Goal: Task Accomplishment & Management: Manage account settings

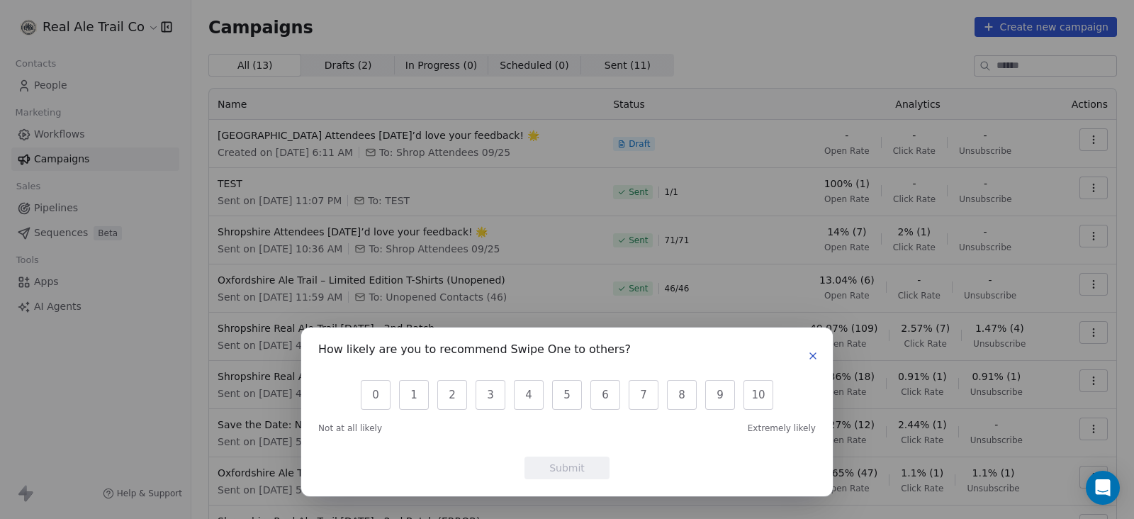
click at [809, 356] on icon "button" at bounding box center [812, 355] width 11 height 11
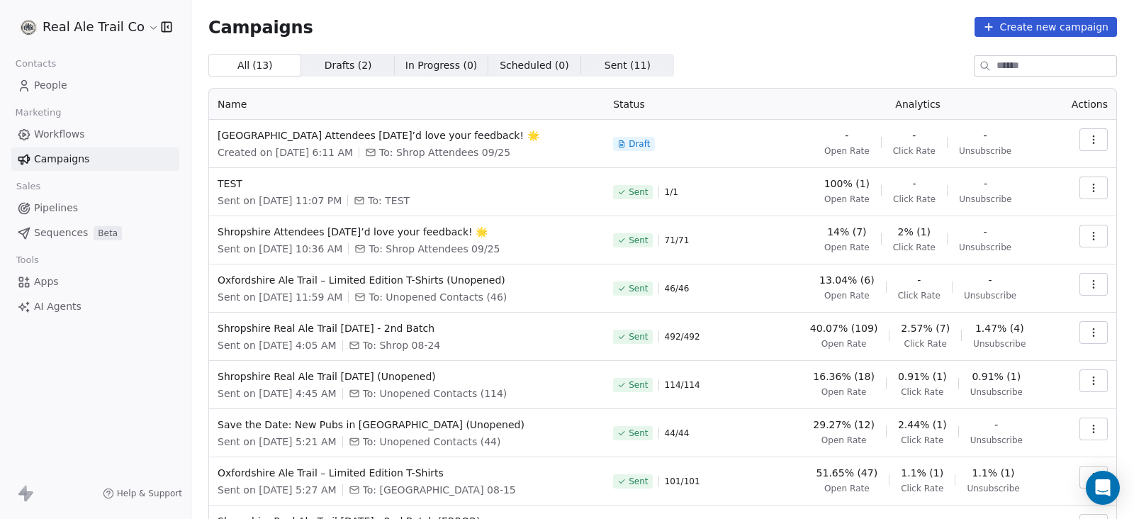
click at [128, 27] on html "Real Ale Trail Co Contacts People Marketing Workflows Campaigns Sales Pipelines…" at bounding box center [567, 259] width 1134 height 519
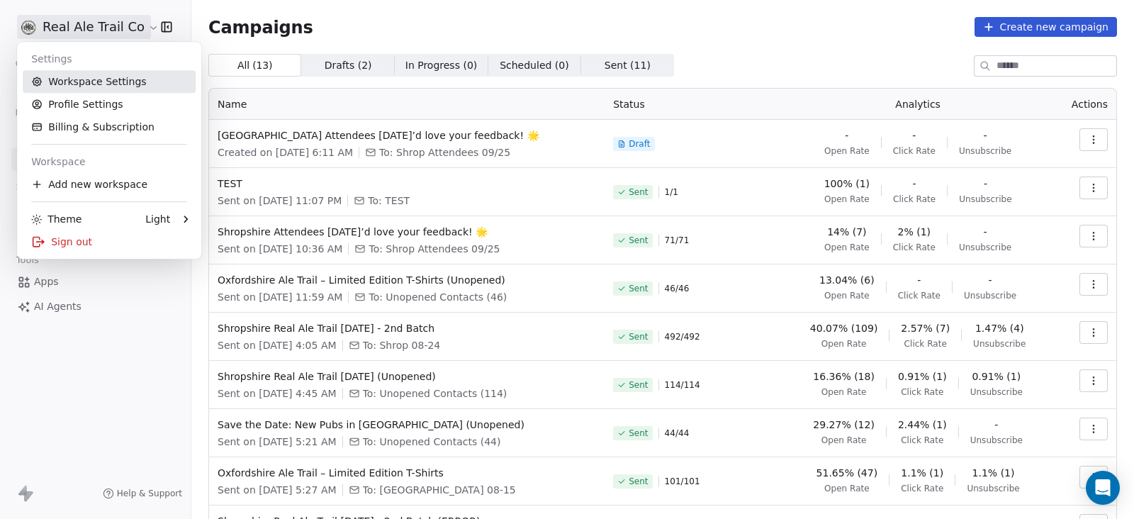
click at [103, 81] on link "Workspace Settings" at bounding box center [109, 81] width 173 height 23
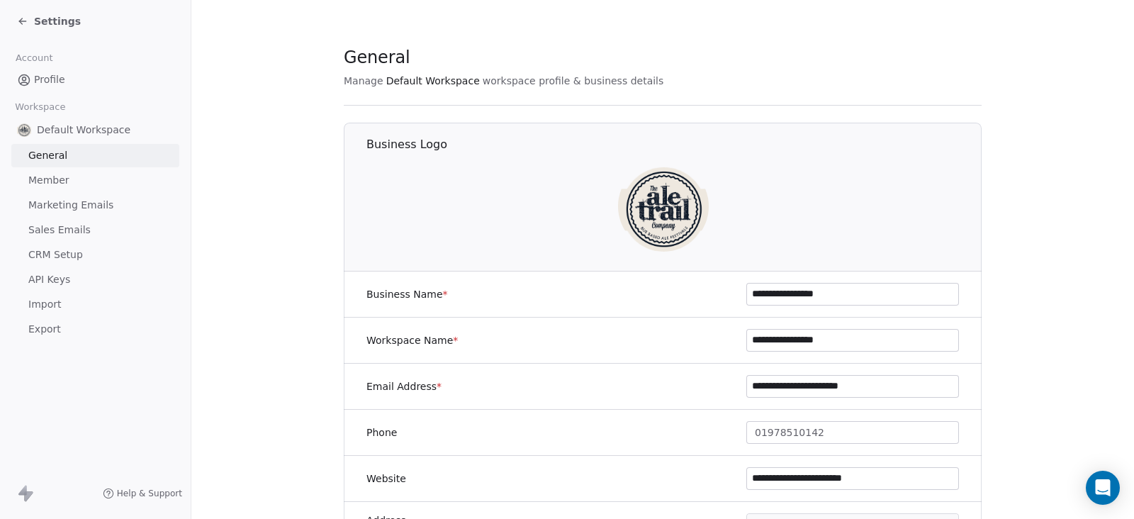
click at [65, 257] on span "CRM Setup" at bounding box center [55, 254] width 55 height 15
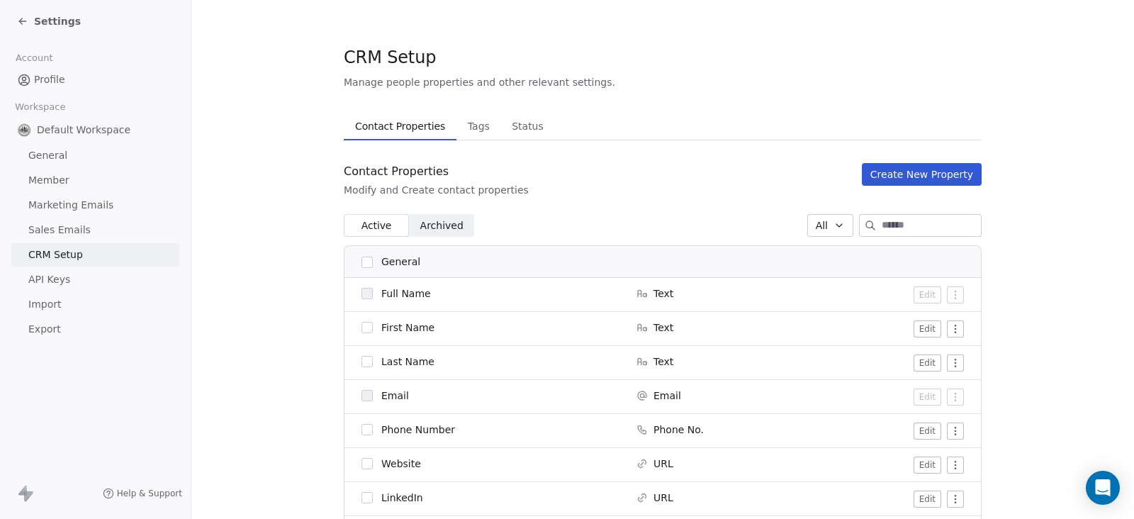
click at [53, 229] on span "Sales Emails" at bounding box center [59, 230] width 62 height 15
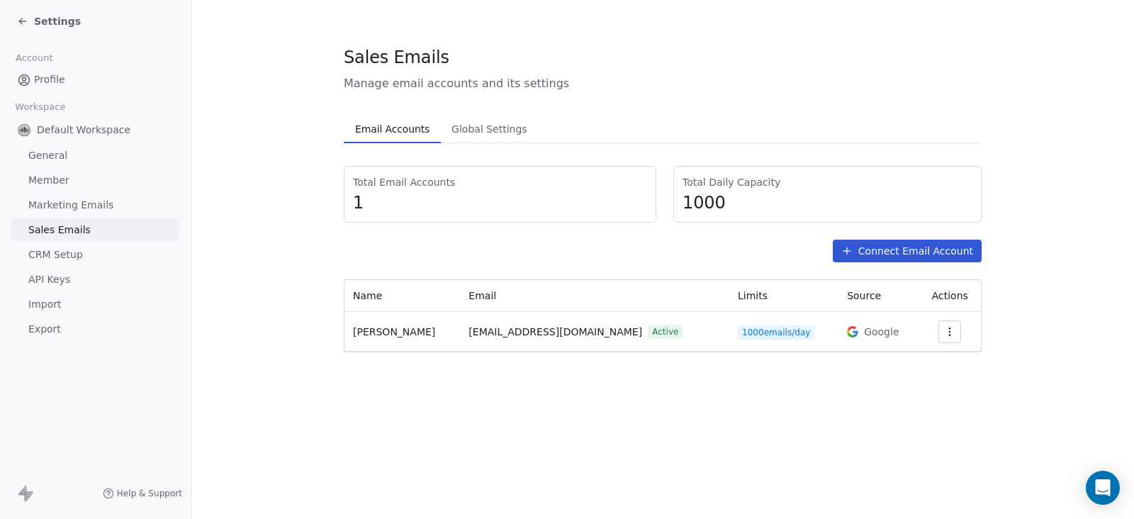
click at [52, 277] on span "API Keys" at bounding box center [49, 279] width 42 height 15
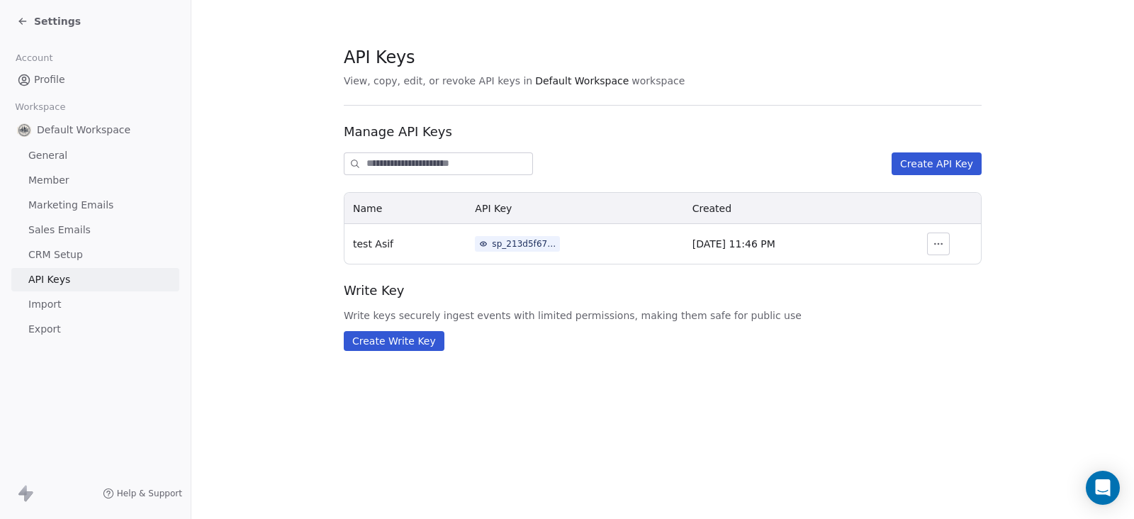
click at [43, 157] on span "General" at bounding box center [47, 155] width 39 height 15
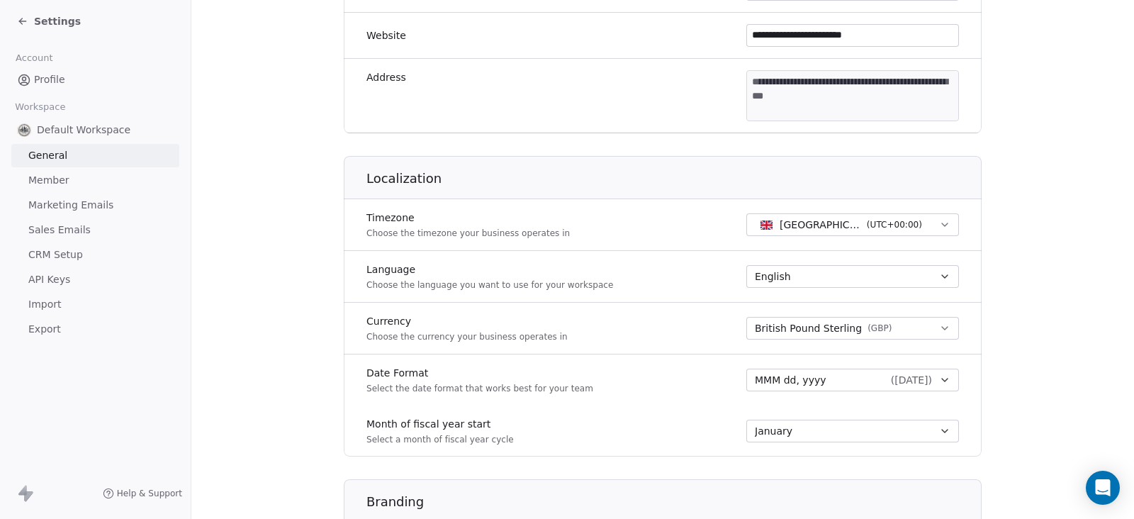
scroll to position [695, 0]
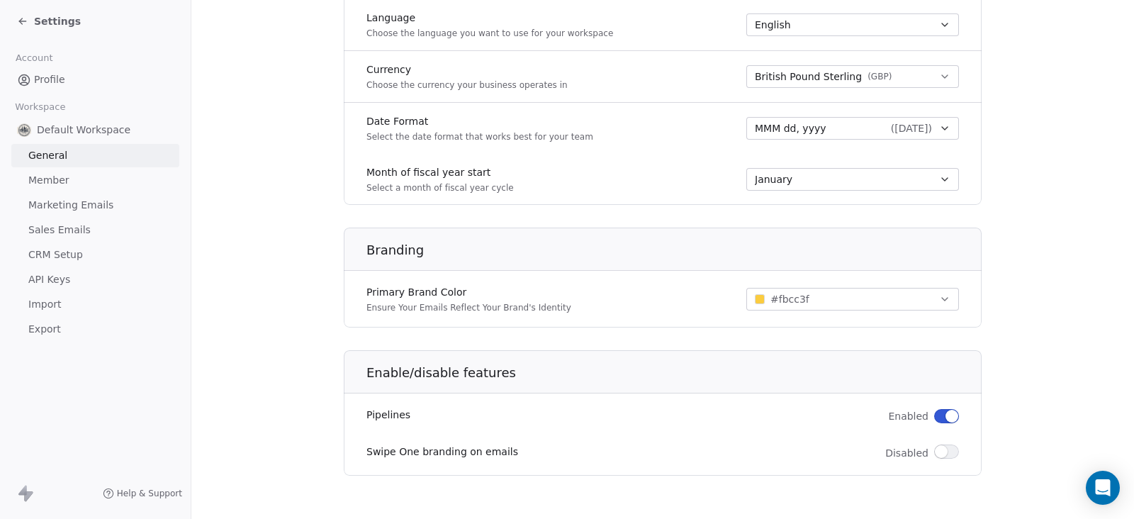
click at [31, 22] on div "Settings" at bounding box center [49, 21] width 64 height 14
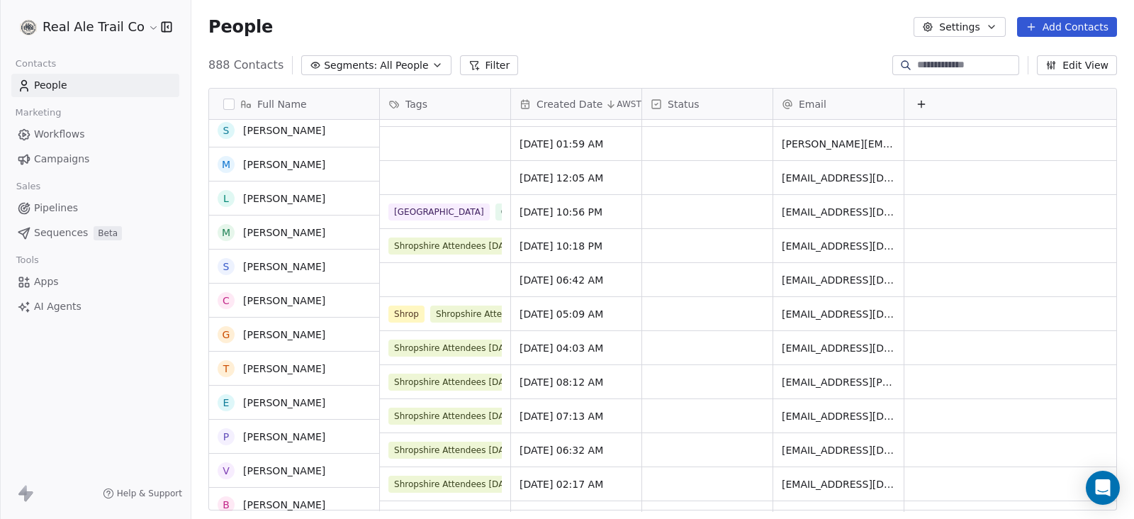
scroll to position [619, 0]
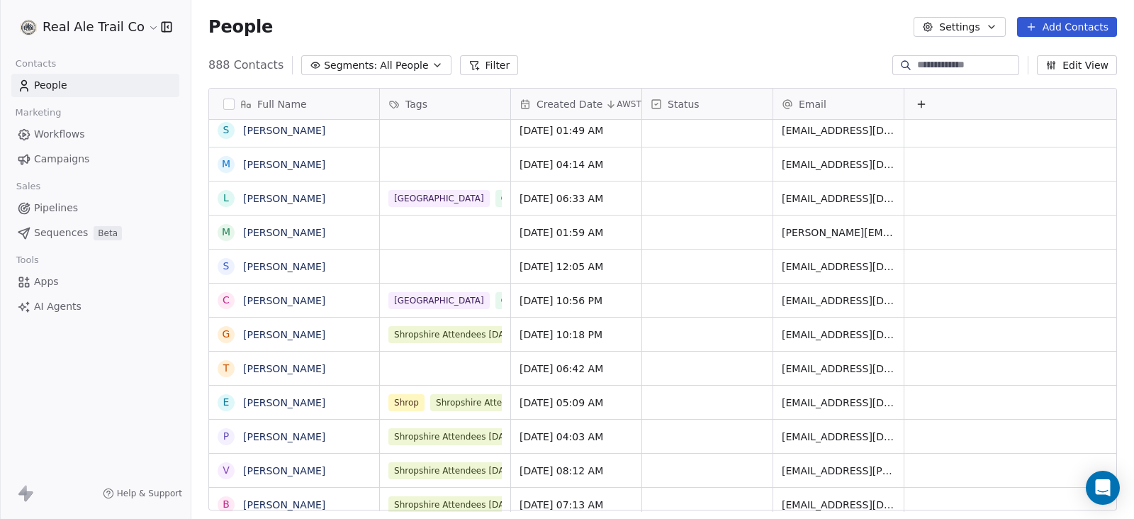
click at [81, 201] on link "Pipelines" at bounding box center [95, 207] width 168 height 23
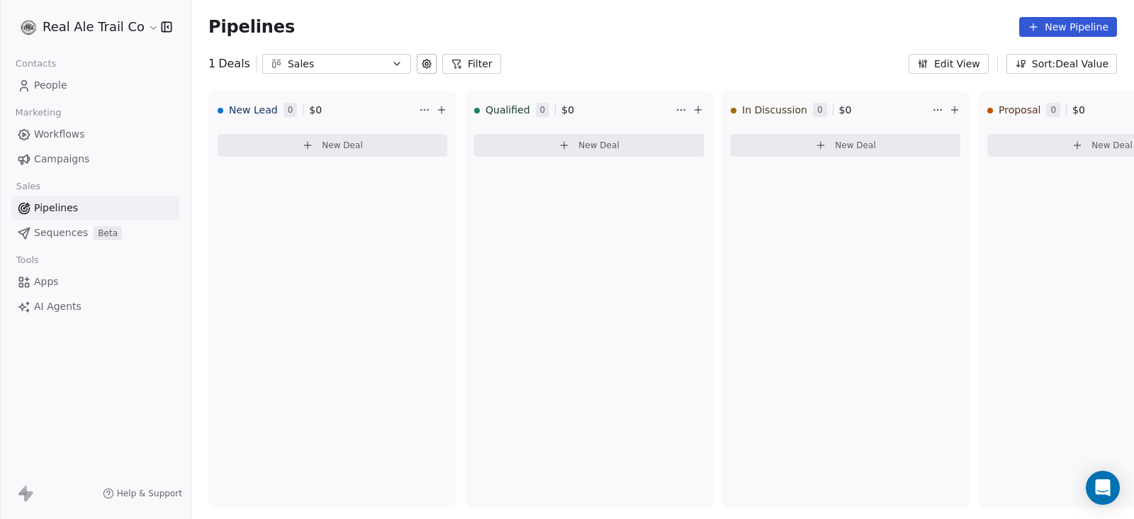
click at [110, 155] on link "Campaigns" at bounding box center [95, 158] width 168 height 23
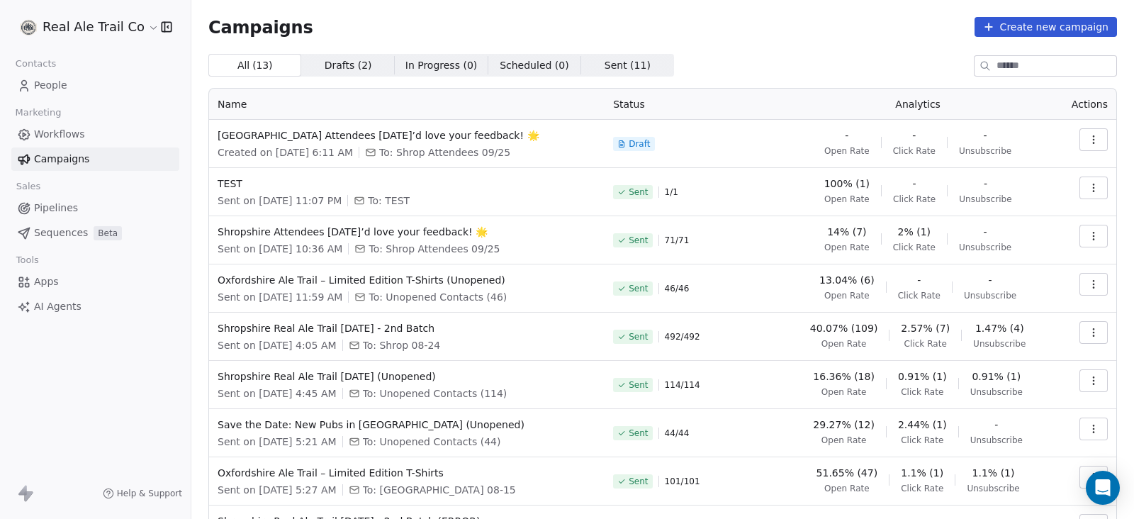
click at [115, 133] on link "Workflows" at bounding box center [95, 134] width 168 height 23
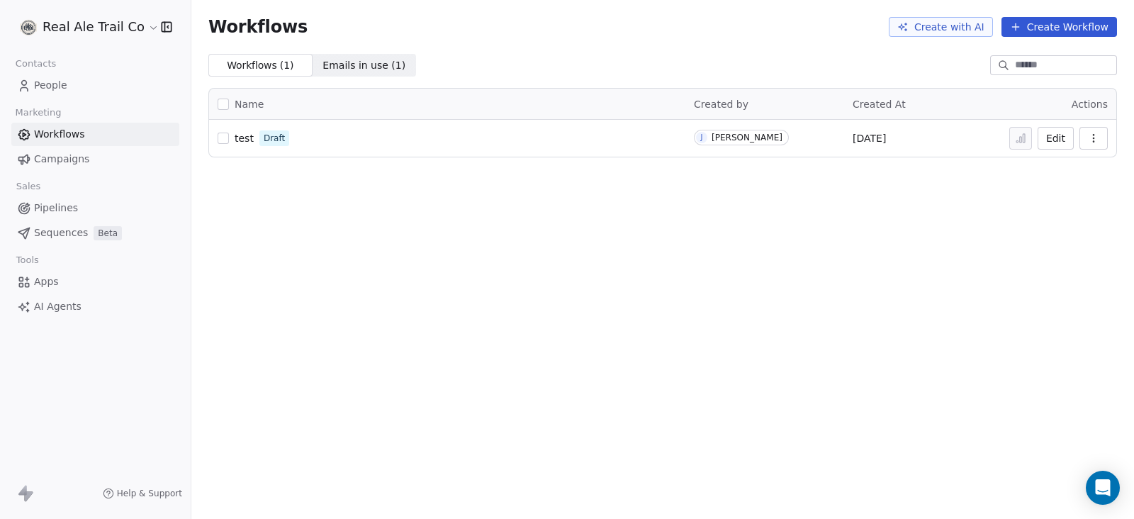
click at [65, 87] on link "People" at bounding box center [95, 85] width 168 height 23
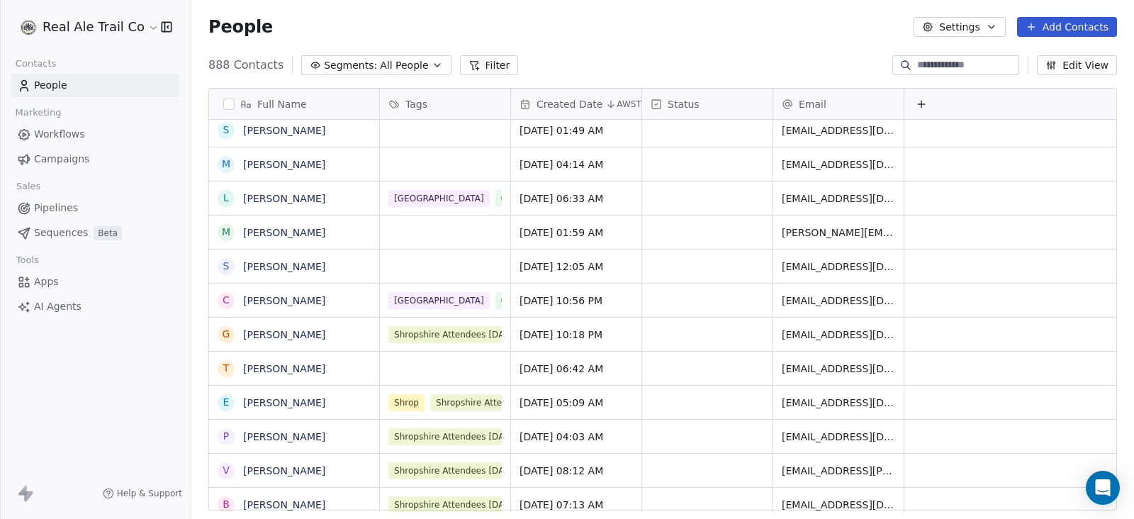
scroll to position [442, 928]
click at [66, 210] on span "Pipelines" at bounding box center [56, 208] width 44 height 15
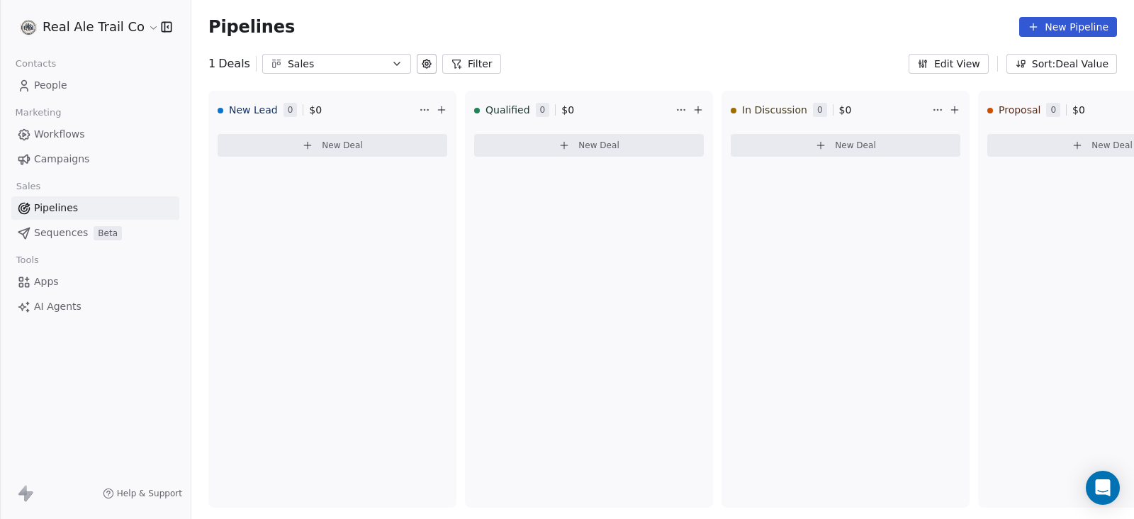
click at [67, 281] on link "Apps" at bounding box center [95, 281] width 168 height 23
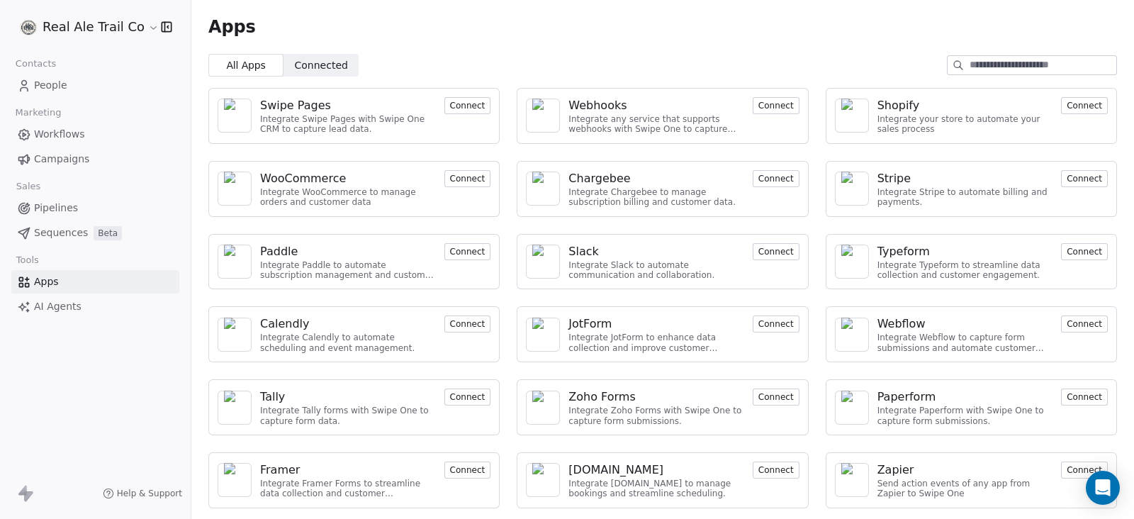
click at [991, 73] on input at bounding box center [1042, 65] width 147 height 18
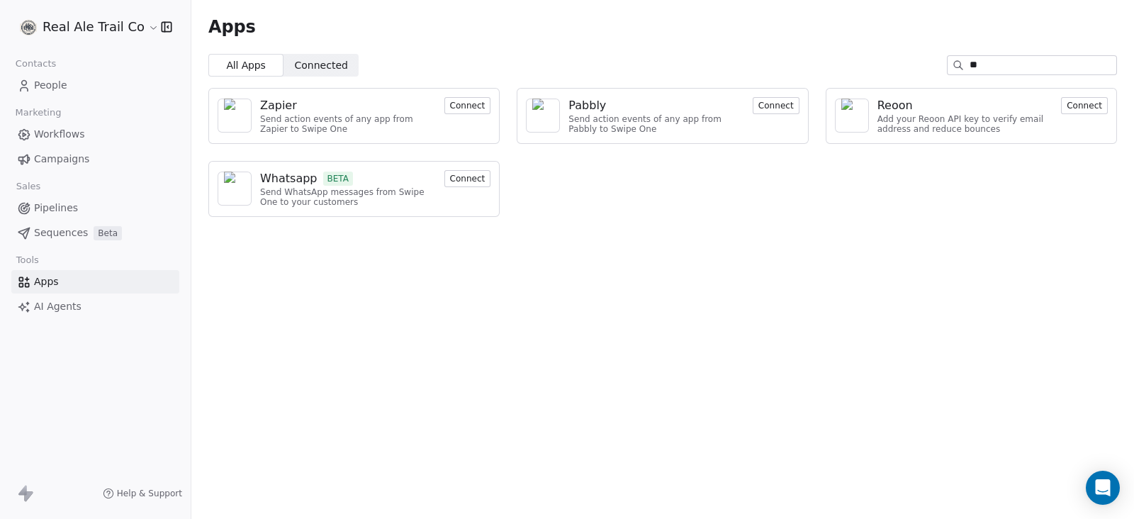
type input "*"
type input "**"
click at [475, 108] on button "Connect" at bounding box center [467, 105] width 47 height 17
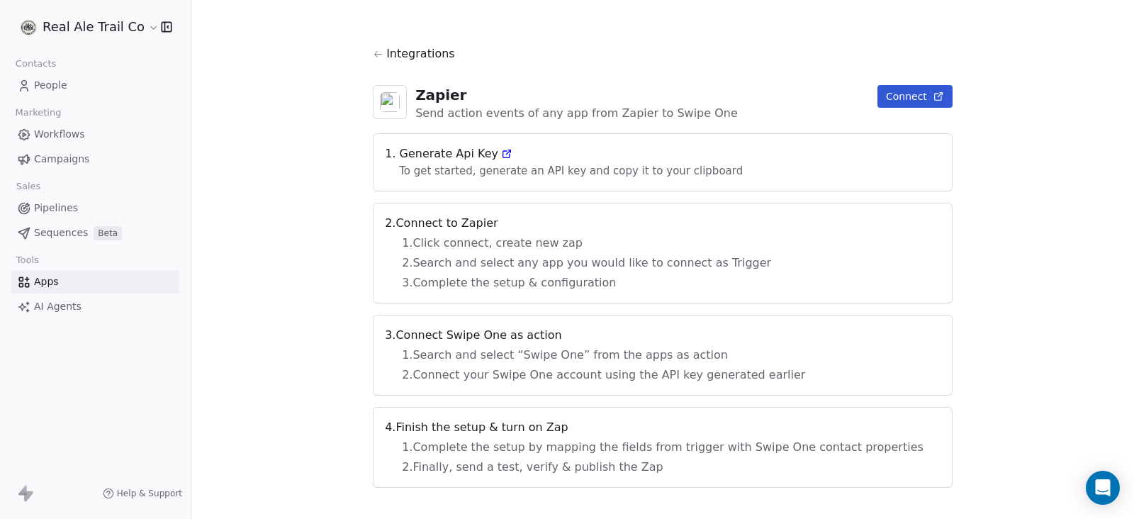
click at [877, 94] on button "Connect" at bounding box center [914, 96] width 75 height 23
click at [46, 83] on span "People" at bounding box center [50, 85] width 33 height 15
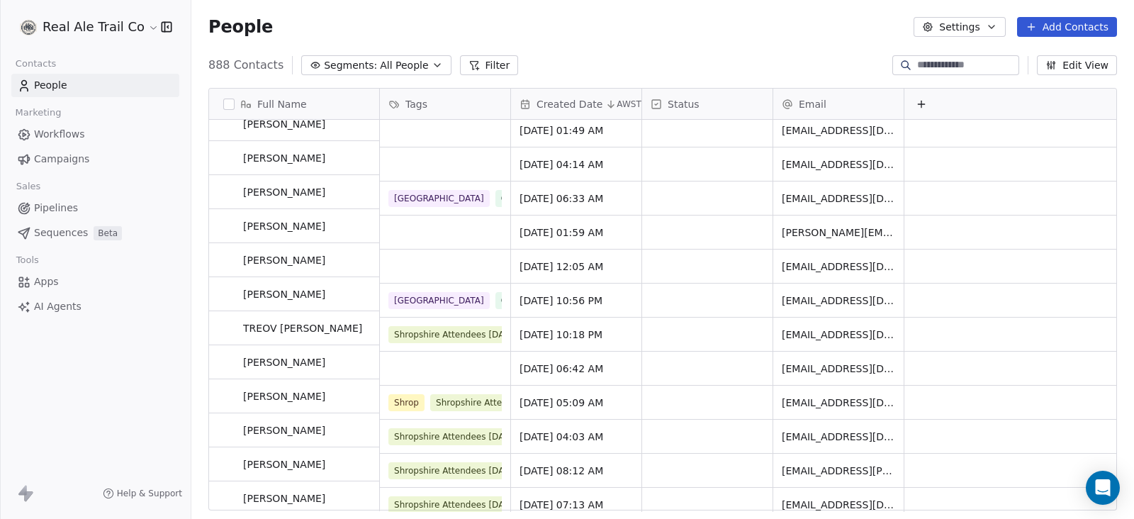
scroll to position [354, 0]
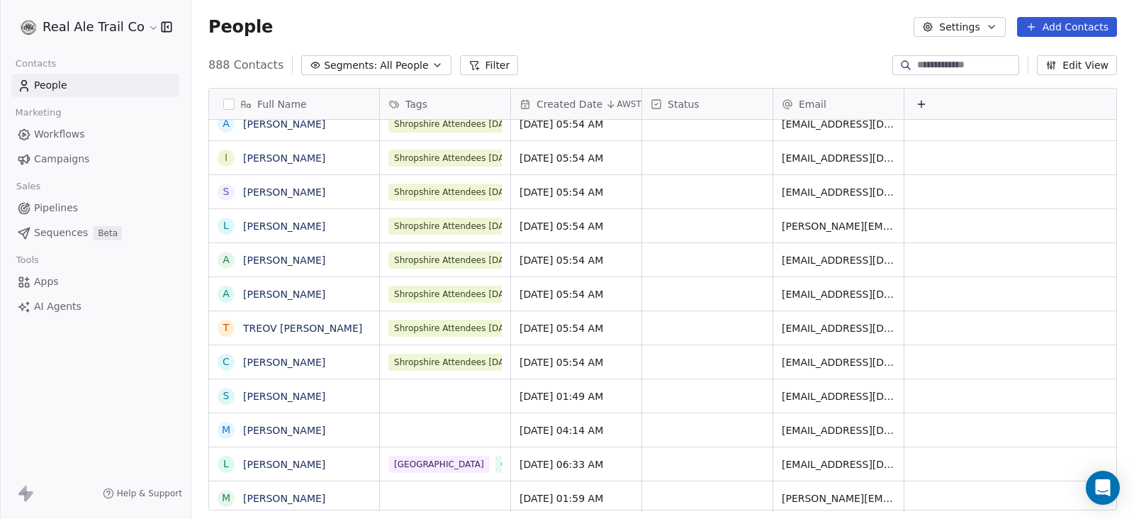
click at [53, 159] on span "Campaigns" at bounding box center [61, 159] width 55 height 15
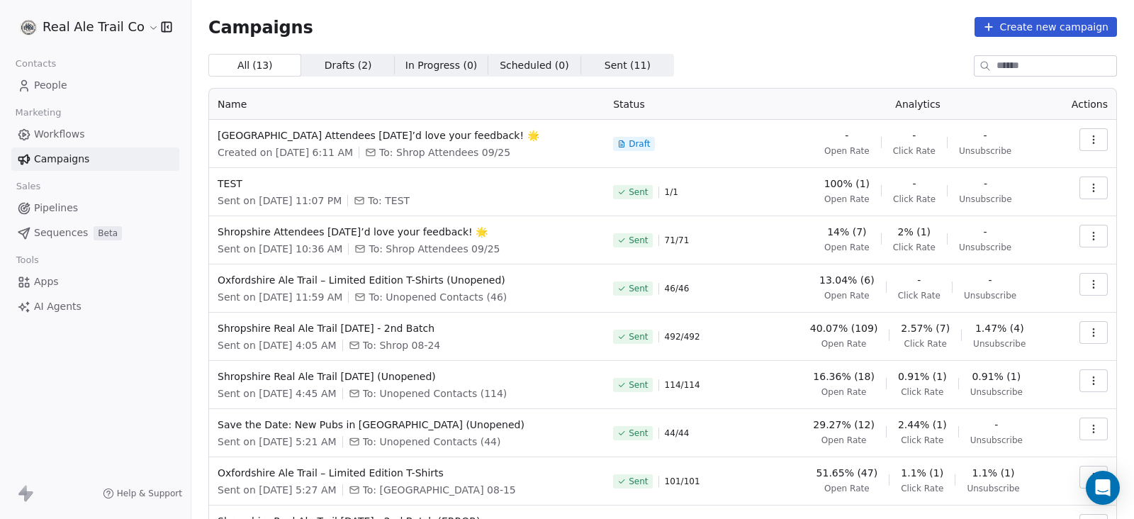
click at [343, 50] on div "Campaigns Create new campaign All ( 13 ) All ( 13 ) Drafts ( 2 ) Drafts ( 2 ) I…" at bounding box center [662, 331] width 909 height 628
click at [344, 55] on span "Drafts ( 2 ) Drafts ( 2 )" at bounding box center [347, 65] width 93 height 23
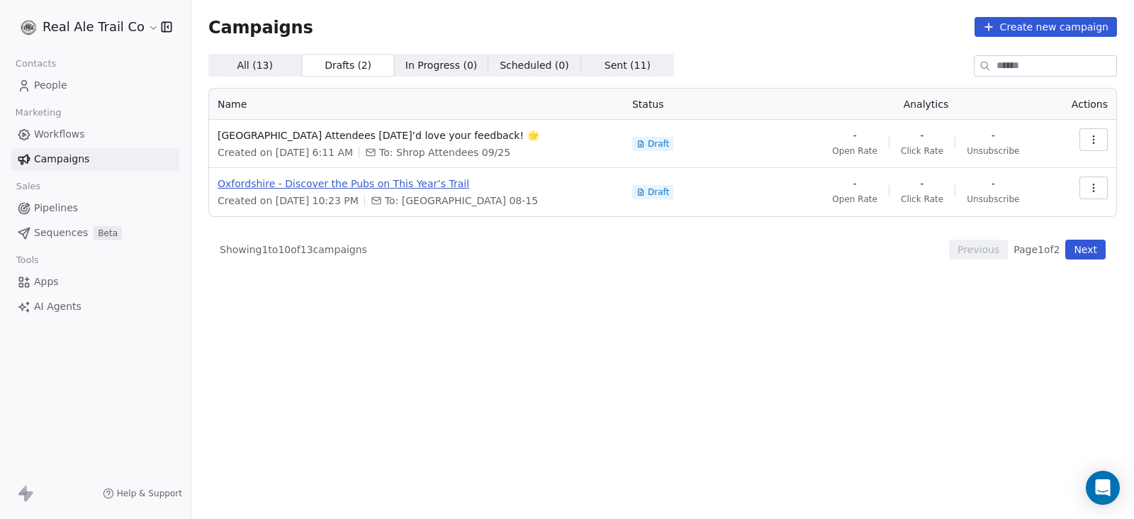
click at [345, 179] on span "Oxfordshire - Discover the Pubs on This Year’s Trail" at bounding box center [417, 183] width 398 height 14
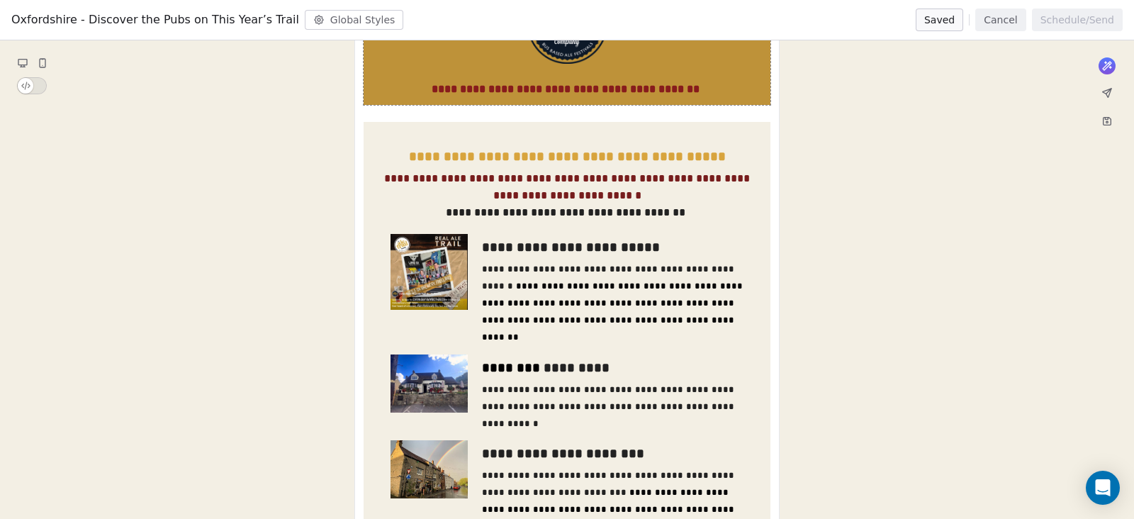
scroll to position [354, 0]
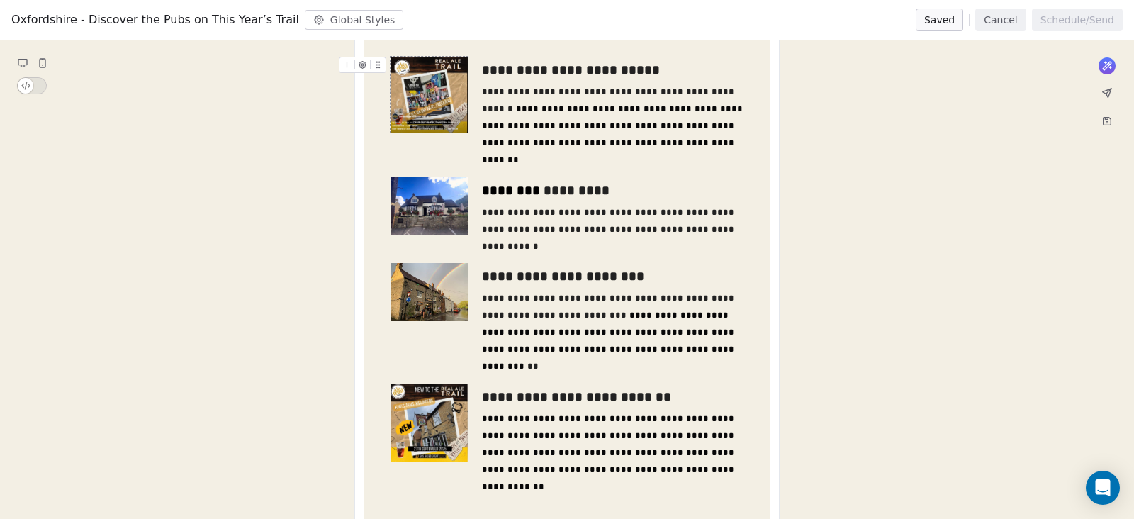
click at [446, 111] on img at bounding box center [428, 95] width 77 height 77
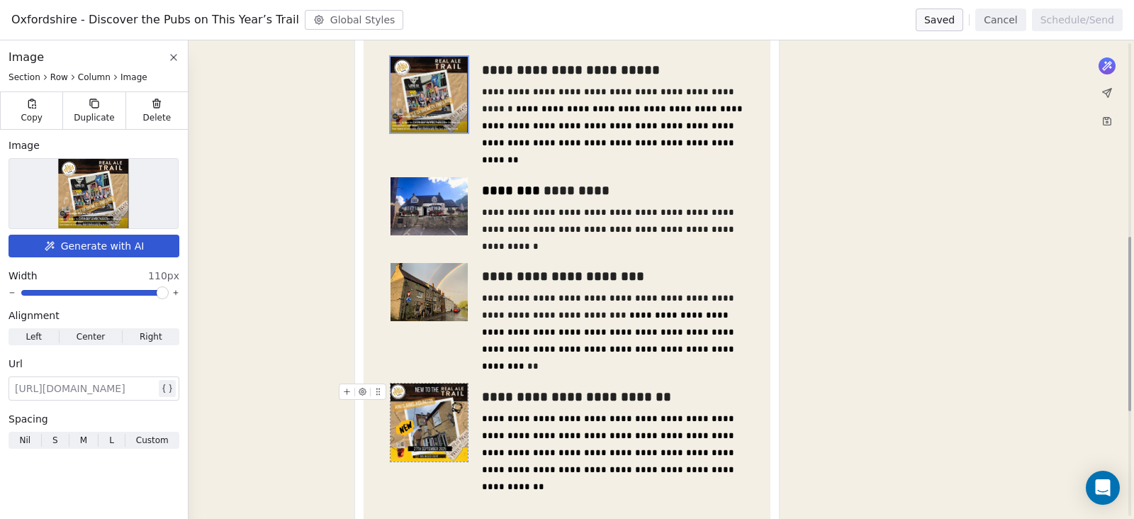
scroll to position [532, 0]
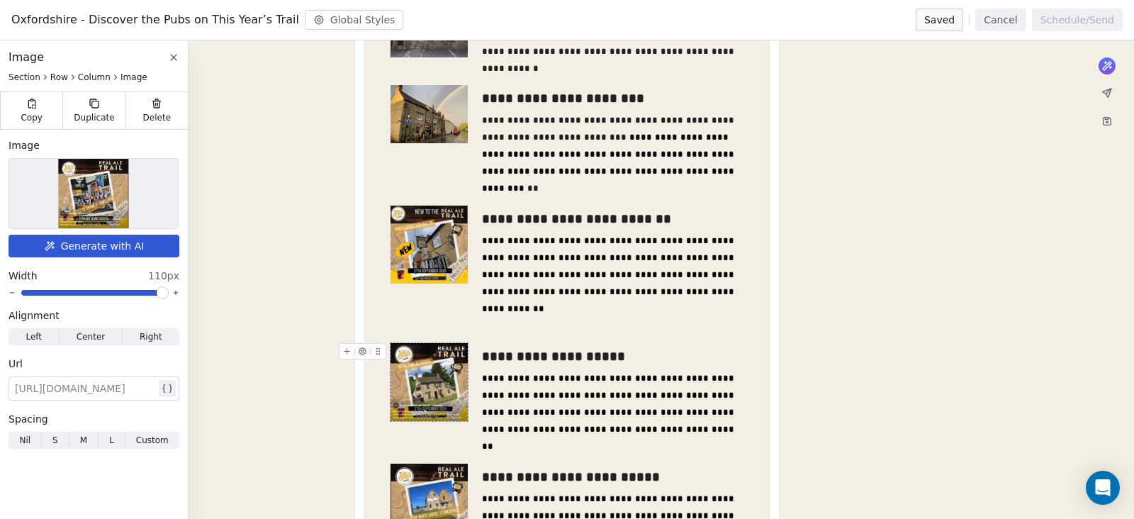
click at [439, 379] on img at bounding box center [428, 381] width 77 height 77
click at [453, 376] on img at bounding box center [428, 381] width 77 height 77
click at [94, 189] on img at bounding box center [93, 193] width 69 height 69
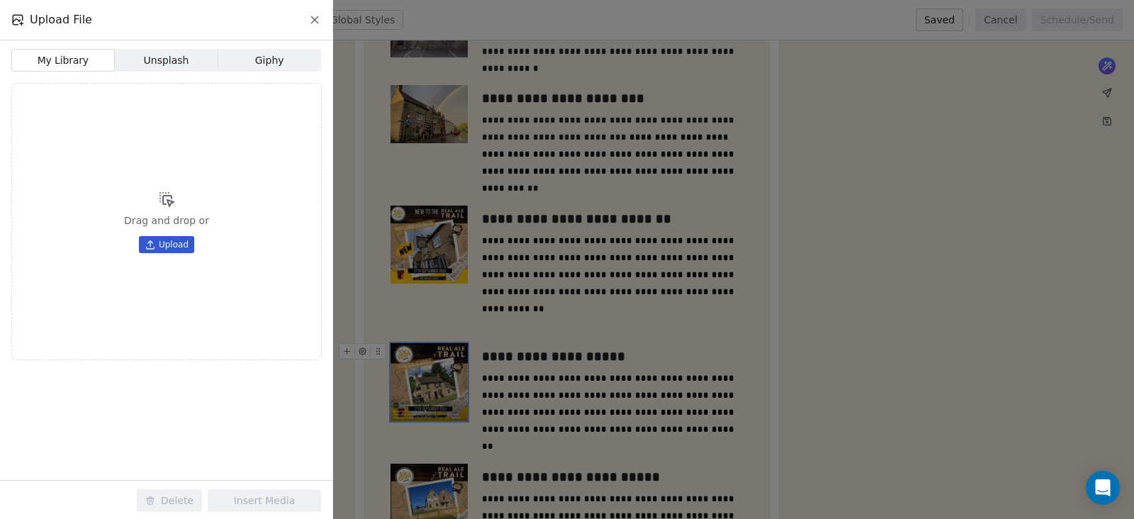
click at [171, 240] on span "Upload" at bounding box center [174, 244] width 30 height 11
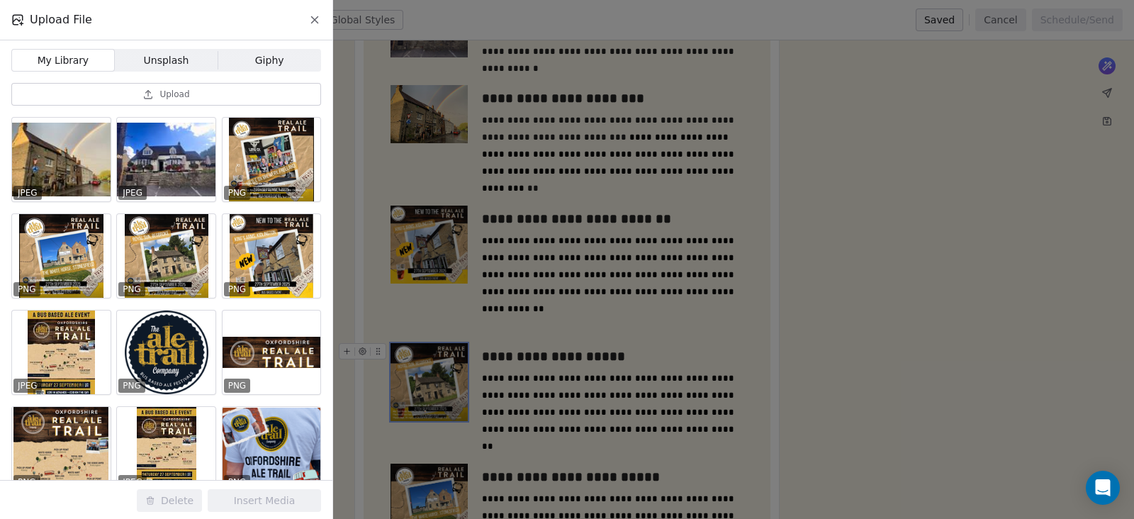
click at [201, 84] on button "Upload" at bounding box center [166, 94] width 310 height 23
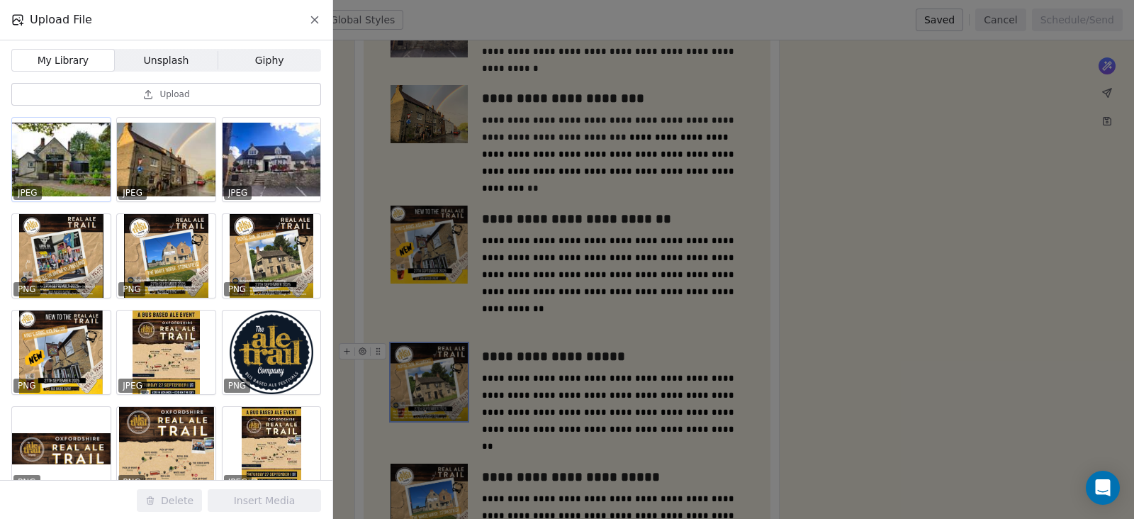
click at [52, 162] on div at bounding box center [61, 160] width 99 height 84
click at [247, 494] on button "Insert Media" at bounding box center [264, 500] width 113 height 23
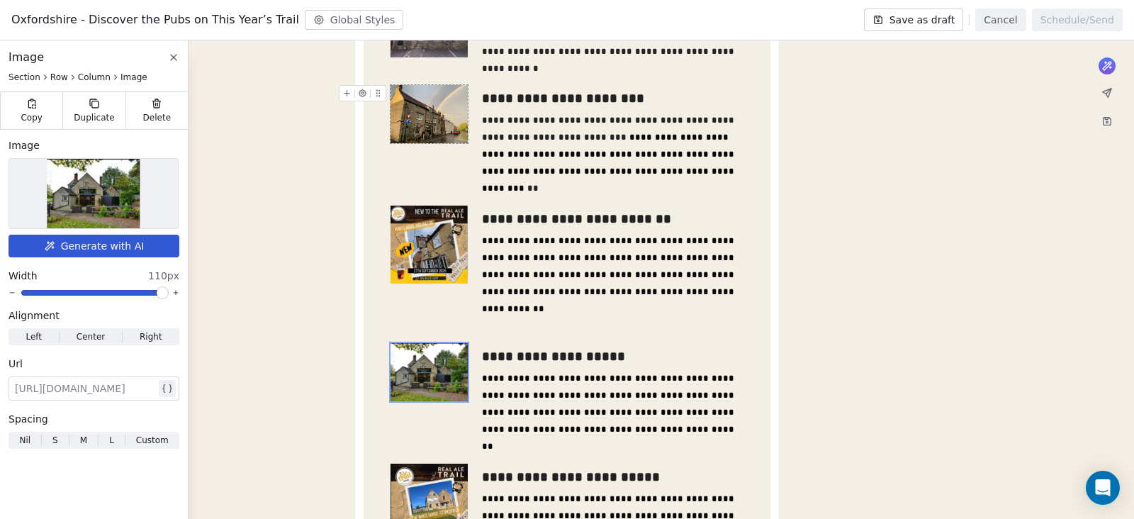
click at [443, 105] on img at bounding box center [428, 114] width 77 height 58
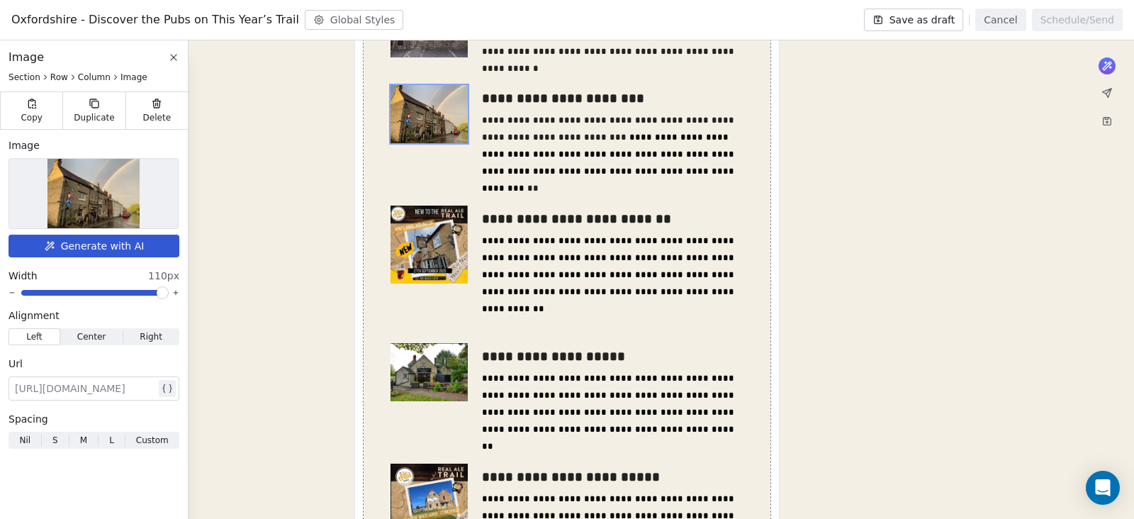
click at [104, 197] on img at bounding box center [93, 193] width 92 height 69
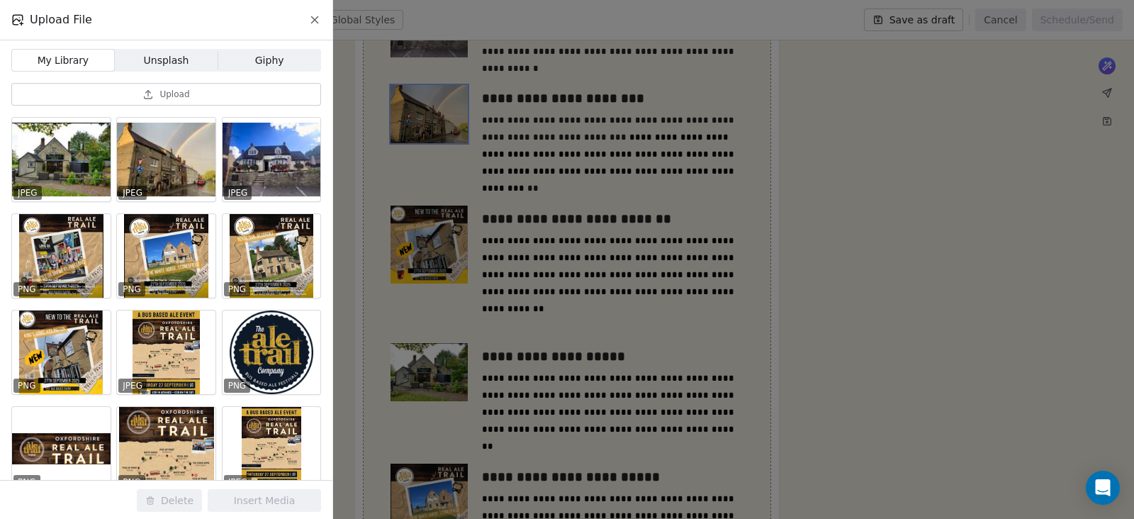
click at [157, 95] on button "Upload" at bounding box center [166, 94] width 310 height 23
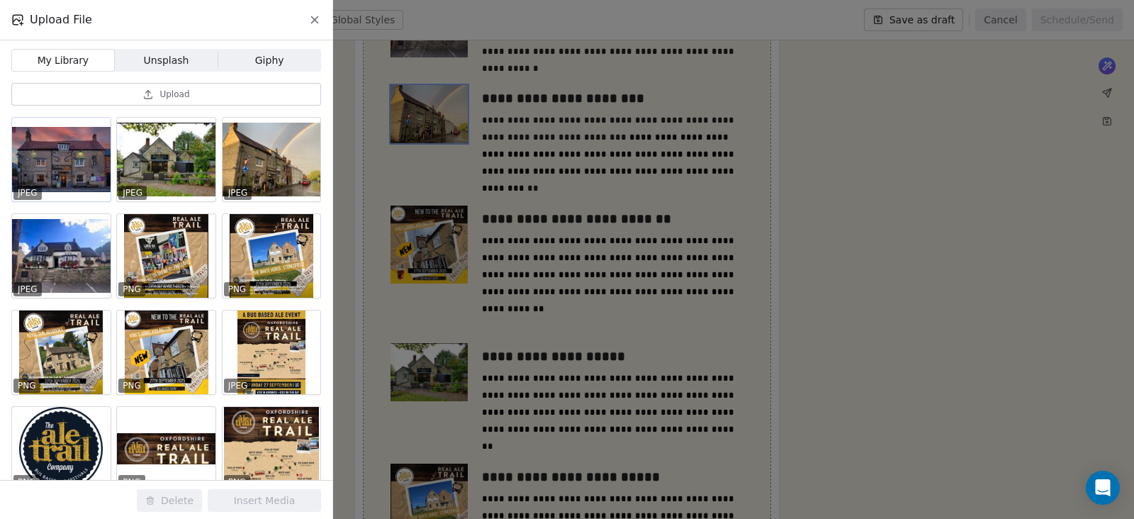
click at [62, 158] on div at bounding box center [61, 160] width 99 height 84
click at [276, 496] on button "Insert Media" at bounding box center [264, 500] width 113 height 23
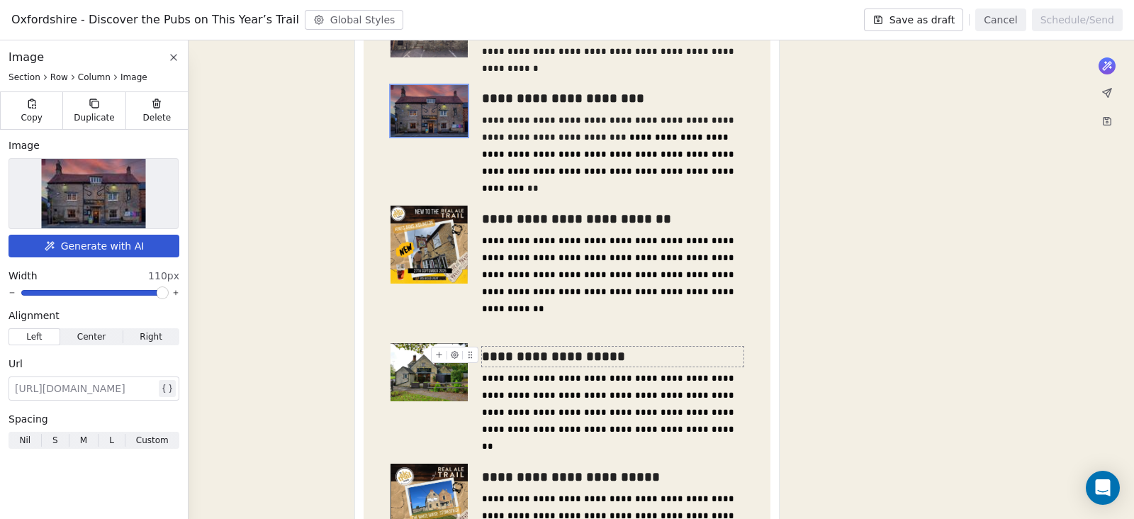
scroll to position [708, 0]
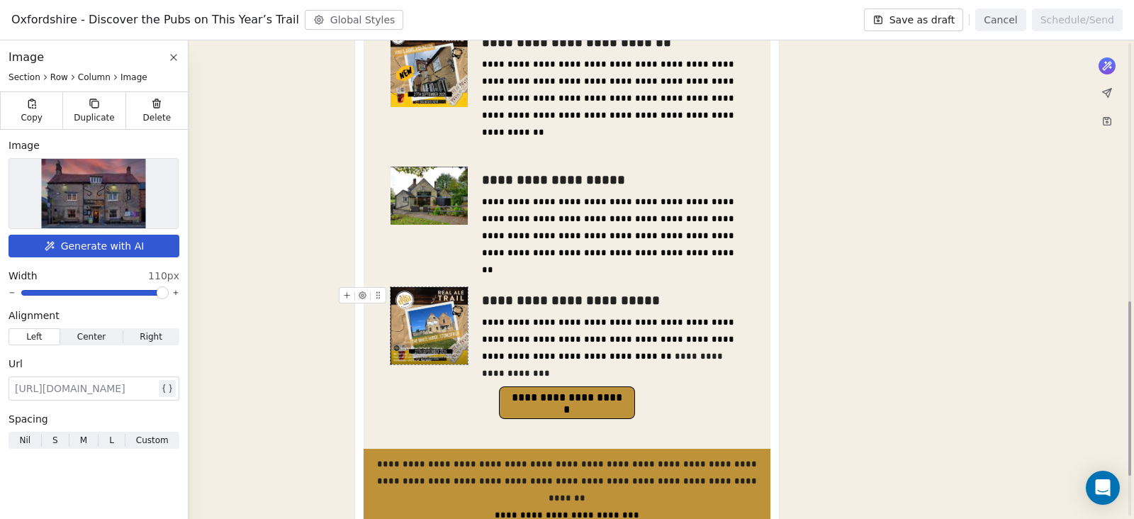
click at [425, 305] on img at bounding box center [428, 325] width 77 height 77
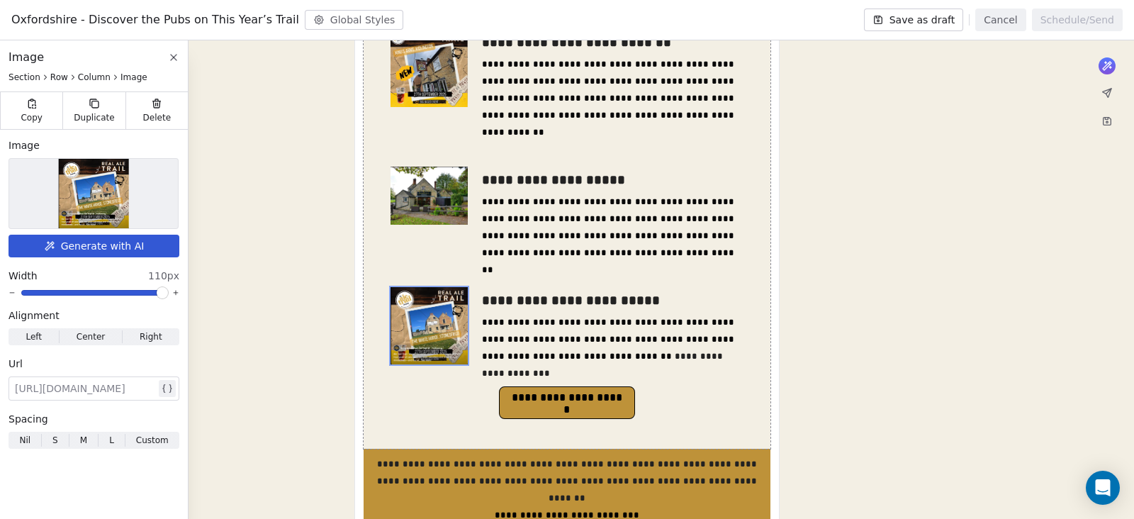
click at [116, 193] on img at bounding box center [94, 193] width 70 height 69
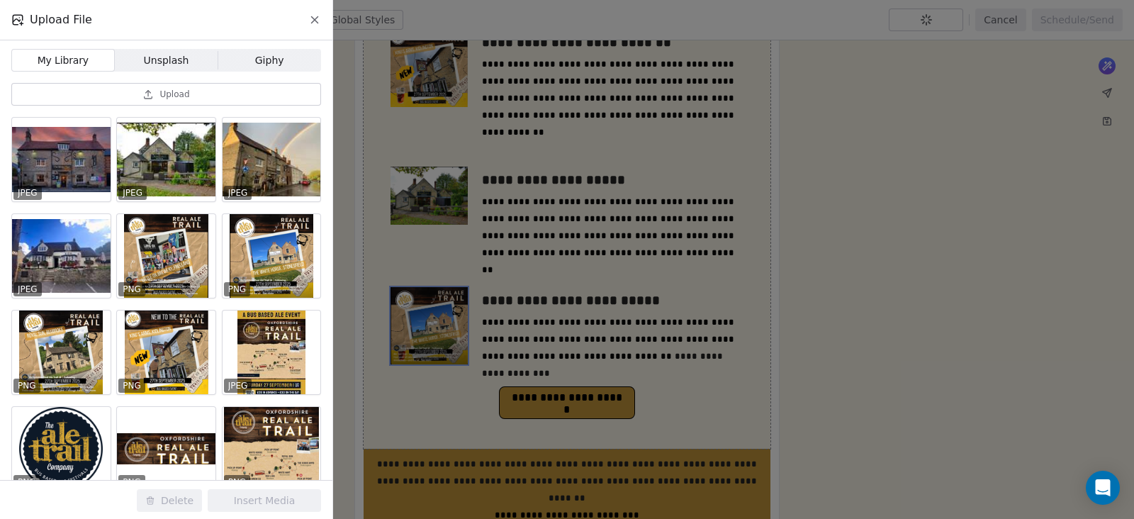
click at [174, 100] on span "Upload" at bounding box center [174, 94] width 30 height 11
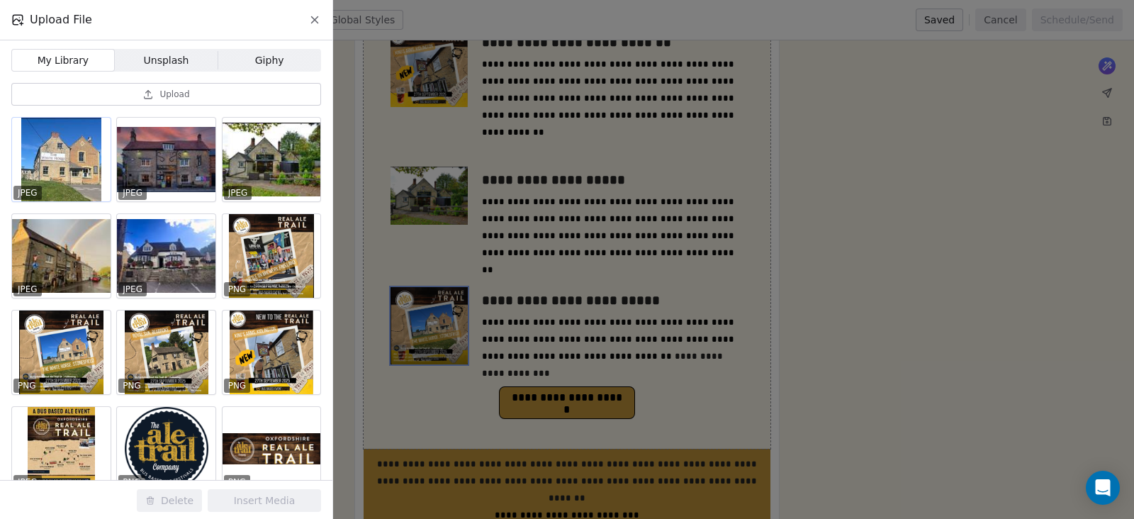
click at [72, 164] on div at bounding box center [61, 160] width 99 height 84
click at [283, 495] on button "Insert Media" at bounding box center [264, 500] width 113 height 23
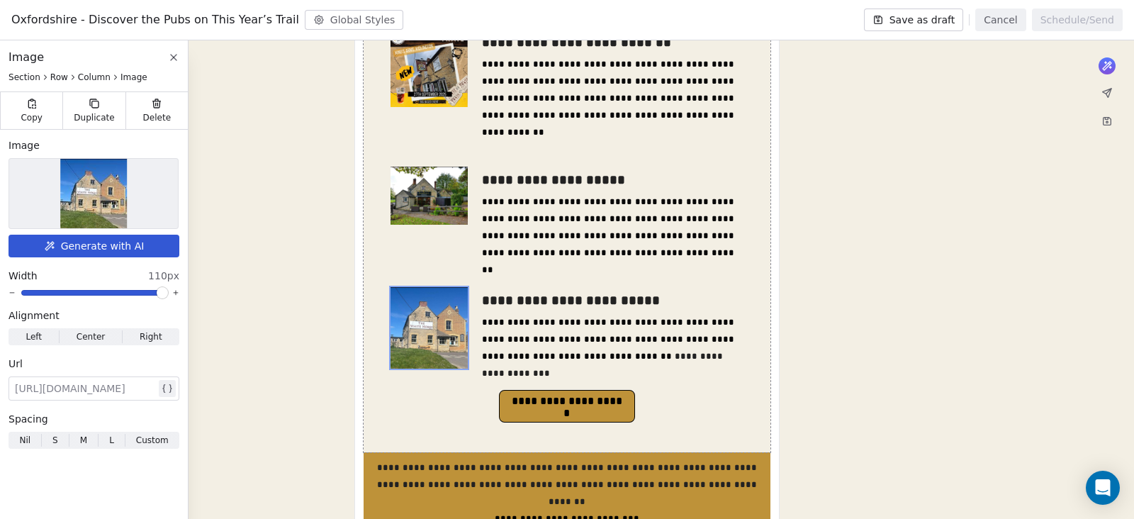
click at [277, 300] on div "**********" at bounding box center [567, 40] width 1134 height 1242
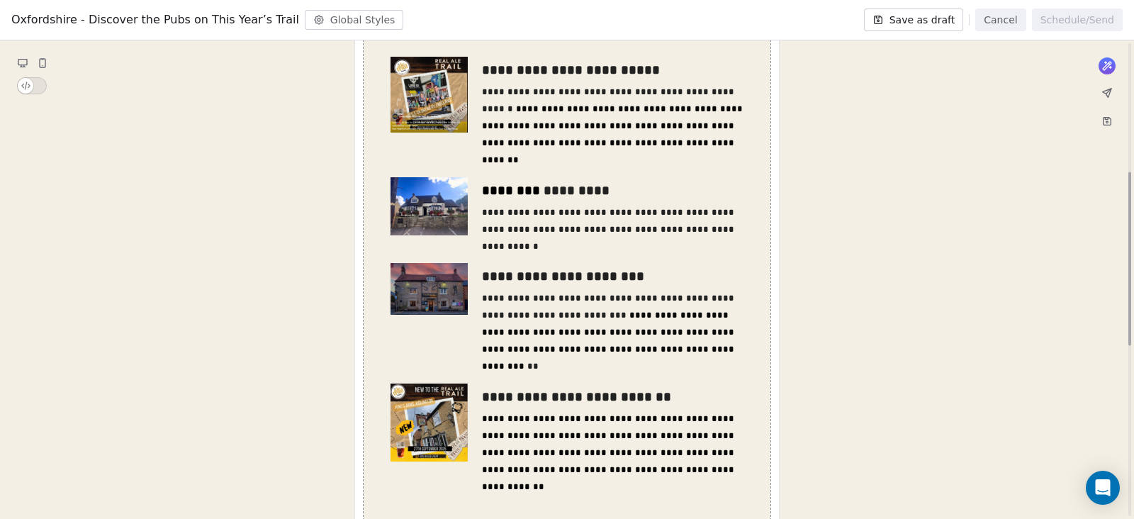
scroll to position [266, 0]
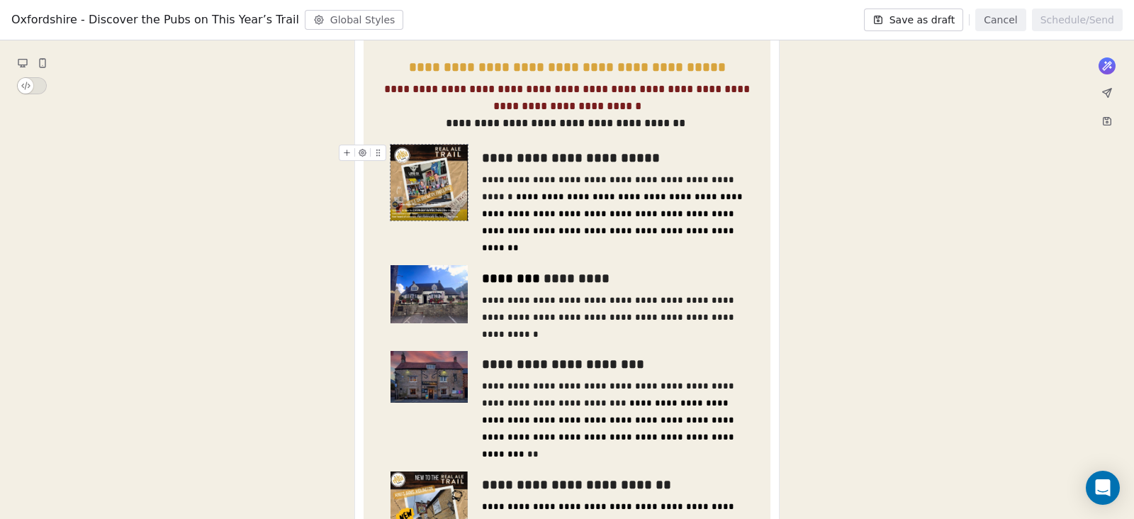
click at [438, 193] on img at bounding box center [428, 183] width 77 height 77
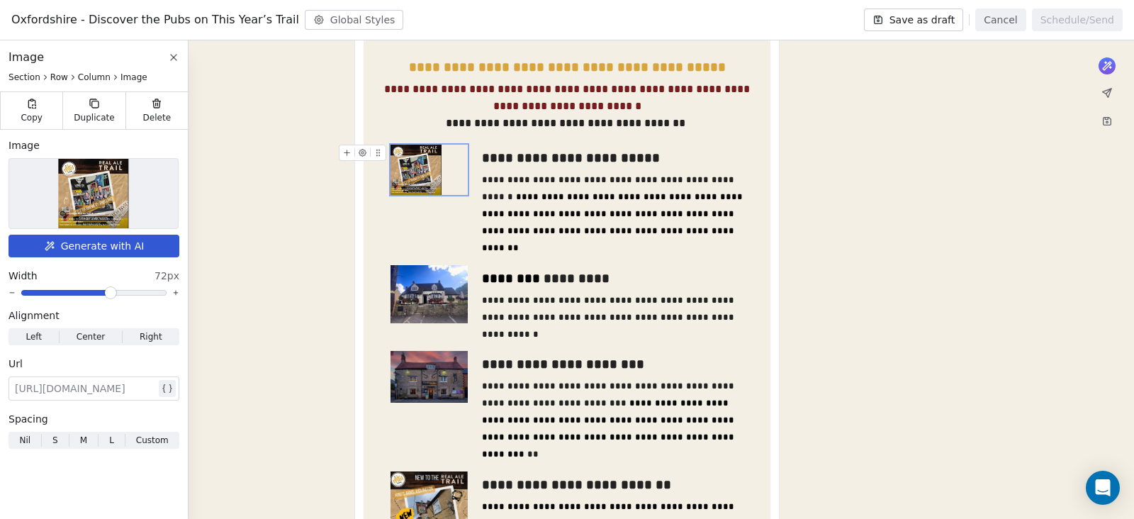
click at [111, 292] on span at bounding box center [110, 292] width 9 height 9
click at [440, 306] on img at bounding box center [428, 294] width 77 height 58
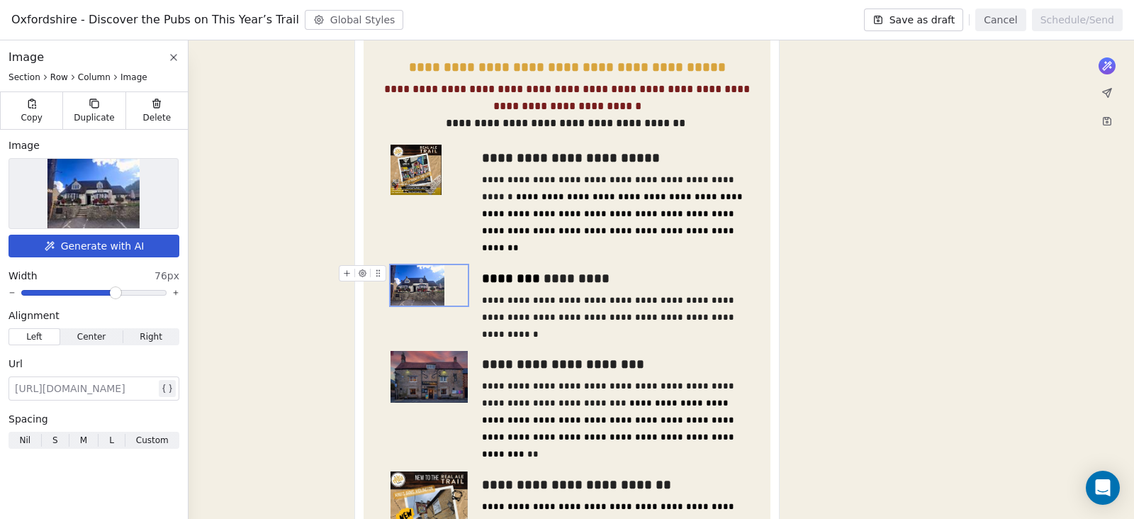
click at [117, 296] on span at bounding box center [115, 292] width 9 height 9
click at [283, 308] on div "**********" at bounding box center [567, 482] width 1134 height 1242
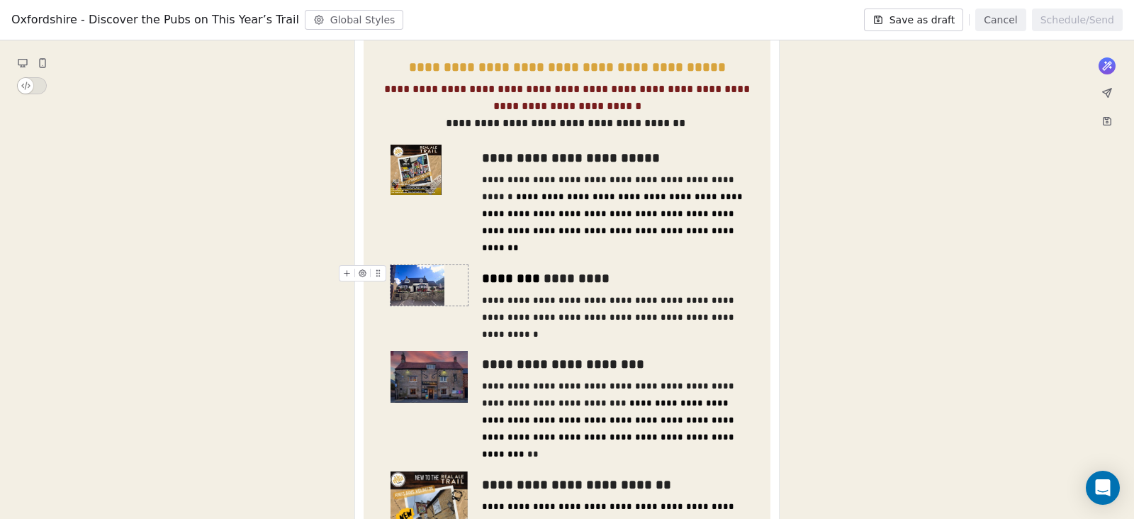
click at [283, 308] on div "**********" at bounding box center [567, 482] width 1134 height 1242
click at [401, 296] on img at bounding box center [417, 285] width 54 height 40
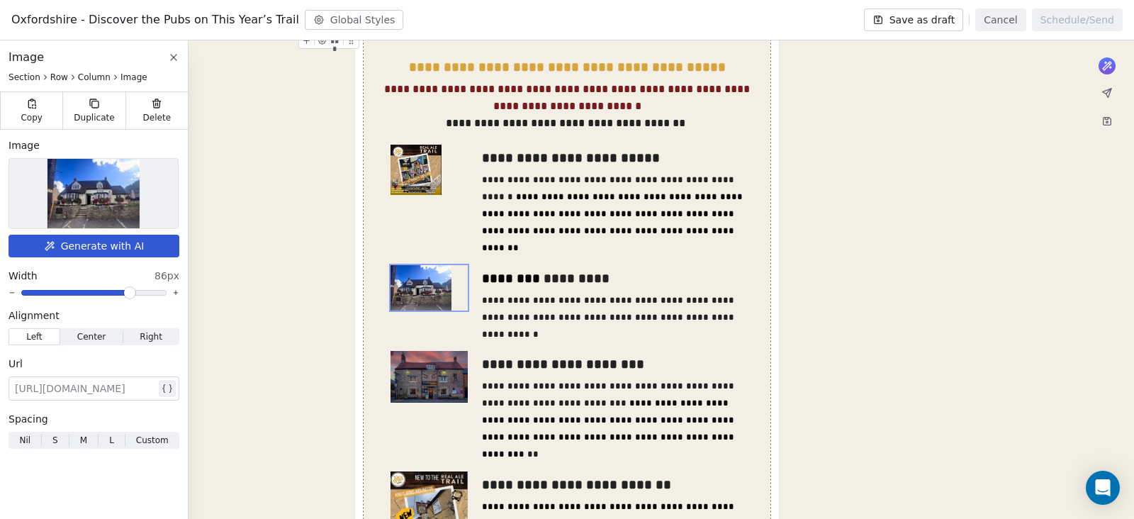
click at [131, 293] on span at bounding box center [129, 292] width 9 height 9
click at [410, 184] on img at bounding box center [415, 170] width 51 height 50
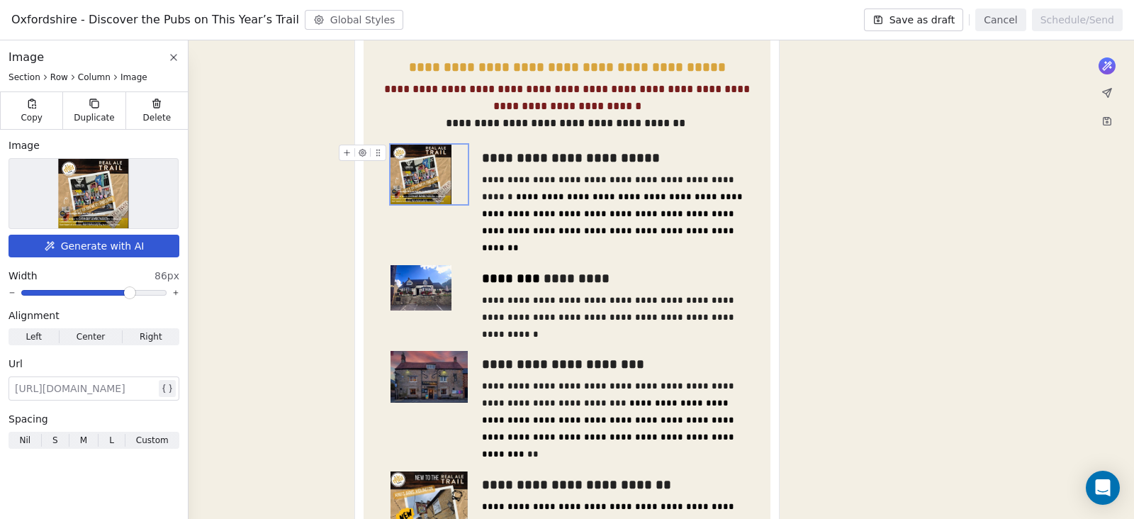
click at [131, 292] on span at bounding box center [129, 292] width 9 height 9
click at [416, 380] on img at bounding box center [428, 377] width 77 height 52
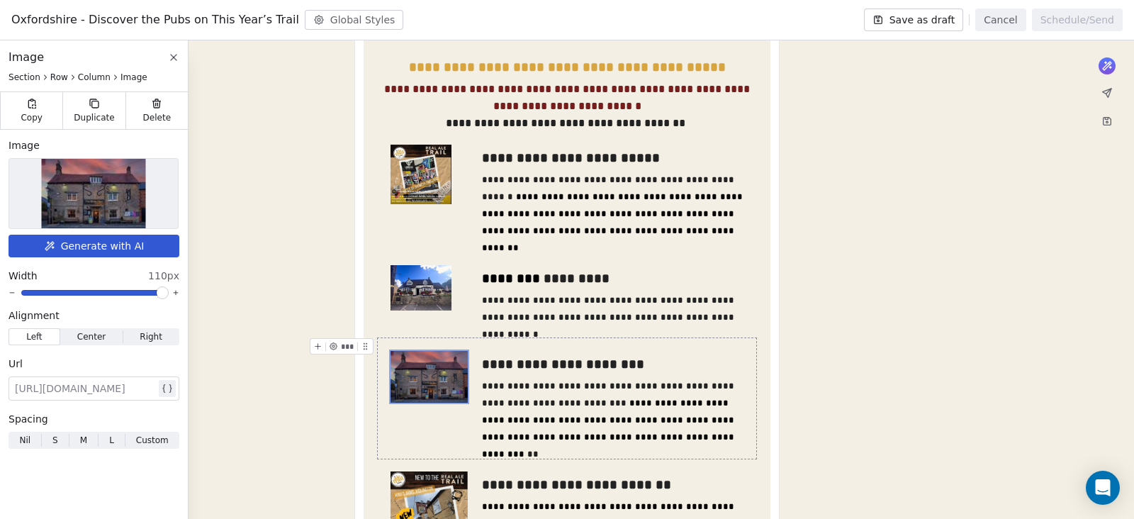
click at [167, 297] on span at bounding box center [162, 292] width 9 height 9
click at [398, 278] on img at bounding box center [420, 288] width 61 height 46
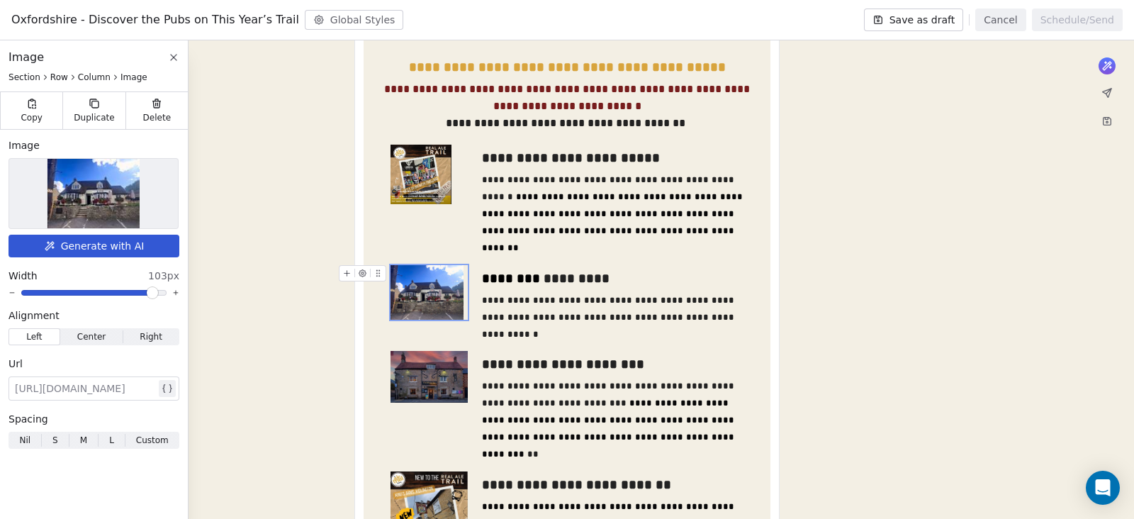
click at [156, 293] on span at bounding box center [152, 292] width 9 height 9
click at [443, 393] on img at bounding box center [428, 377] width 77 height 52
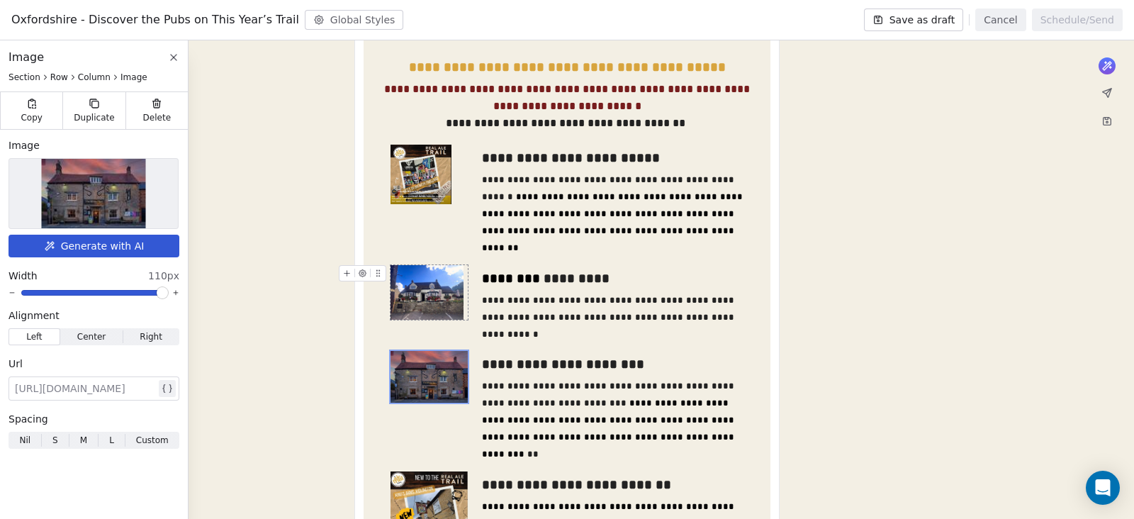
click at [415, 296] on img at bounding box center [426, 292] width 73 height 55
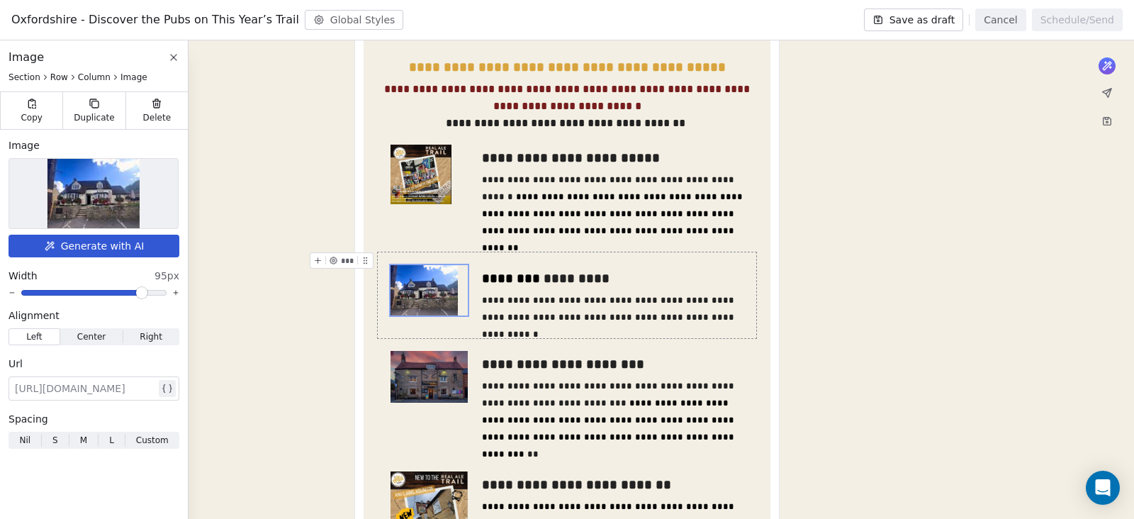
click at [144, 294] on span at bounding box center [141, 292] width 9 height 9
click at [431, 388] on img at bounding box center [428, 377] width 77 height 52
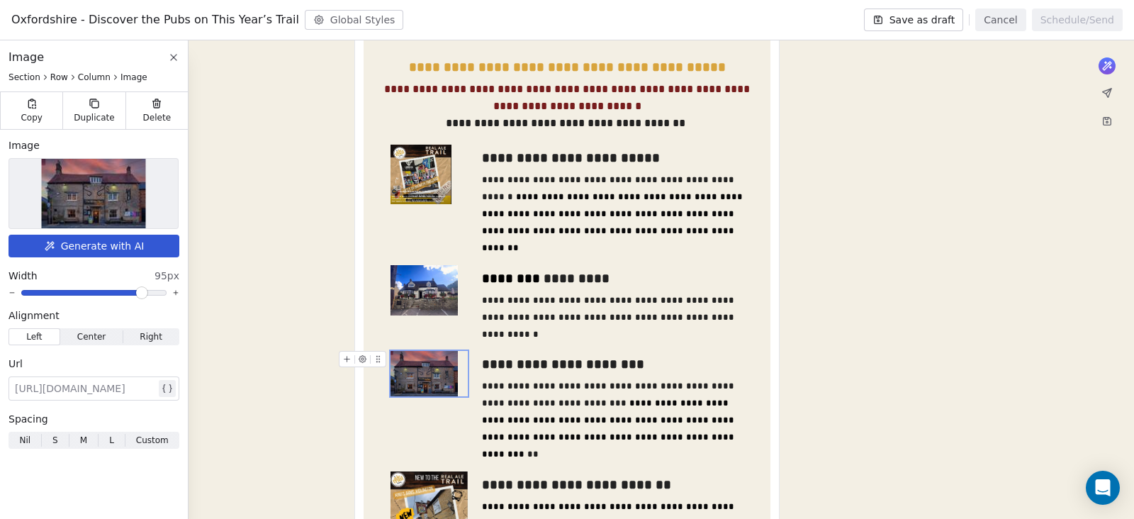
click at [144, 293] on span at bounding box center [141, 292] width 9 height 9
click at [408, 196] on img at bounding box center [420, 175] width 61 height 60
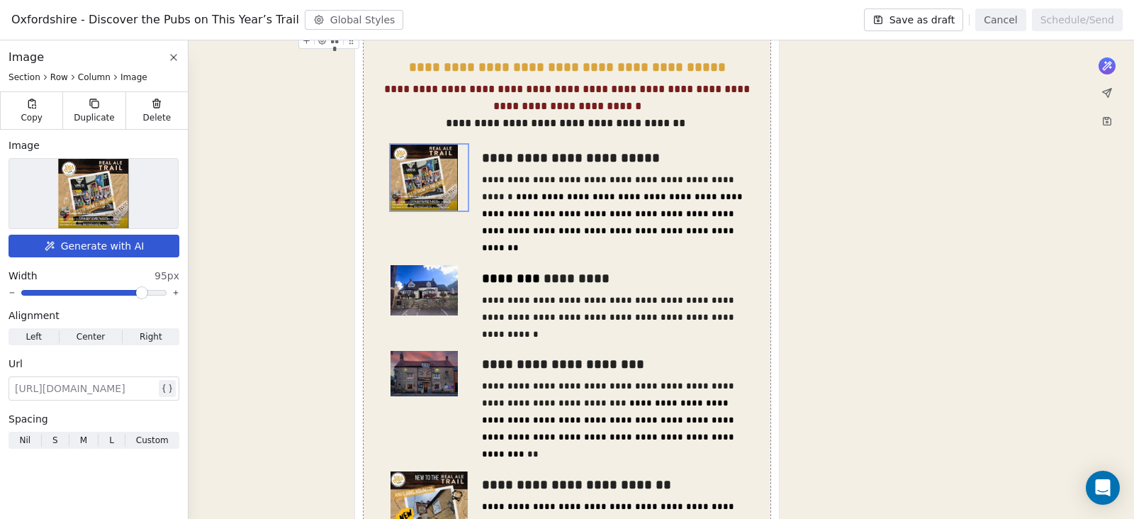
click at [144, 293] on span at bounding box center [141, 292] width 9 height 9
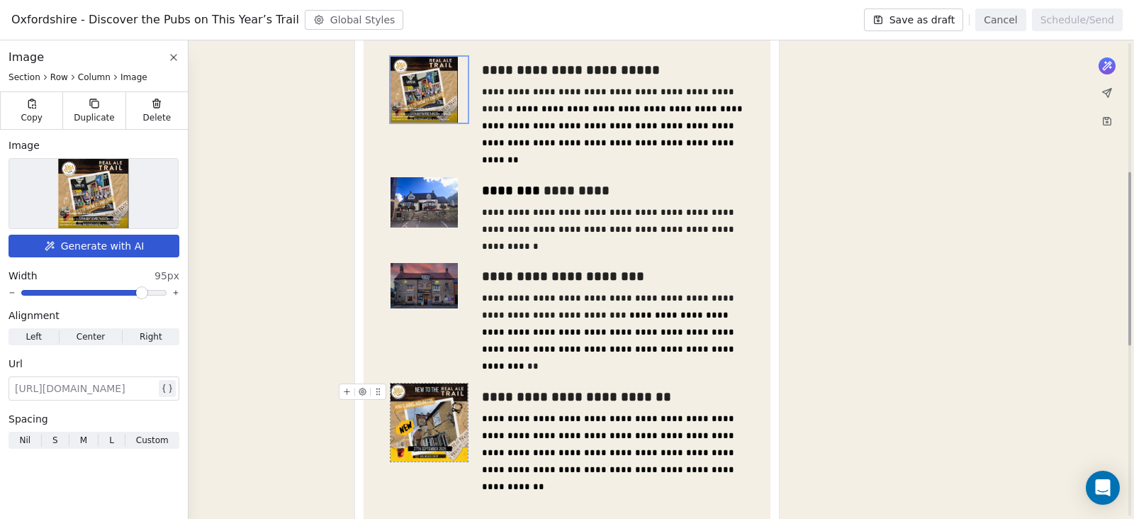
click at [422, 417] on img at bounding box center [428, 422] width 77 height 78
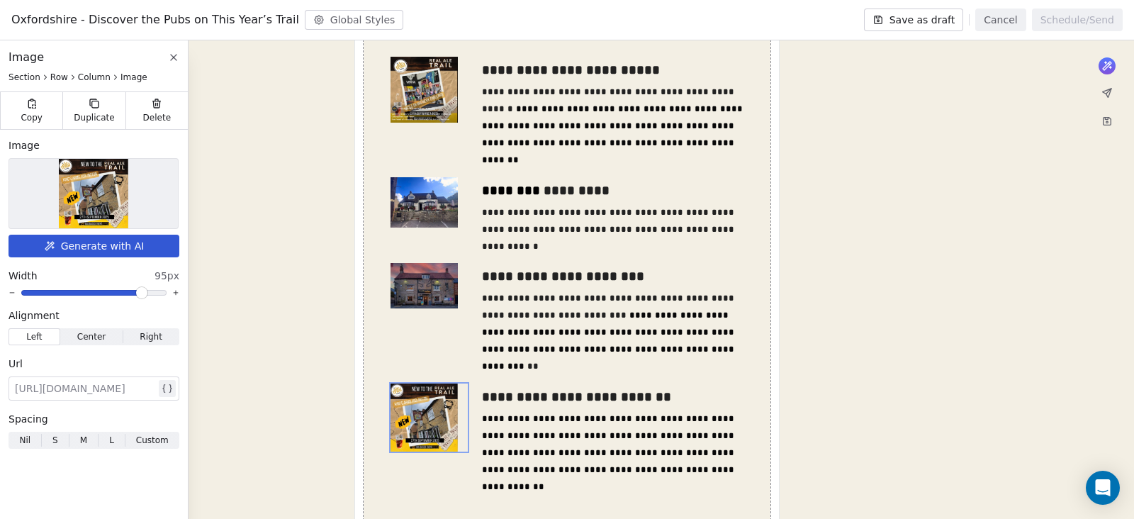
click at [145, 293] on span at bounding box center [141, 292] width 9 height 9
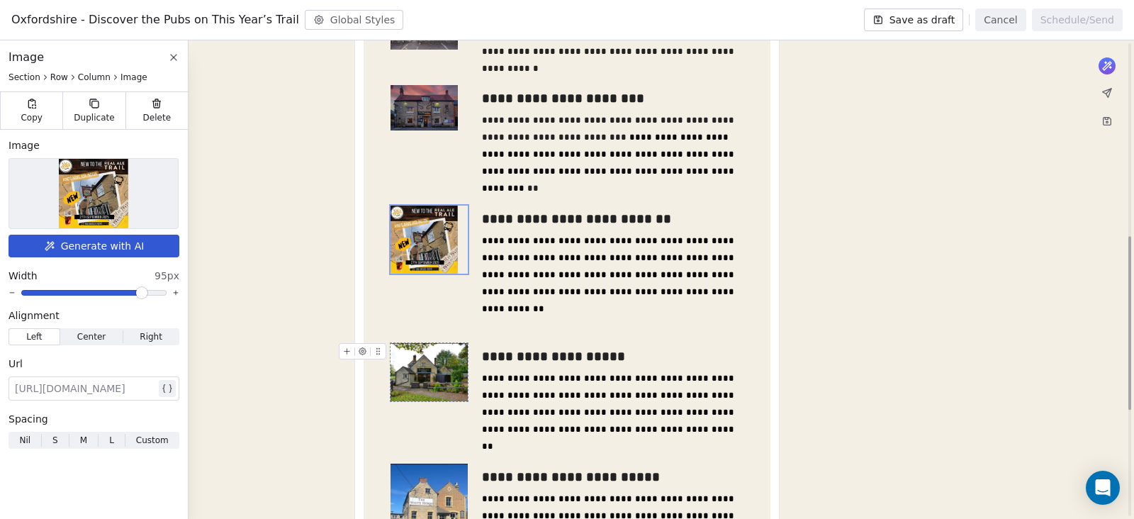
click at [415, 361] on img at bounding box center [428, 372] width 77 height 58
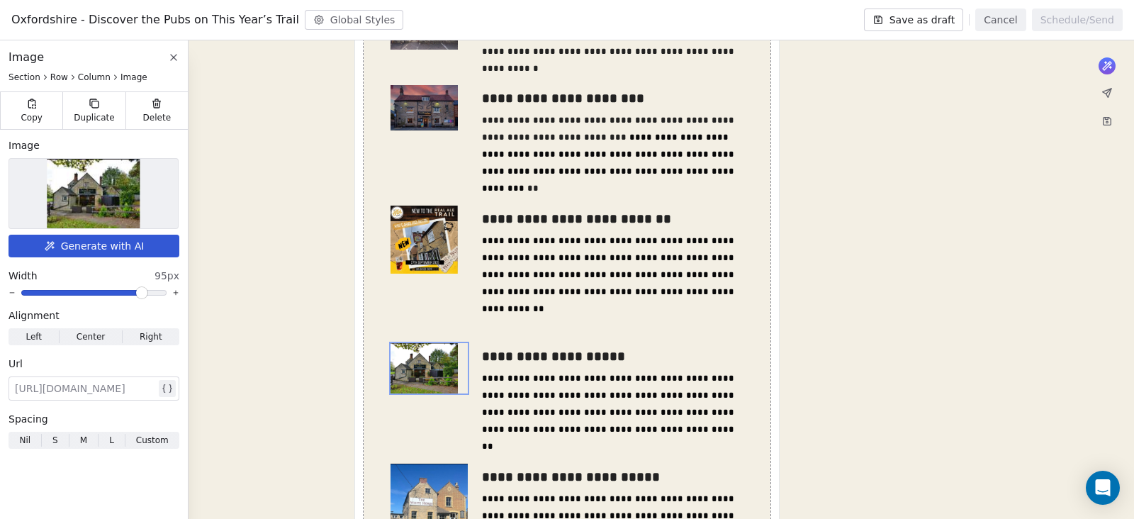
click at [145, 292] on span at bounding box center [141, 292] width 9 height 9
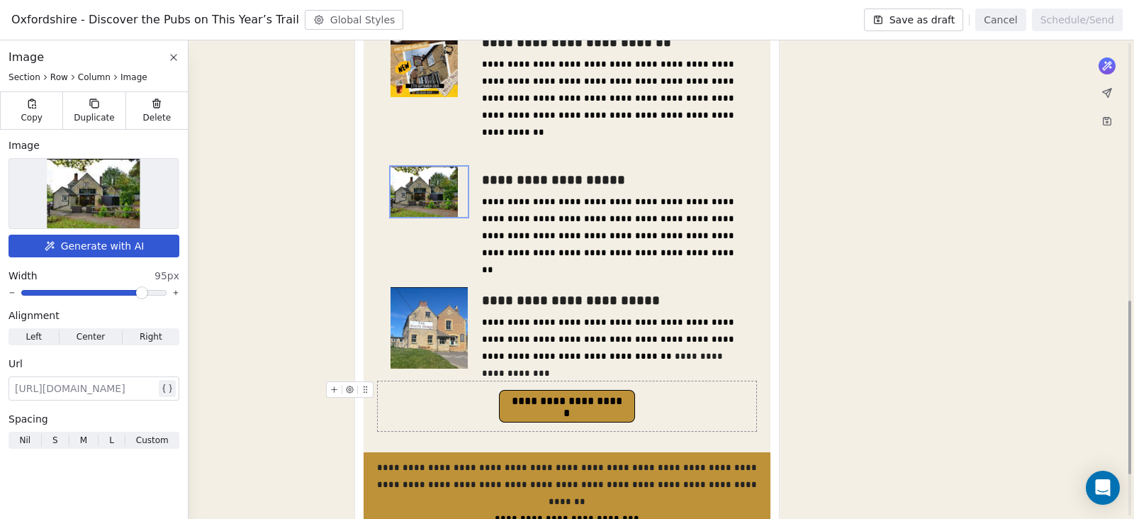
click at [415, 334] on img at bounding box center [428, 327] width 77 height 81
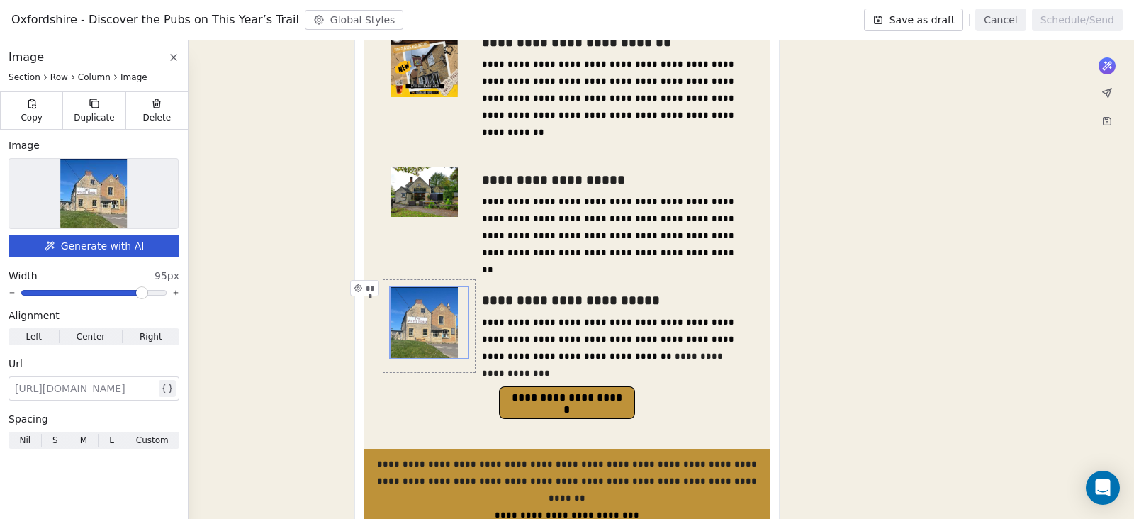
click at [145, 288] on span at bounding box center [141, 292] width 9 height 9
click at [308, 394] on div "**********" at bounding box center [567, 38] width 1134 height 1238
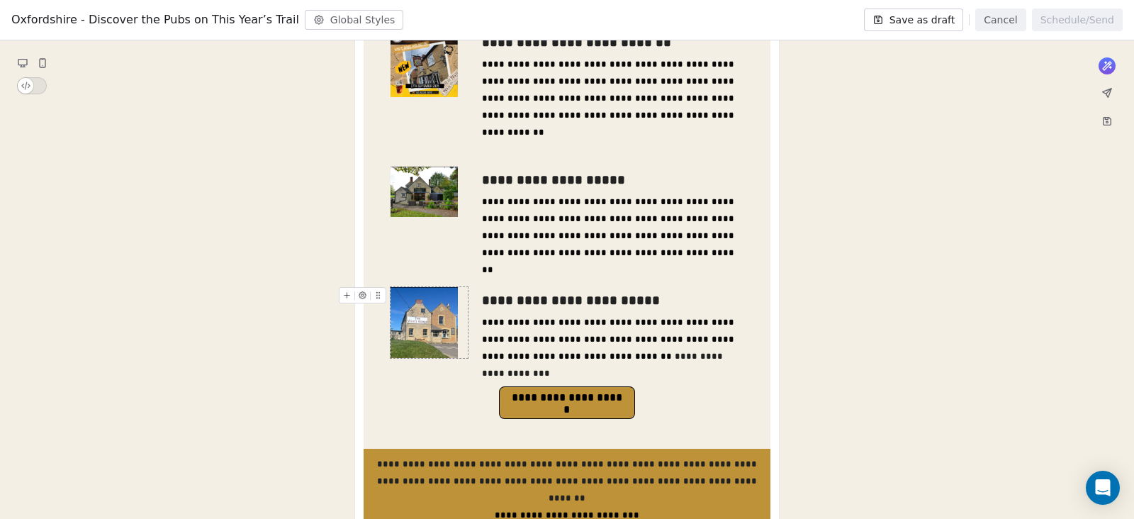
click at [407, 337] on img at bounding box center [423, 322] width 67 height 71
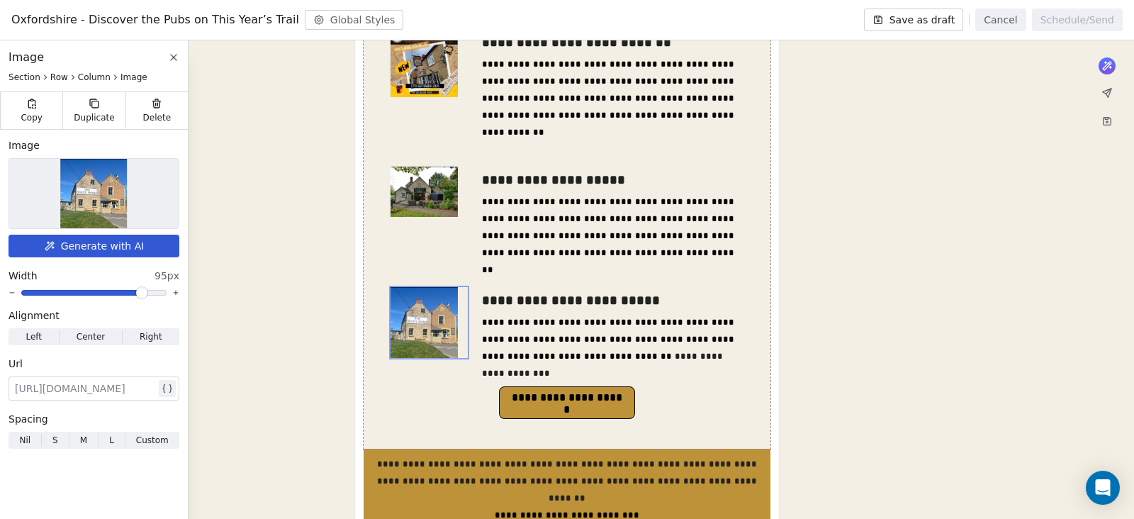
click at [152, 335] on span "Right" at bounding box center [151, 336] width 23 height 13
click at [429, 185] on img at bounding box center [423, 192] width 67 height 50
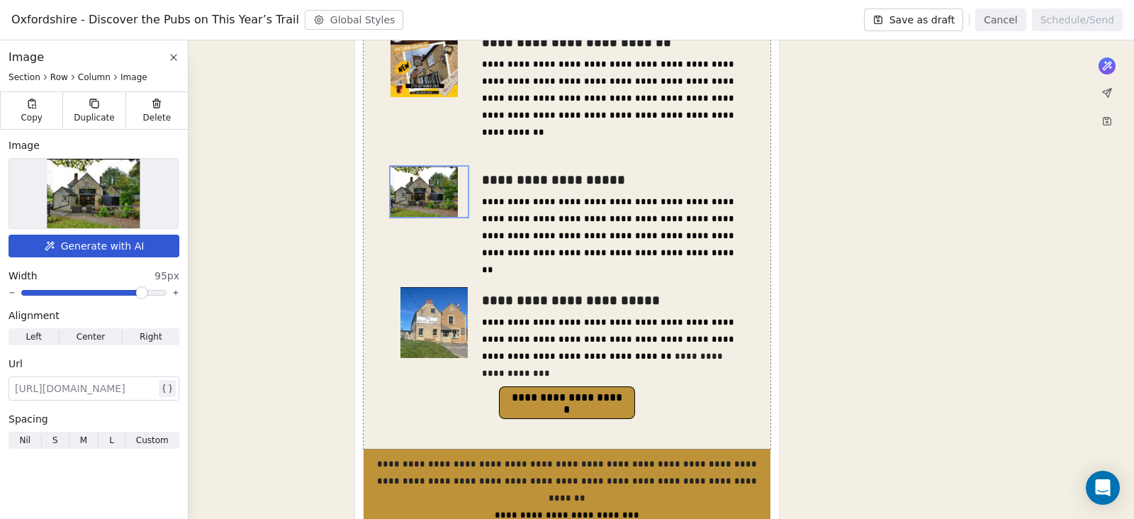
click at [156, 334] on span "Right" at bounding box center [151, 336] width 23 height 13
click at [415, 83] on img at bounding box center [423, 62] width 67 height 67
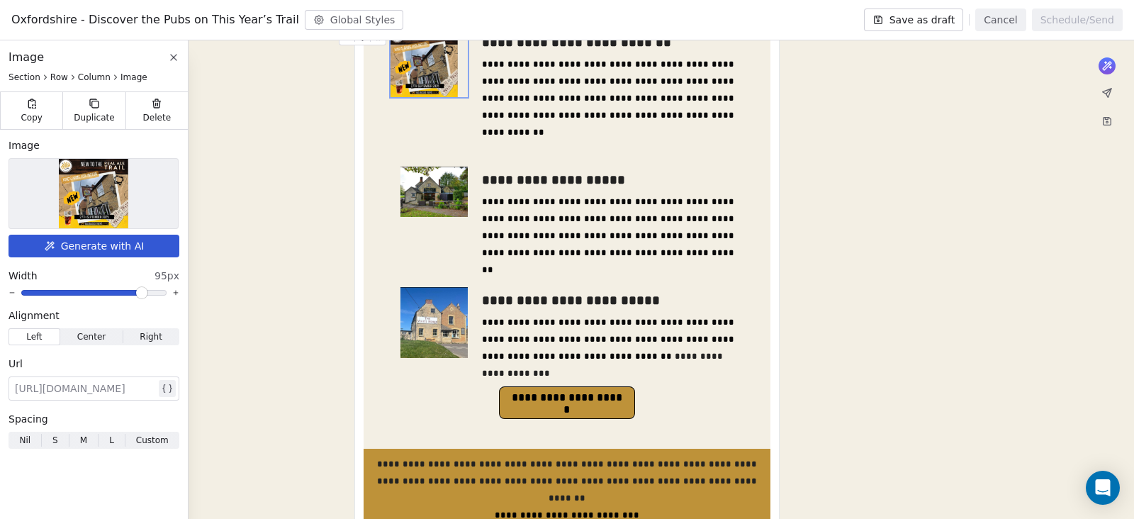
click at [162, 337] on span "Right Right" at bounding box center [151, 336] width 57 height 17
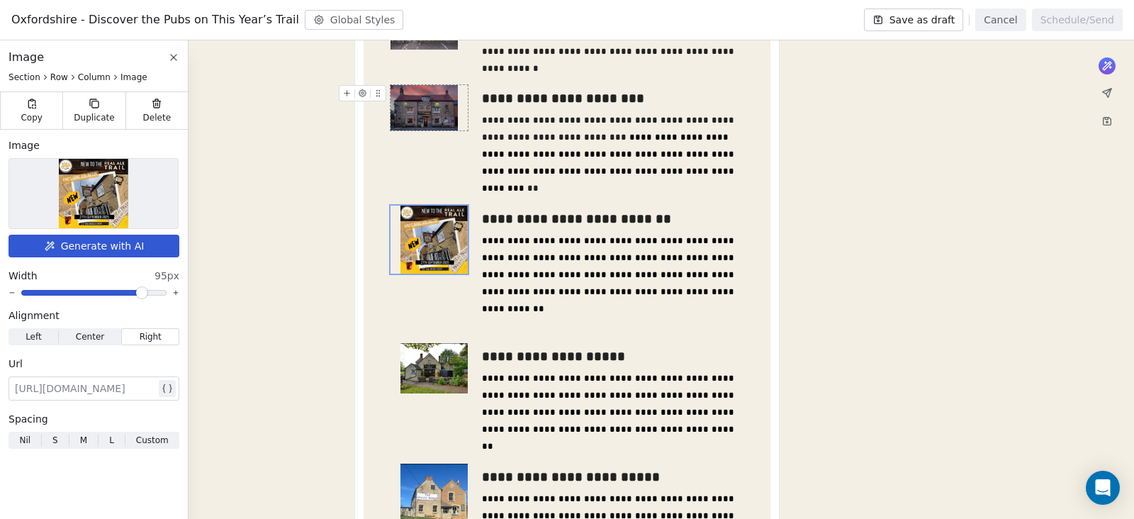
click at [435, 111] on img at bounding box center [423, 107] width 67 height 45
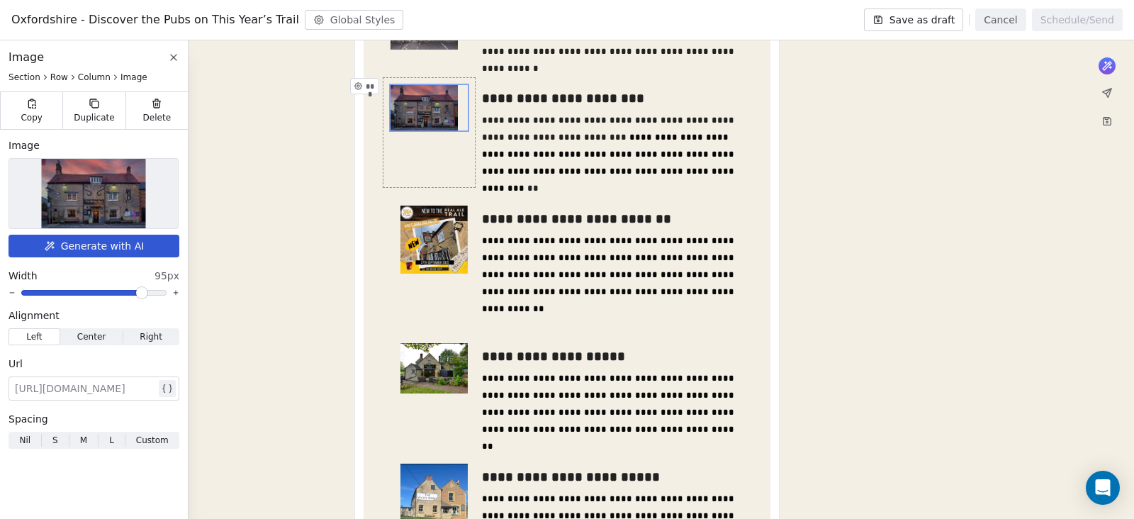
click at [162, 337] on span "Right Right" at bounding box center [151, 336] width 57 height 17
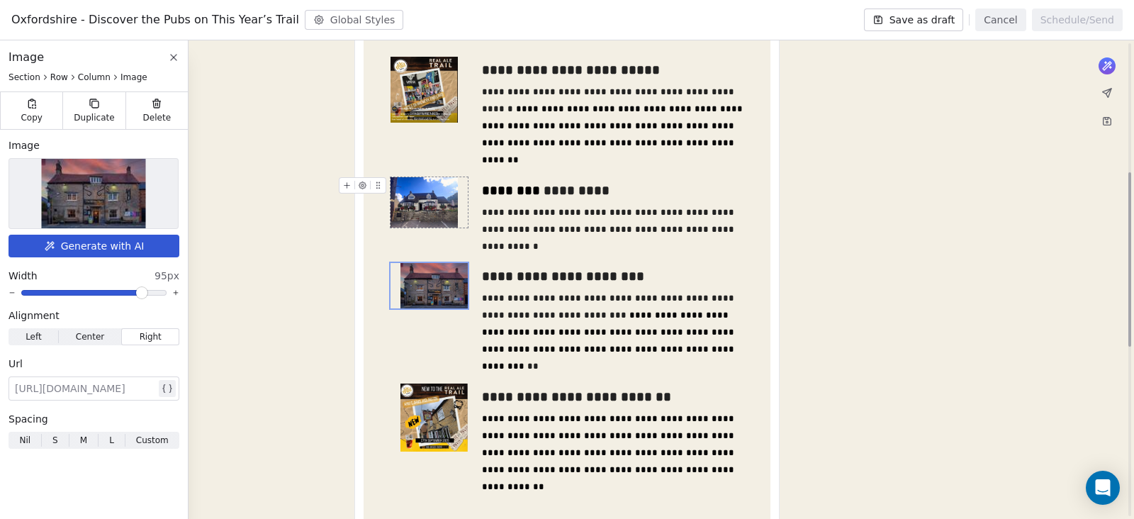
click at [405, 213] on img at bounding box center [423, 202] width 67 height 50
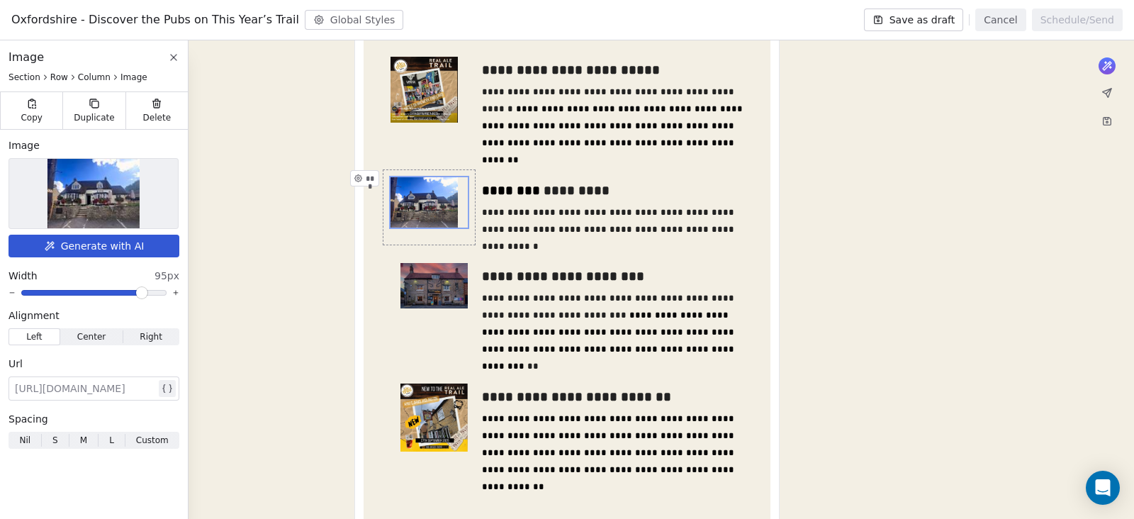
click at [157, 338] on span "Right" at bounding box center [151, 336] width 23 height 13
click at [432, 100] on img at bounding box center [423, 90] width 67 height 67
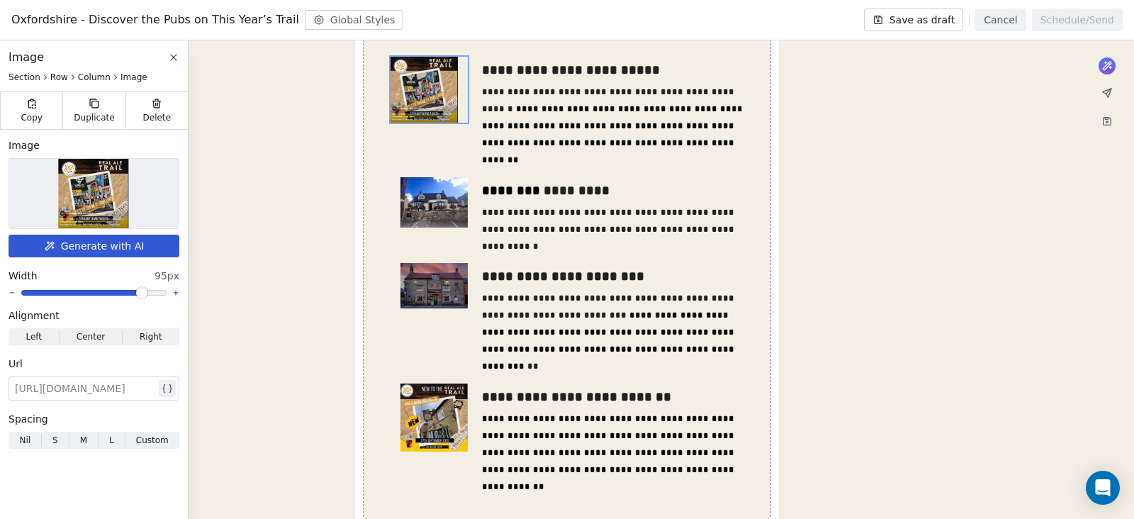
click at [158, 336] on span "Right" at bounding box center [151, 336] width 23 height 13
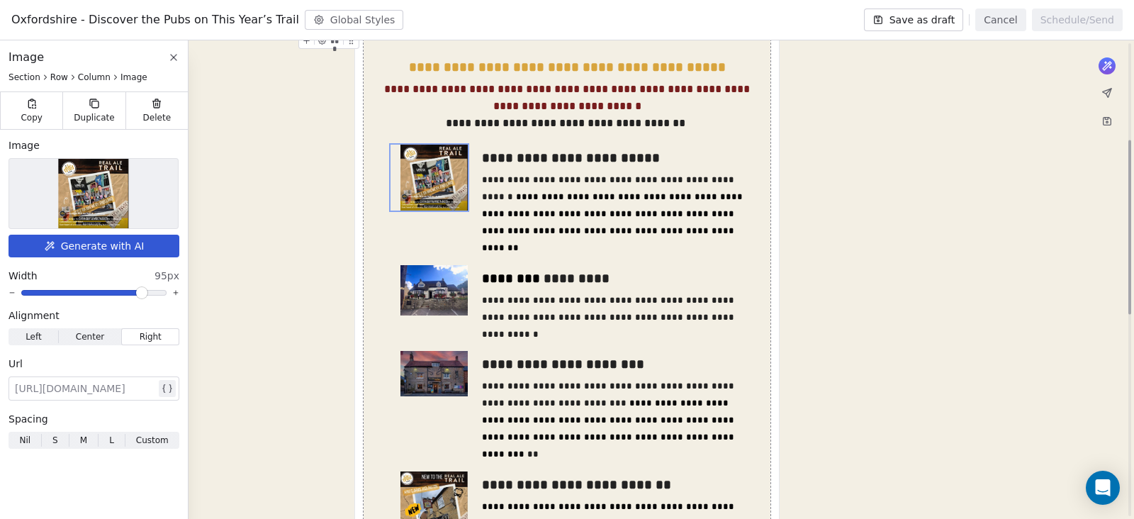
click at [806, 179] on div "**********" at bounding box center [567, 480] width 1134 height 1238
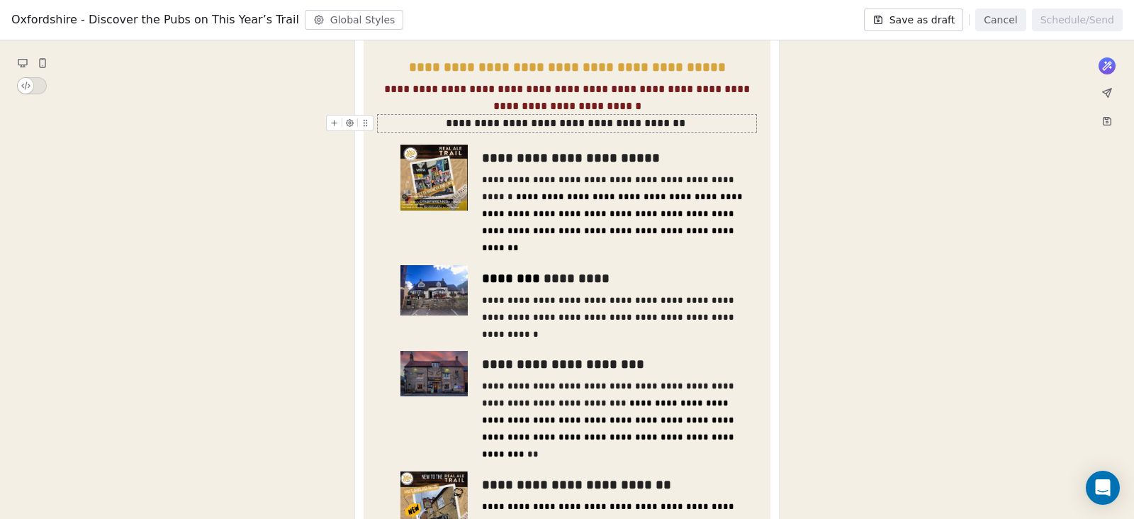
click at [705, 124] on div "**********" at bounding box center [567, 123] width 378 height 17
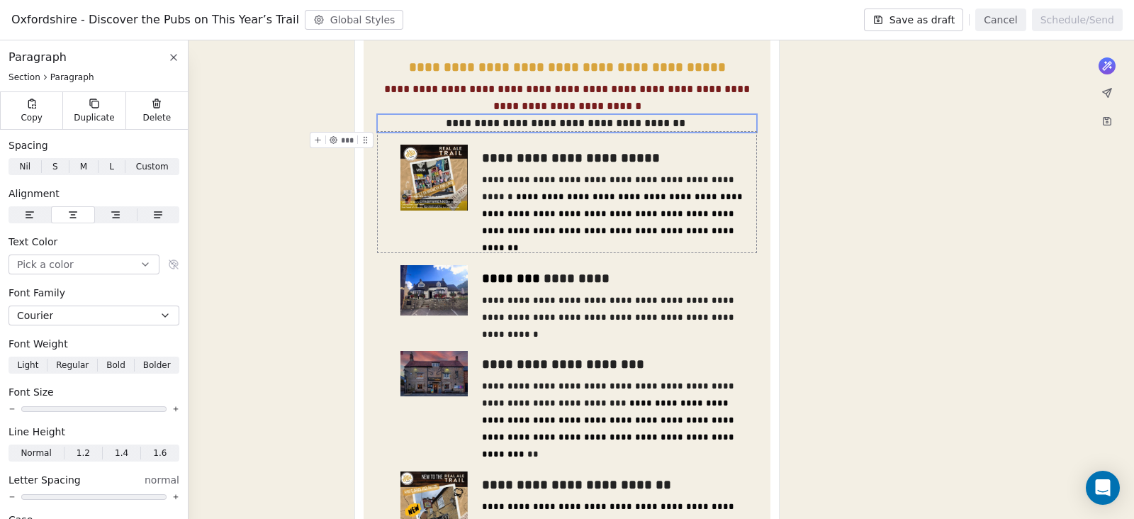
click at [735, 123] on div "**********" at bounding box center [567, 123] width 378 height 17
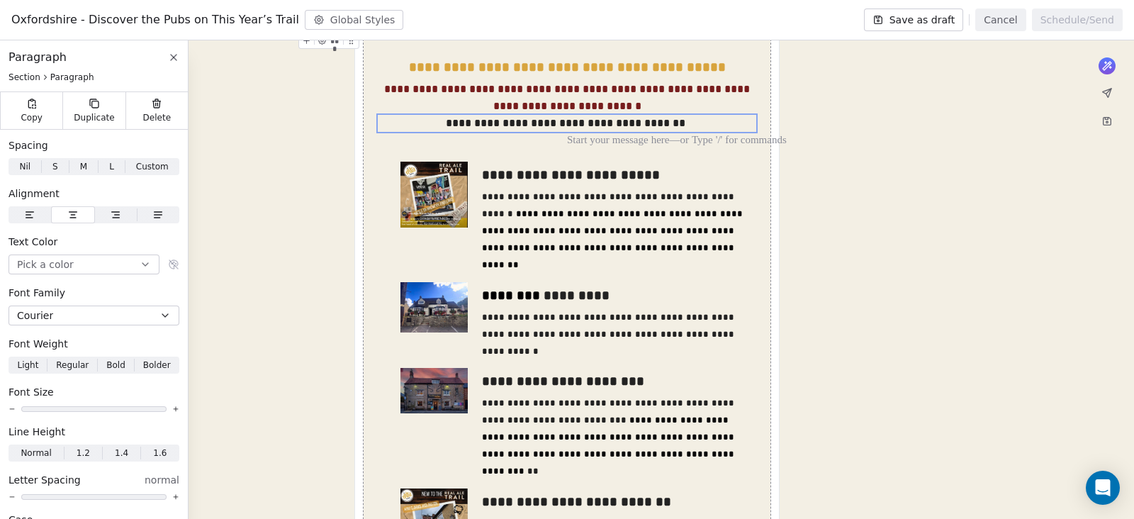
click at [965, 199] on div "**********" at bounding box center [567, 488] width 1134 height 1255
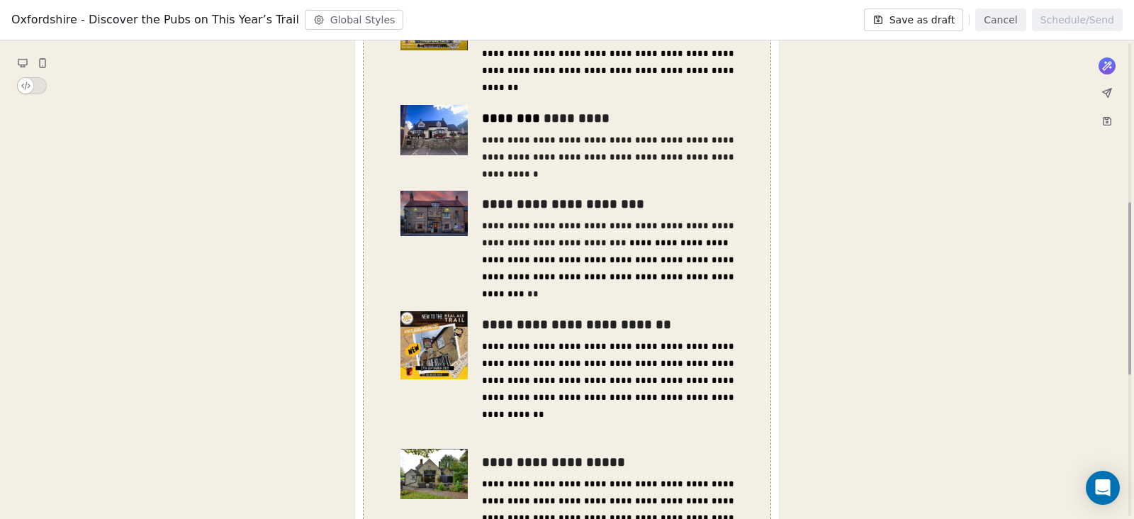
scroll to position [619, 0]
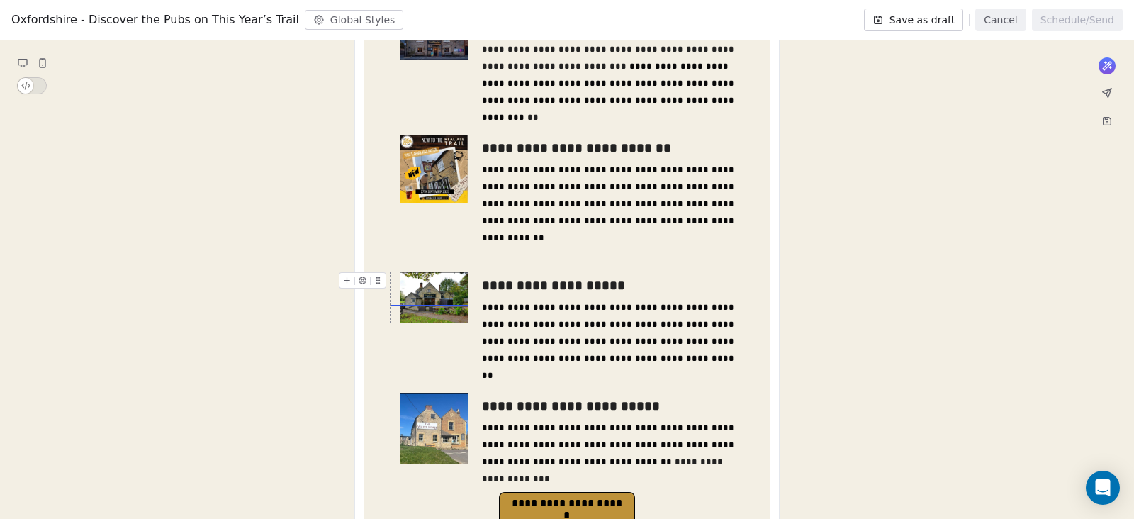
click at [434, 291] on img at bounding box center [433, 297] width 67 height 50
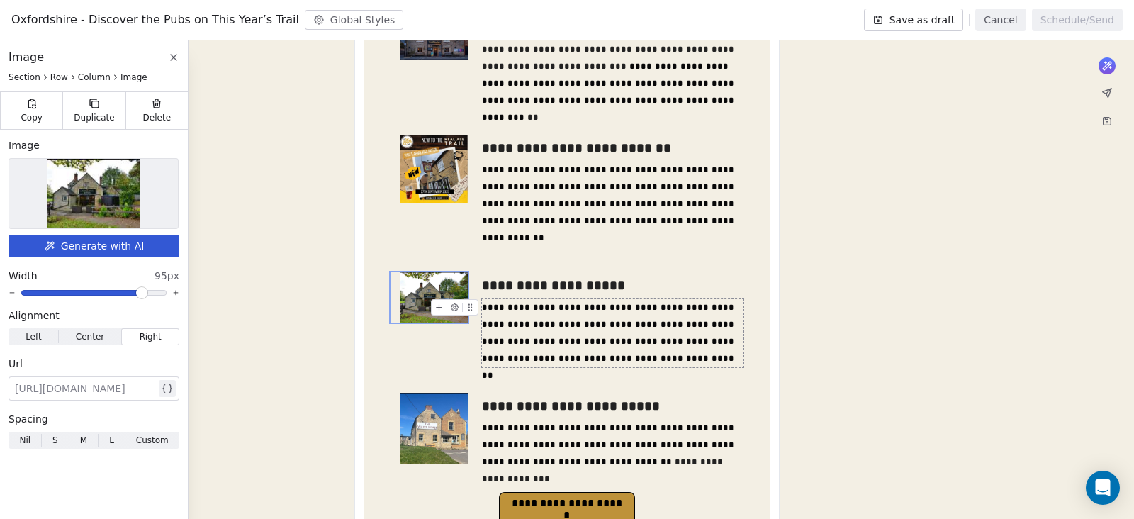
click at [809, 287] on div "**********" at bounding box center [567, 134] width 1134 height 1255
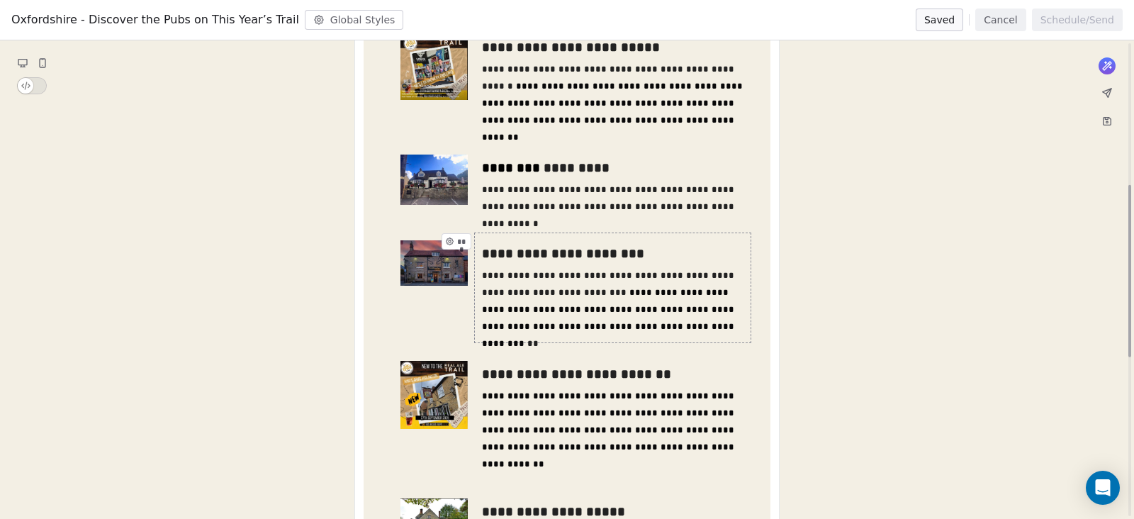
scroll to position [305, 0]
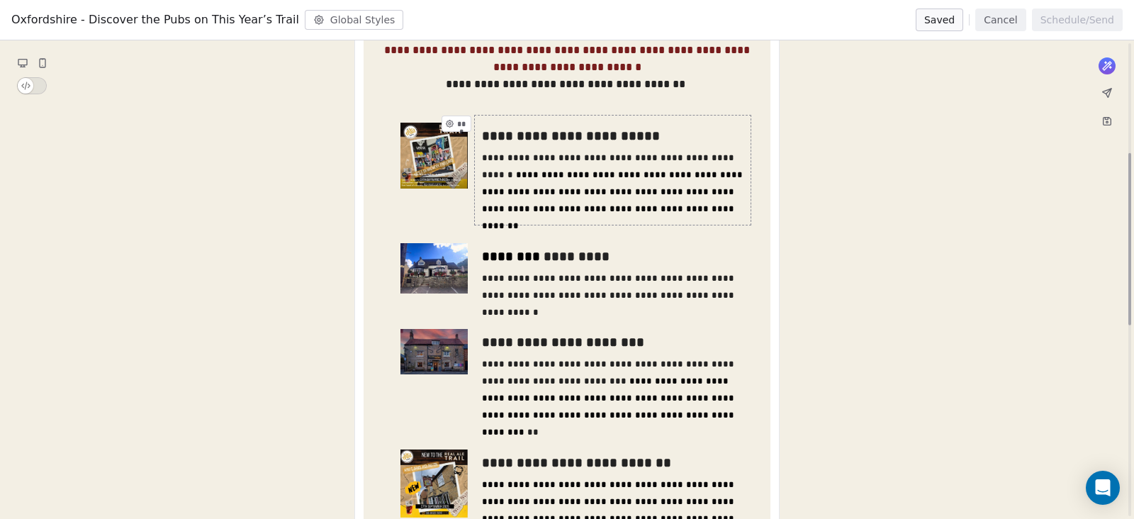
click at [501, 142] on div "**********" at bounding box center [613, 136] width 262 height 20
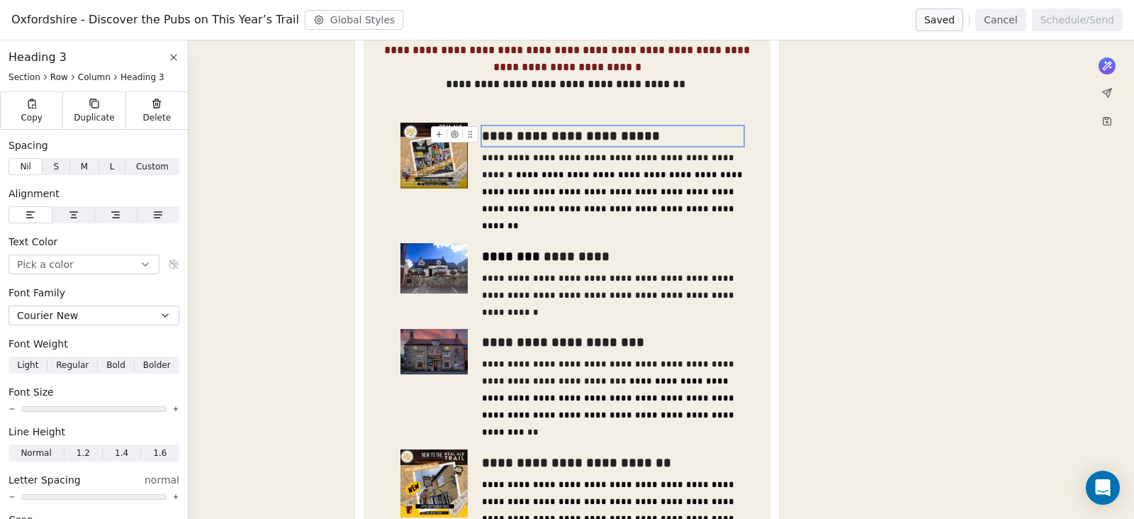
click at [694, 129] on div "**********" at bounding box center [613, 136] width 262 height 20
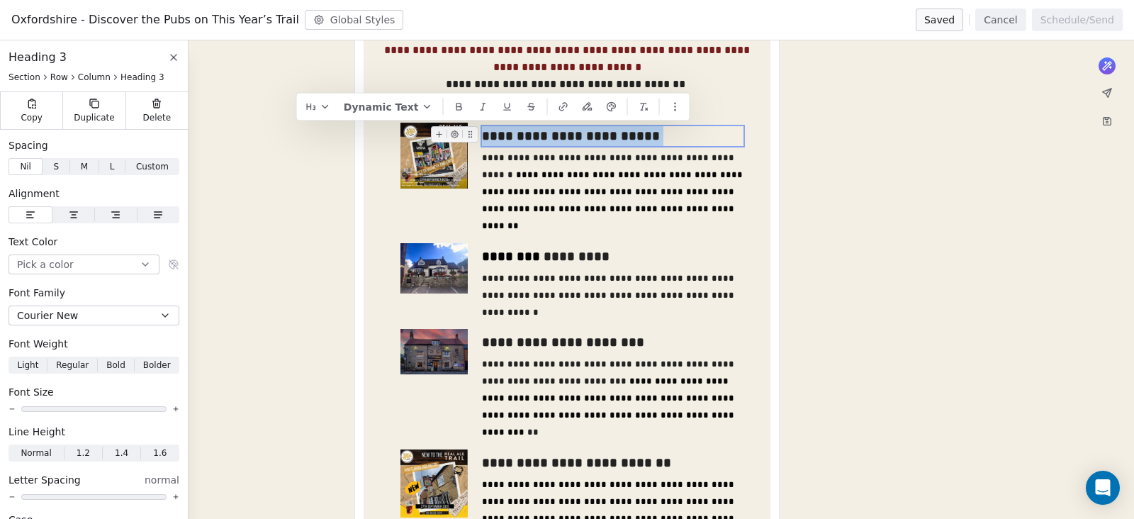
drag, startPoint x: 702, startPoint y: 132, endPoint x: 482, endPoint y: 133, distance: 219.7
click at [482, 133] on div "**********" at bounding box center [613, 136] width 262 height 20
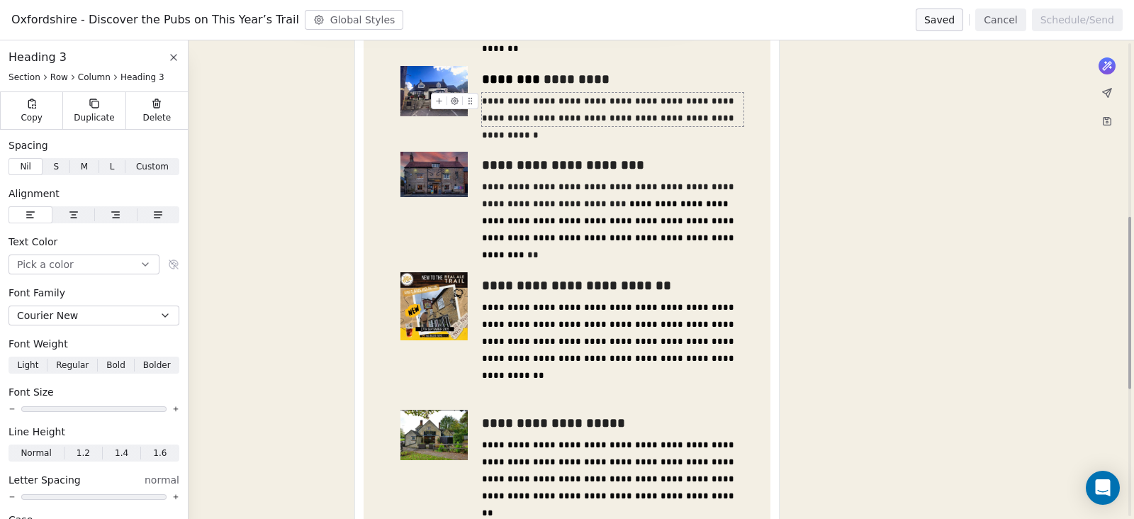
scroll to position [659, 0]
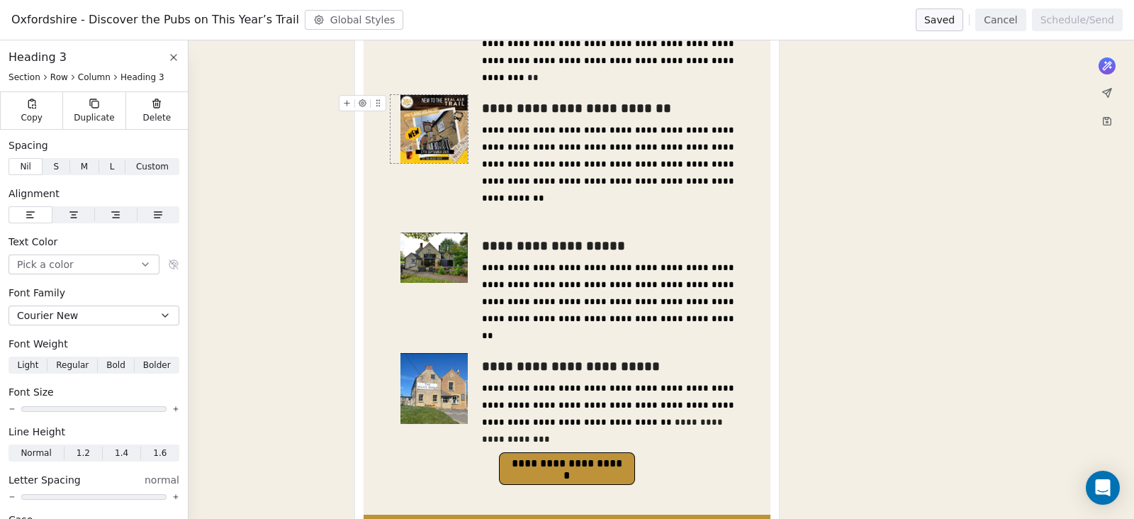
click at [451, 144] on img at bounding box center [433, 128] width 67 height 67
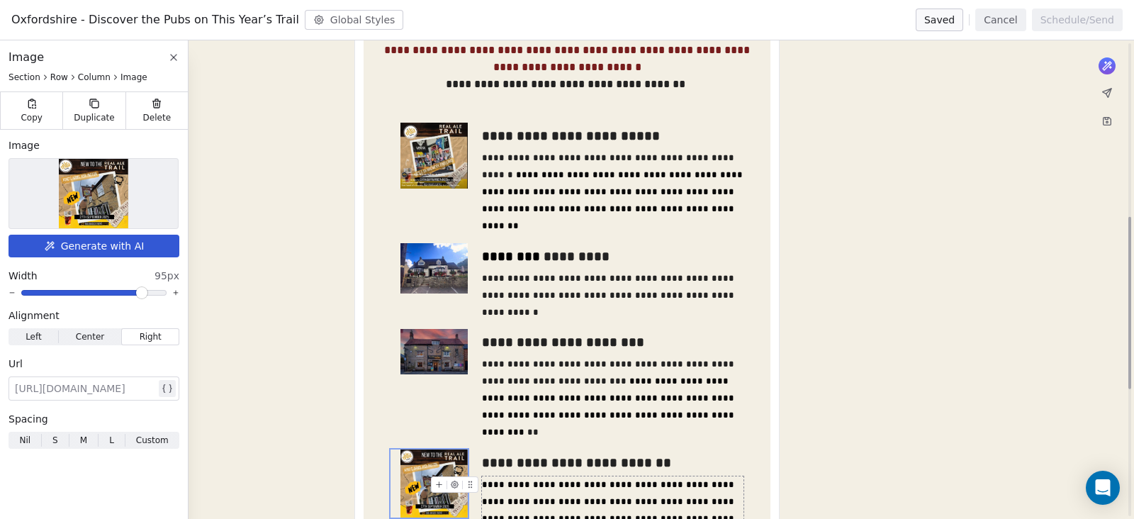
scroll to position [570, 0]
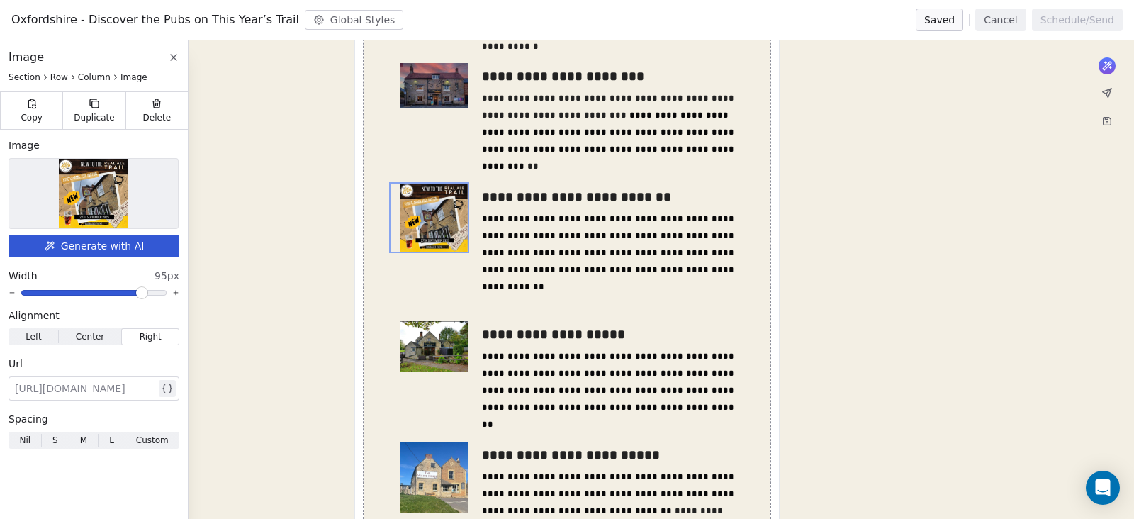
click at [999, 19] on button "Cancel" at bounding box center [1000, 20] width 50 height 23
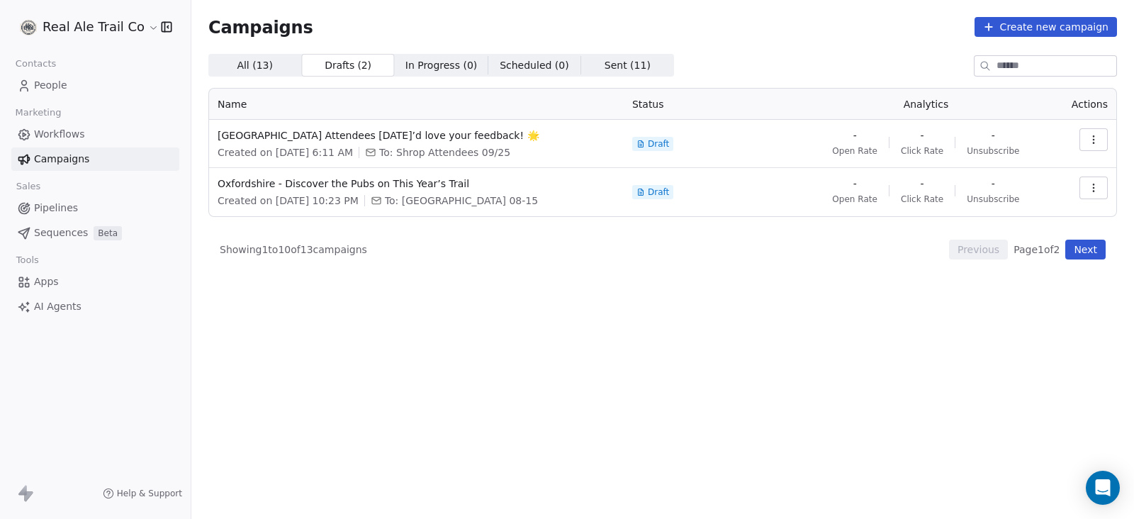
click at [53, 283] on span "Apps" at bounding box center [46, 281] width 25 height 15
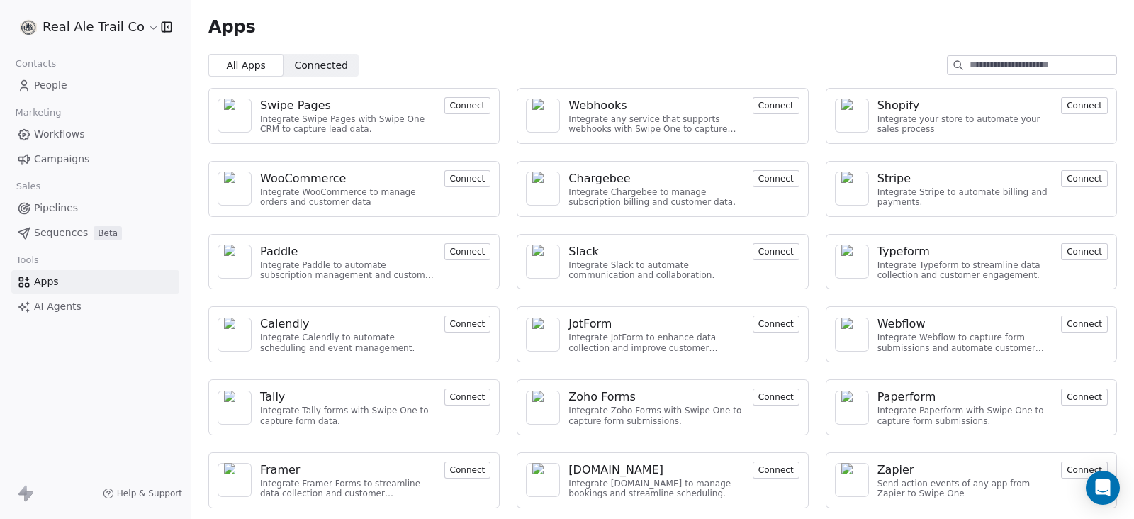
click at [312, 64] on span "Connected" at bounding box center [321, 65] width 53 height 15
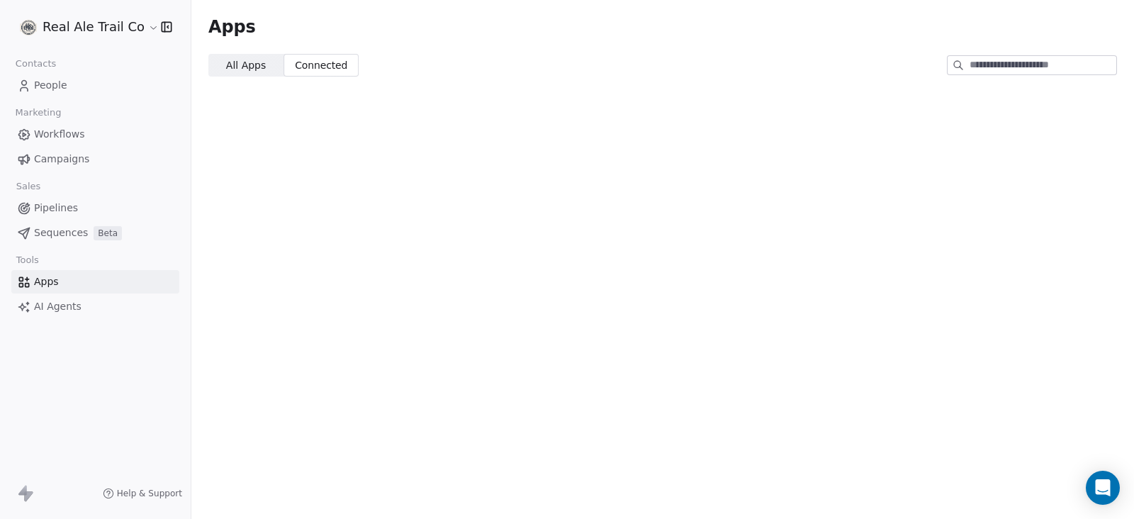
click at [253, 65] on span "All Apps" at bounding box center [246, 65] width 40 height 15
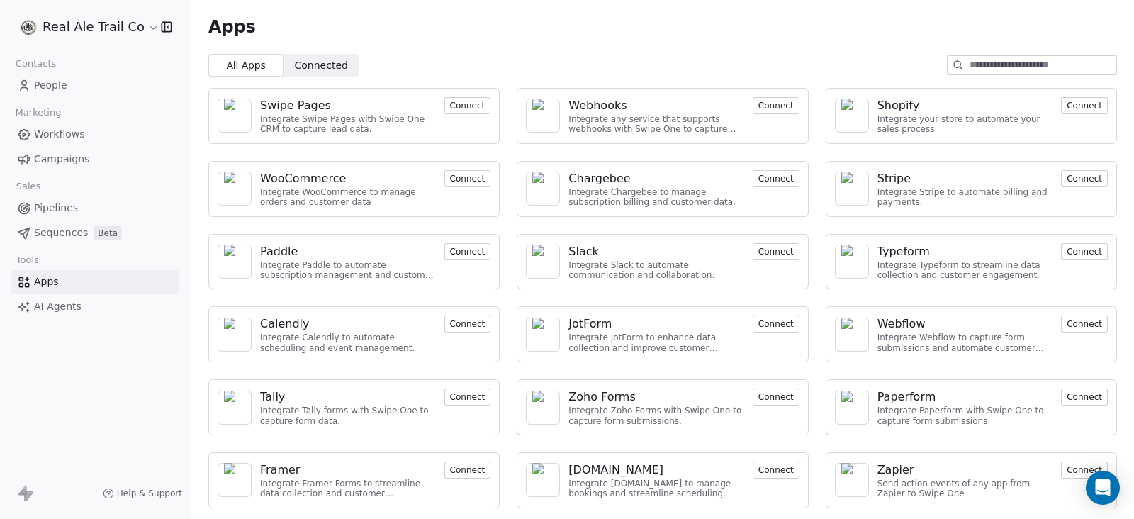
click at [991, 66] on input at bounding box center [1042, 65] width 147 height 18
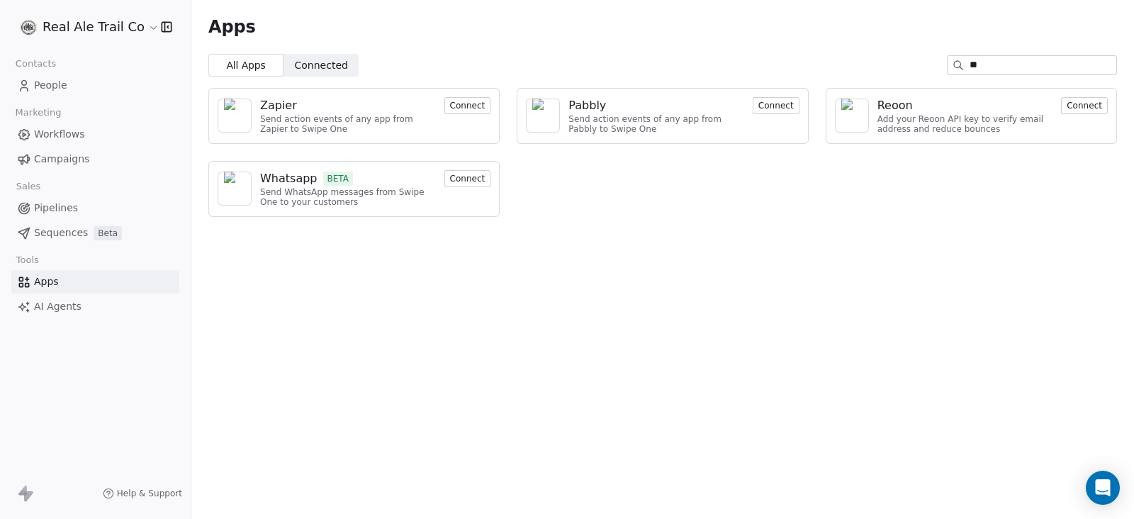
type input "*"
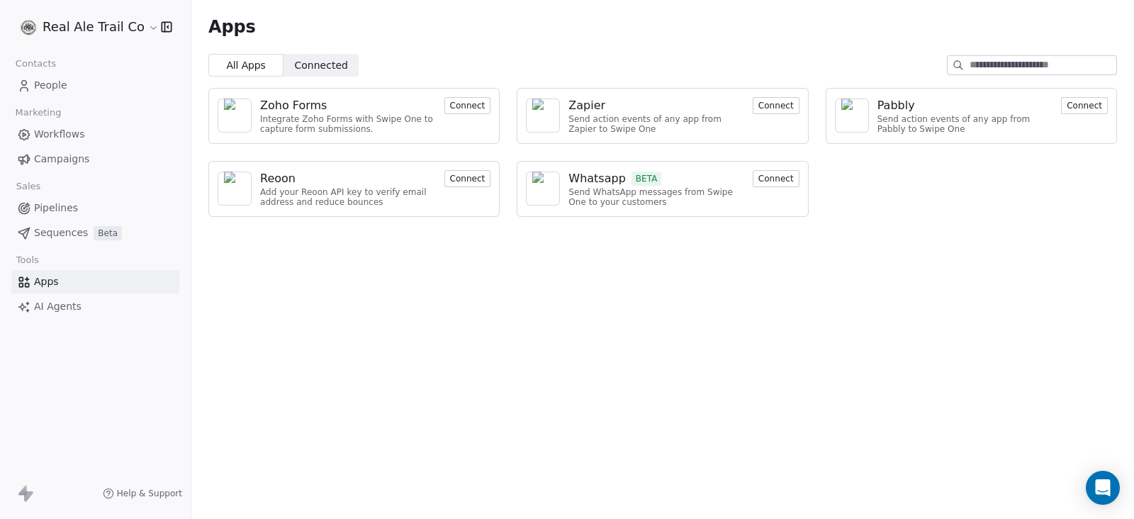
click at [982, 59] on input at bounding box center [1042, 65] width 147 height 18
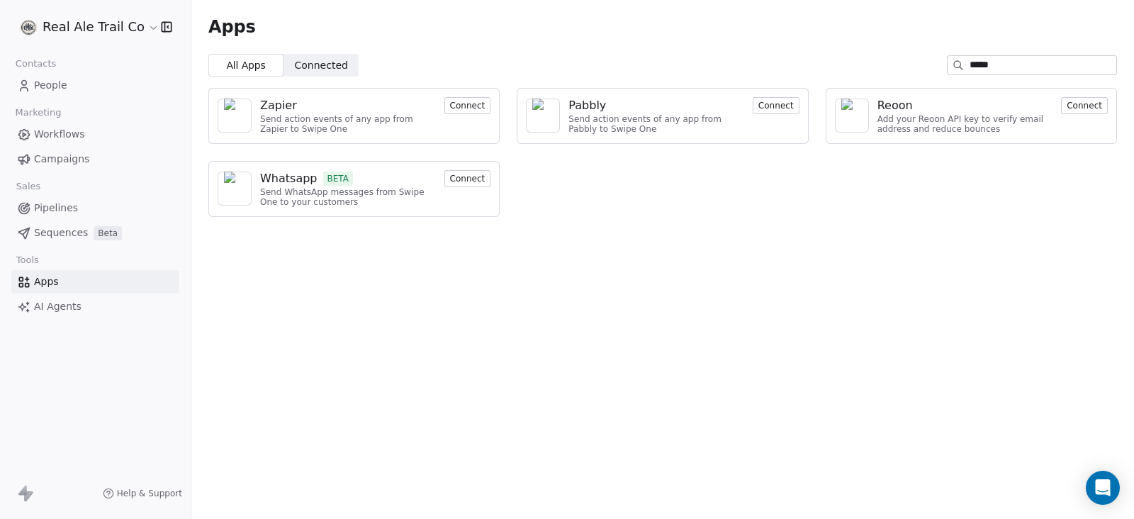
type input "*****"
click at [658, 352] on div "Apps All Apps All Apps Connected Connected ***** Zapier Send action events of a…" at bounding box center [662, 259] width 943 height 519
click at [57, 134] on span "Workflows" at bounding box center [59, 134] width 51 height 15
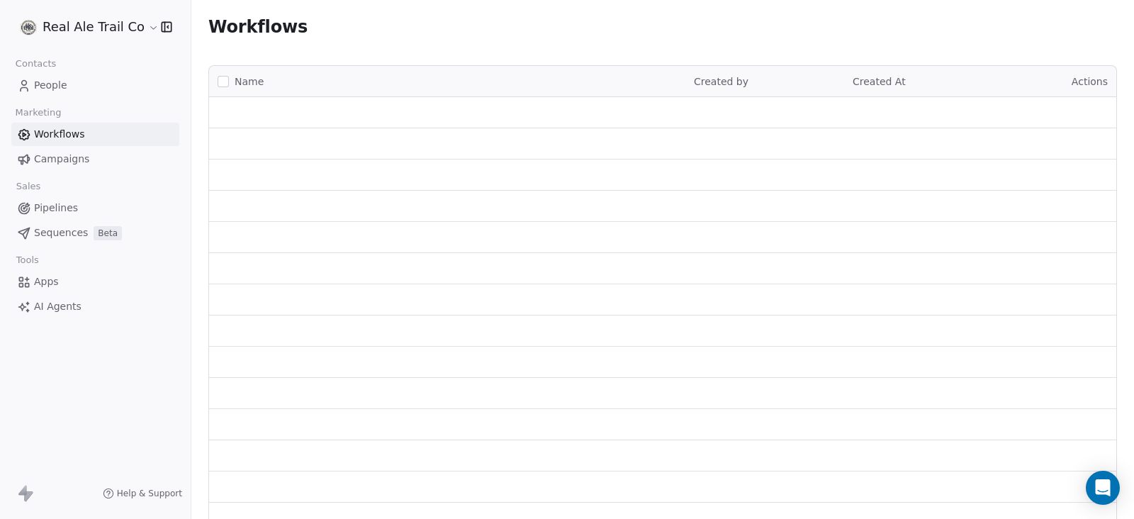
click at [60, 159] on span "Campaigns" at bounding box center [61, 159] width 55 height 15
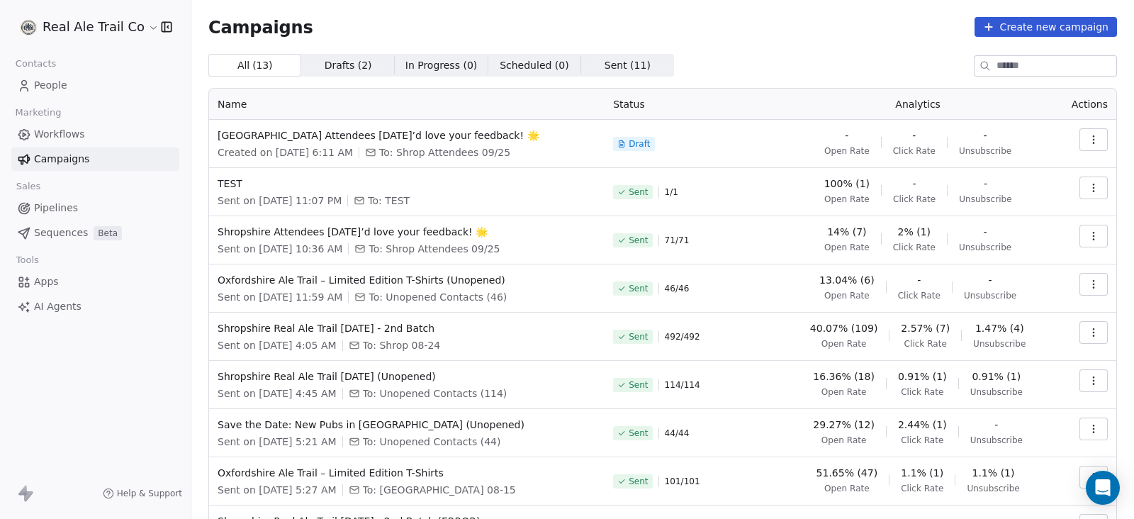
click at [370, 65] on span "Drafts ( 2 ) Drafts ( 2 )" at bounding box center [347, 65] width 93 height 23
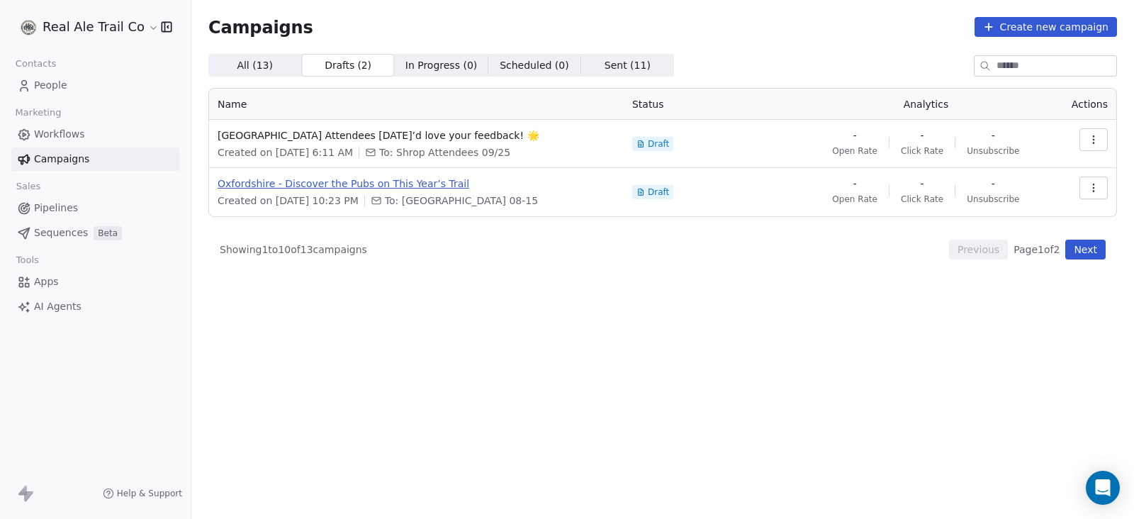
click at [373, 182] on span "Oxfordshire - Discover the Pubs on This Year’s Trail" at bounding box center [417, 183] width 398 height 14
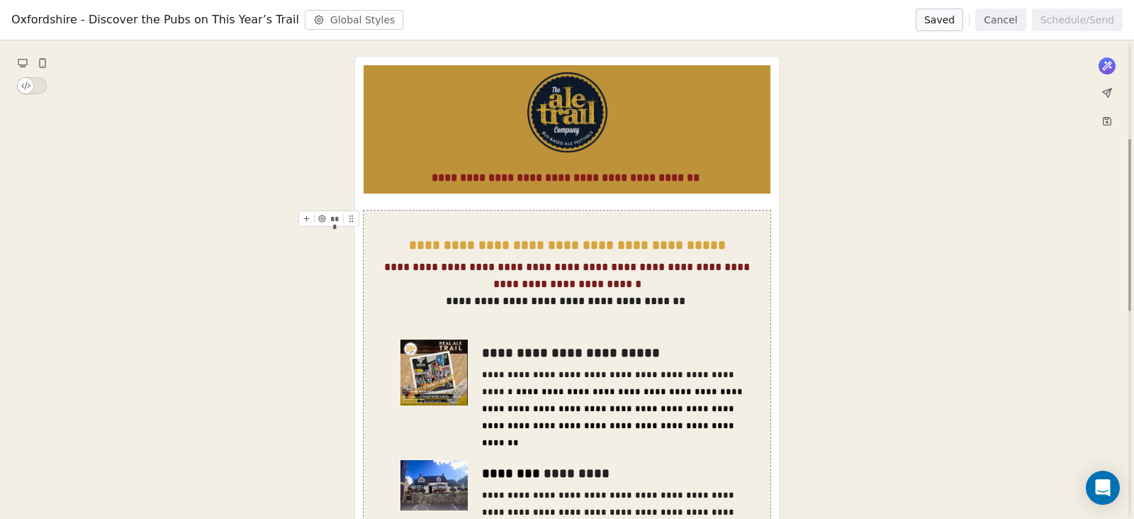
scroll to position [354, 0]
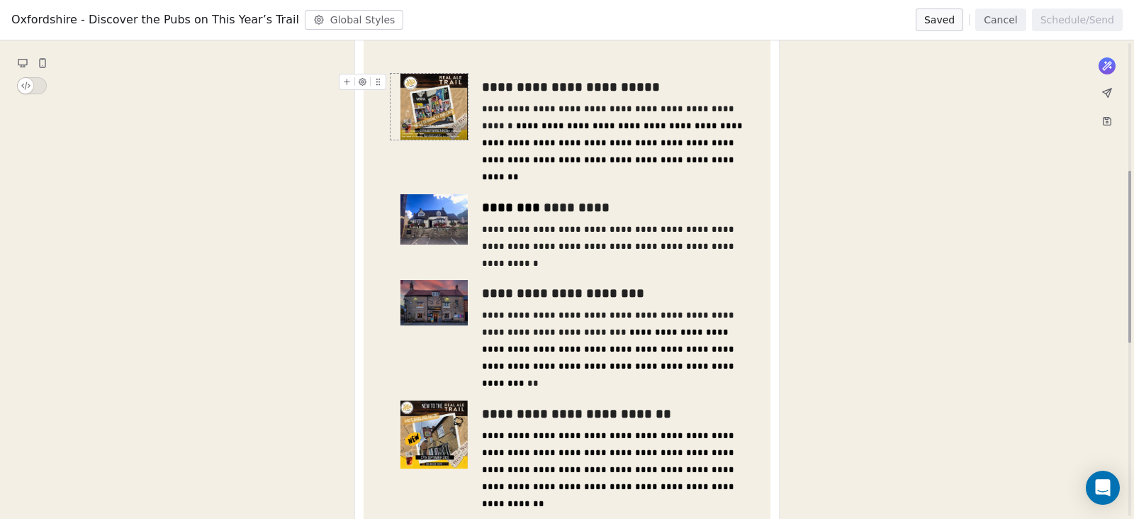
click at [457, 118] on img at bounding box center [433, 107] width 67 height 67
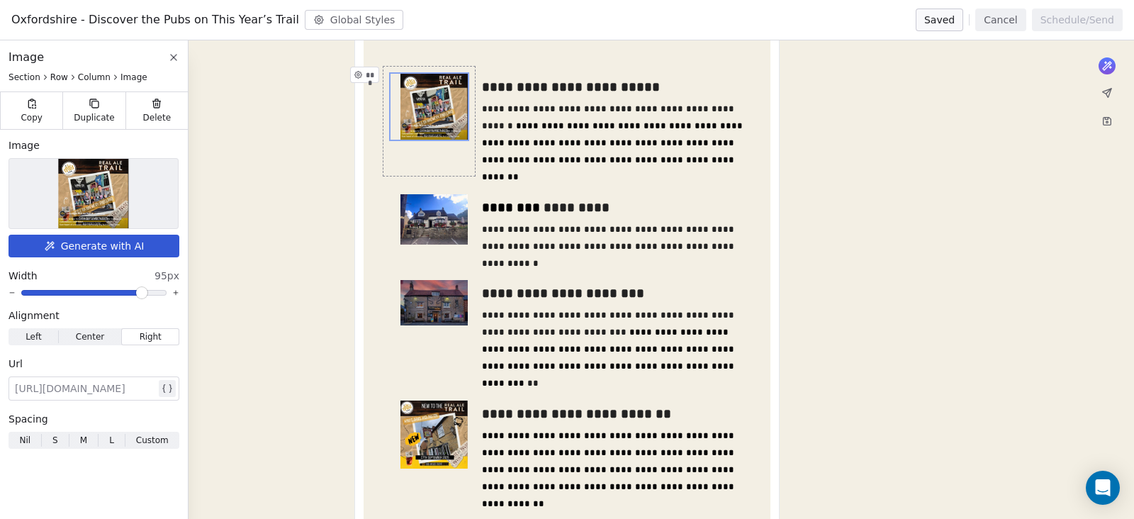
click at [114, 185] on img at bounding box center [93, 193] width 70 height 69
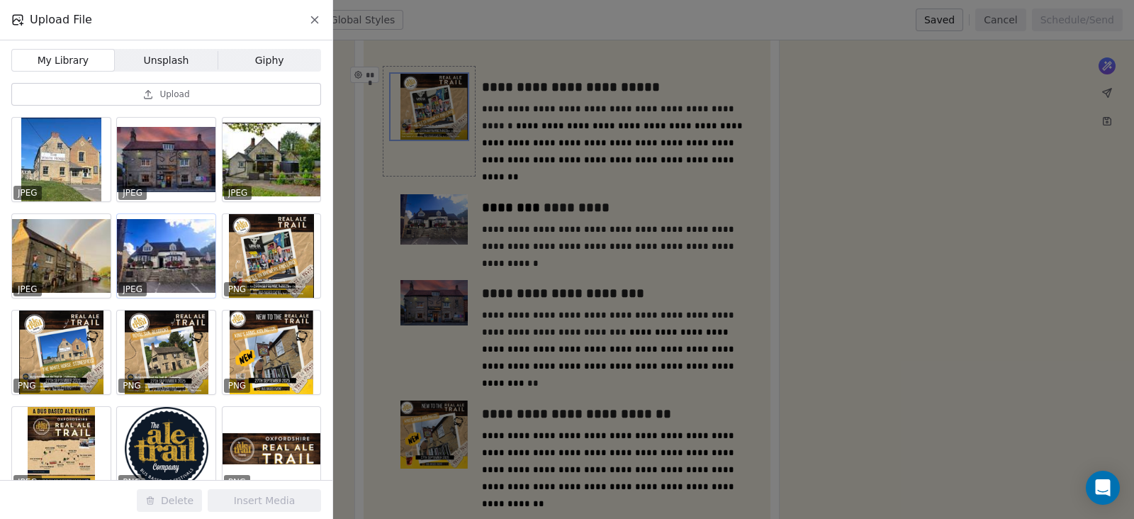
click at [160, 240] on div at bounding box center [166, 256] width 99 height 84
click at [192, 231] on div at bounding box center [166, 256] width 99 height 84
click at [191, 94] on button "Upload" at bounding box center [166, 94] width 310 height 23
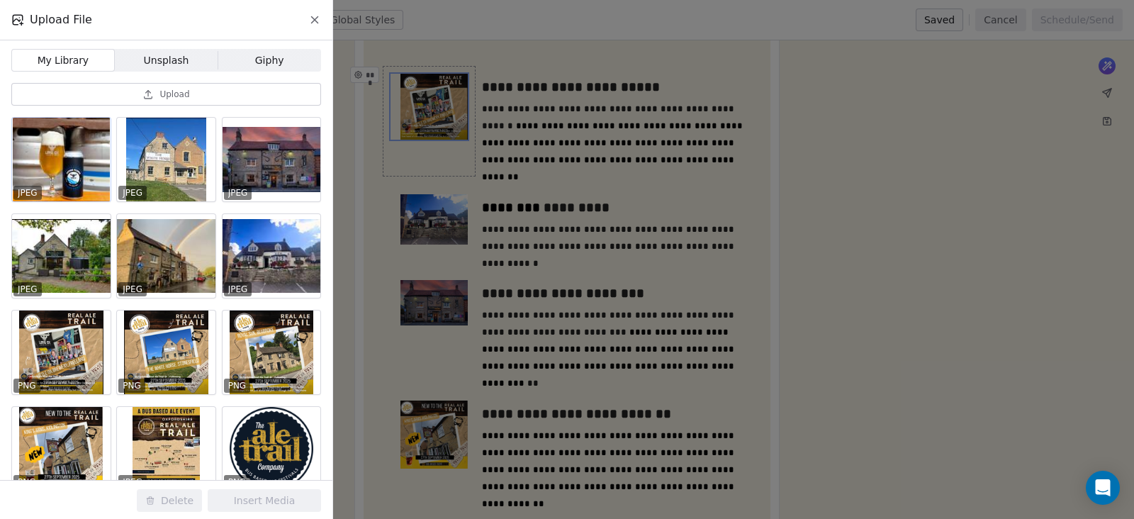
click at [64, 165] on div at bounding box center [61, 160] width 99 height 84
click at [281, 499] on button "Insert Media" at bounding box center [264, 500] width 113 height 23
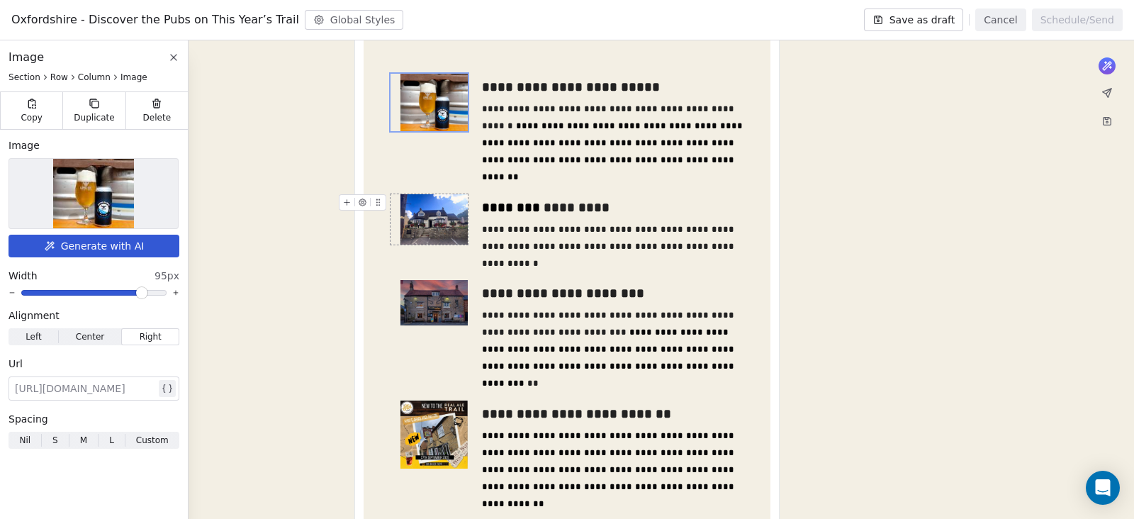
click at [447, 231] on button at bounding box center [454, 229] width 15 height 15
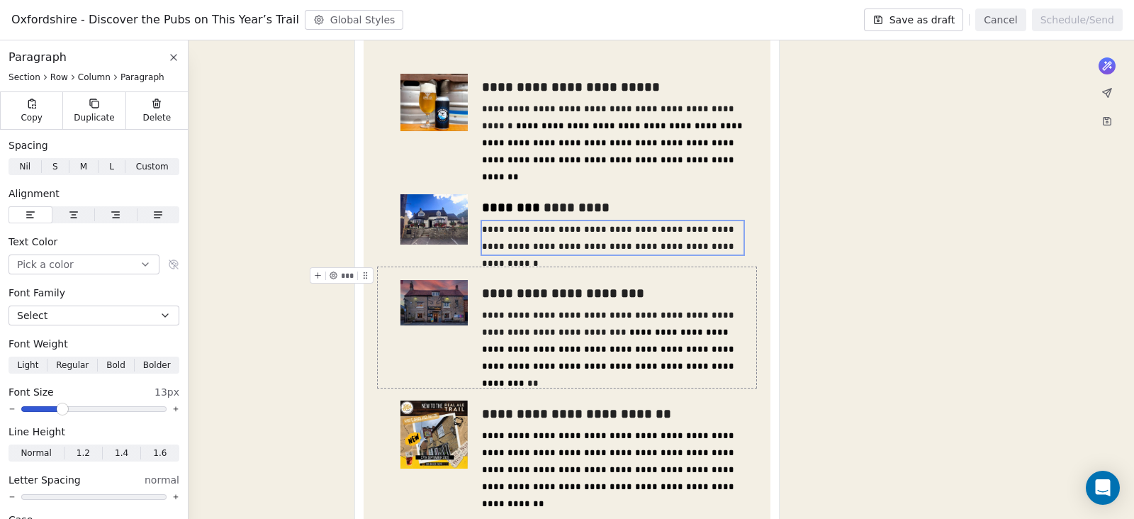
click at [443, 301] on img at bounding box center [433, 302] width 67 height 45
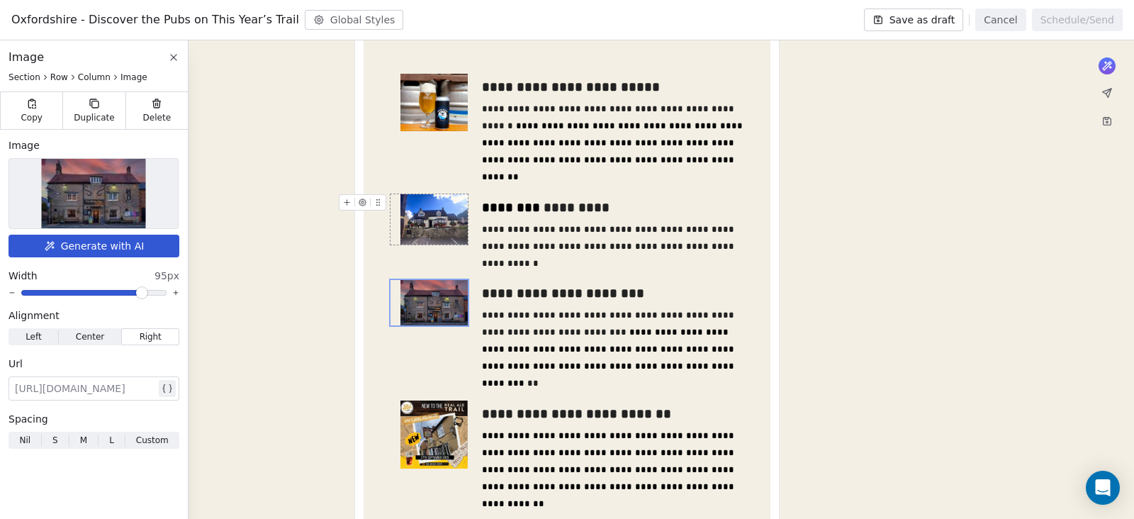
click at [441, 234] on img at bounding box center [433, 219] width 67 height 50
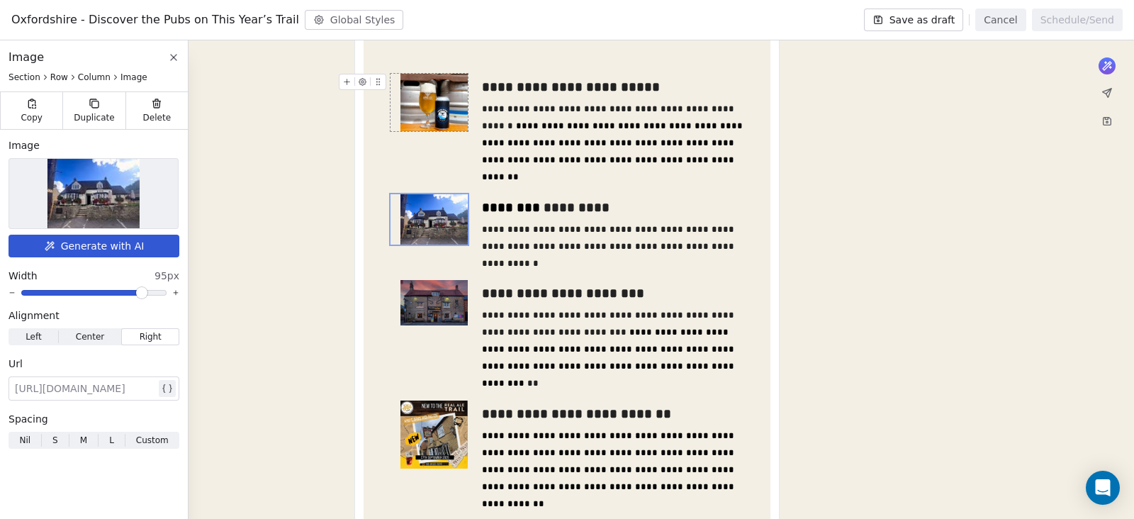
click at [459, 117] on img at bounding box center [433, 103] width 67 height 58
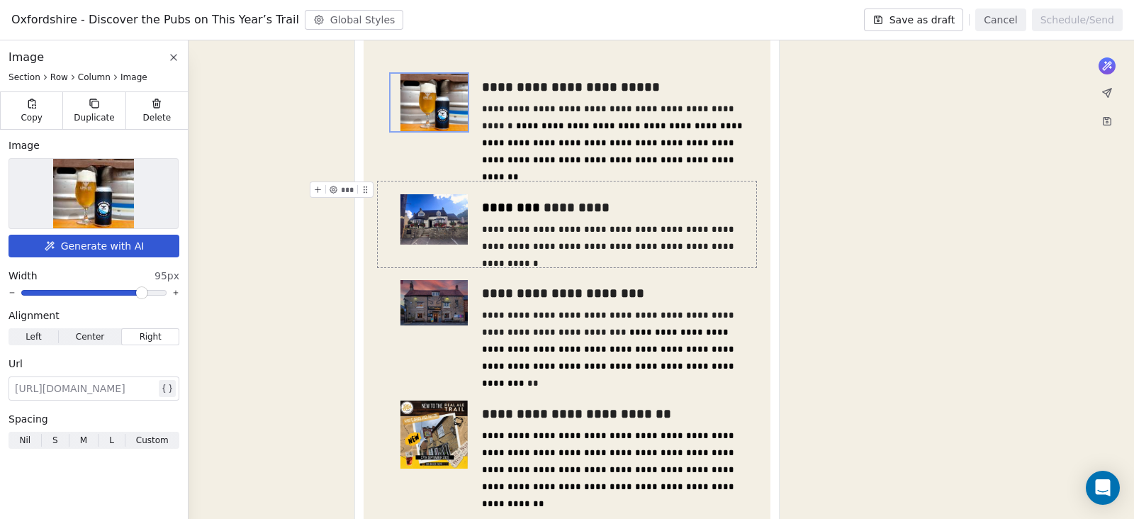
click at [783, 213] on div "**********" at bounding box center [567, 400] width 1134 height 1255
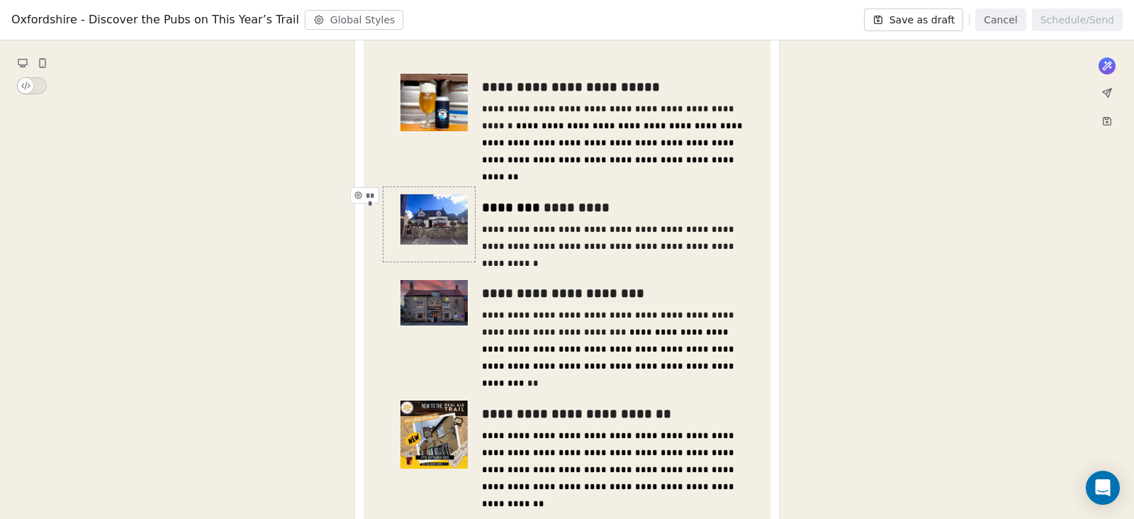
click at [130, 242] on div "**********" at bounding box center [567, 400] width 1134 height 1255
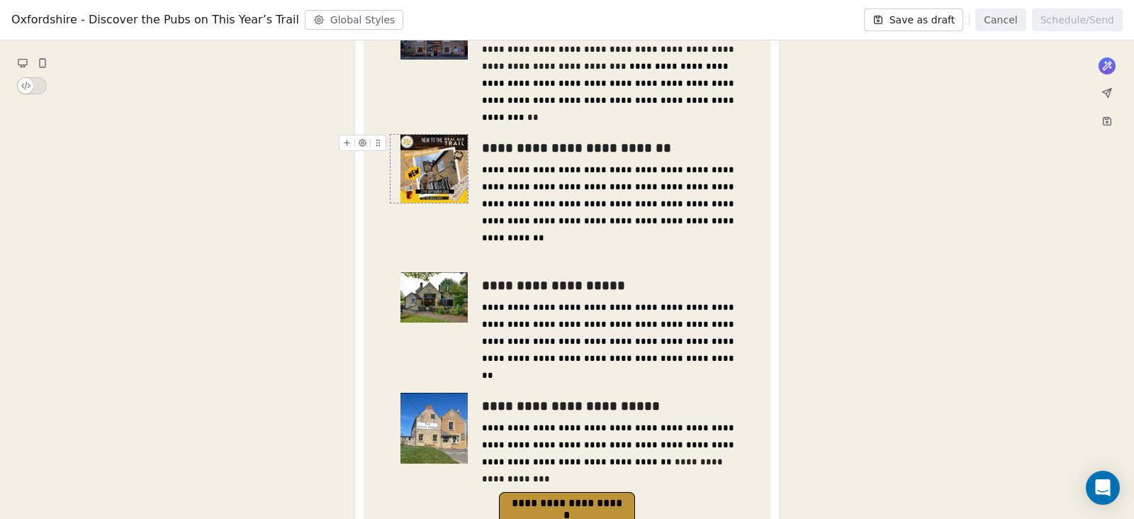
click at [443, 179] on img at bounding box center [433, 168] width 67 height 67
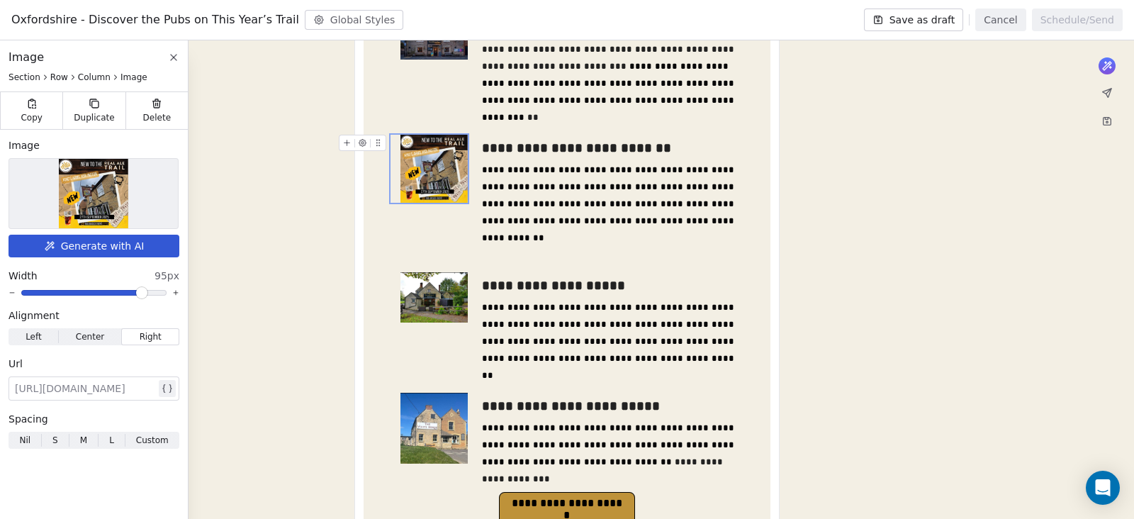
click at [96, 191] on img at bounding box center [93, 193] width 69 height 69
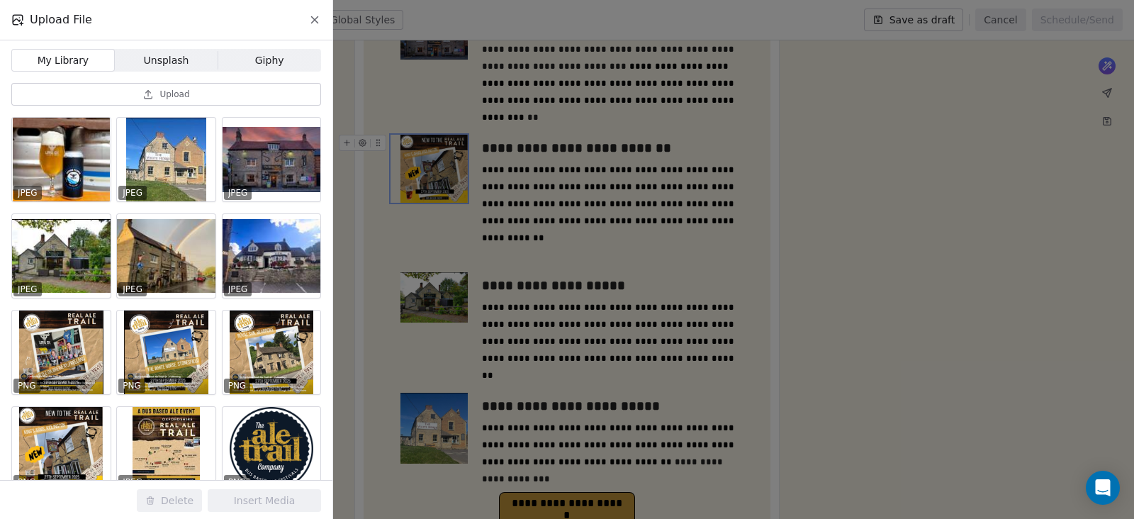
click at [163, 97] on span "Upload" at bounding box center [174, 94] width 30 height 11
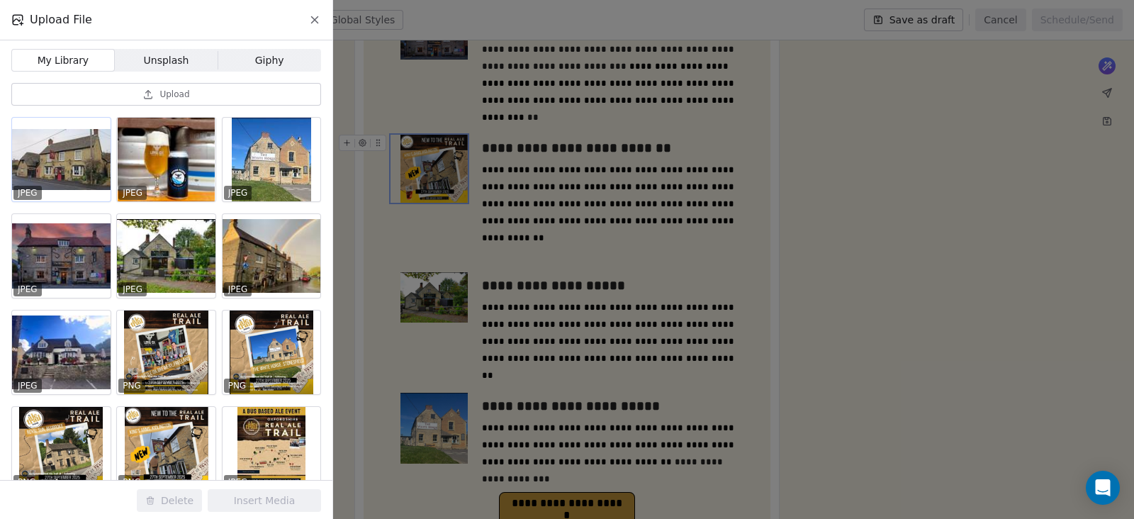
click at [64, 161] on div at bounding box center [61, 160] width 99 height 84
click at [274, 495] on button "Insert Media" at bounding box center [264, 500] width 113 height 23
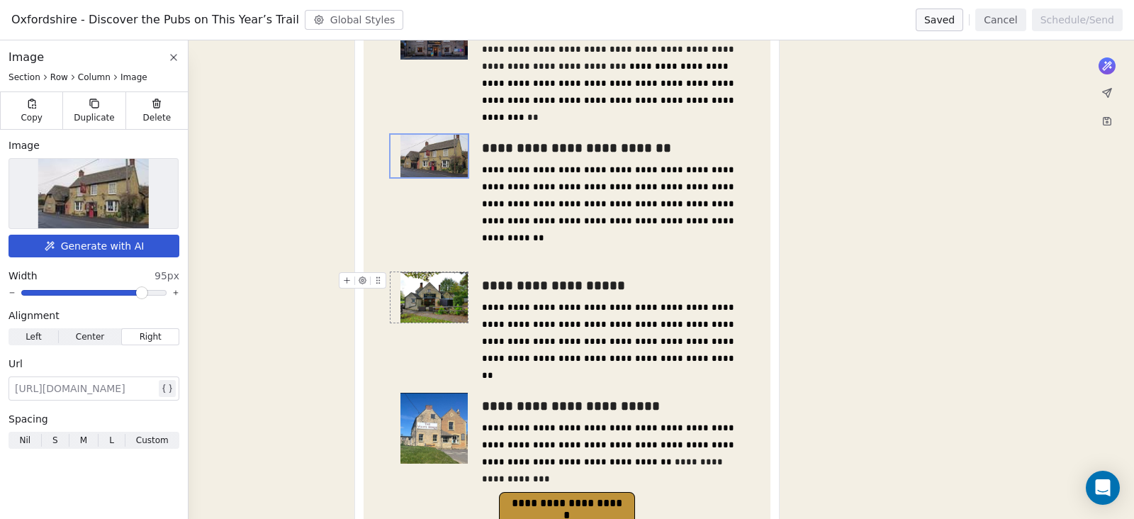
click at [459, 286] on img at bounding box center [433, 297] width 67 height 50
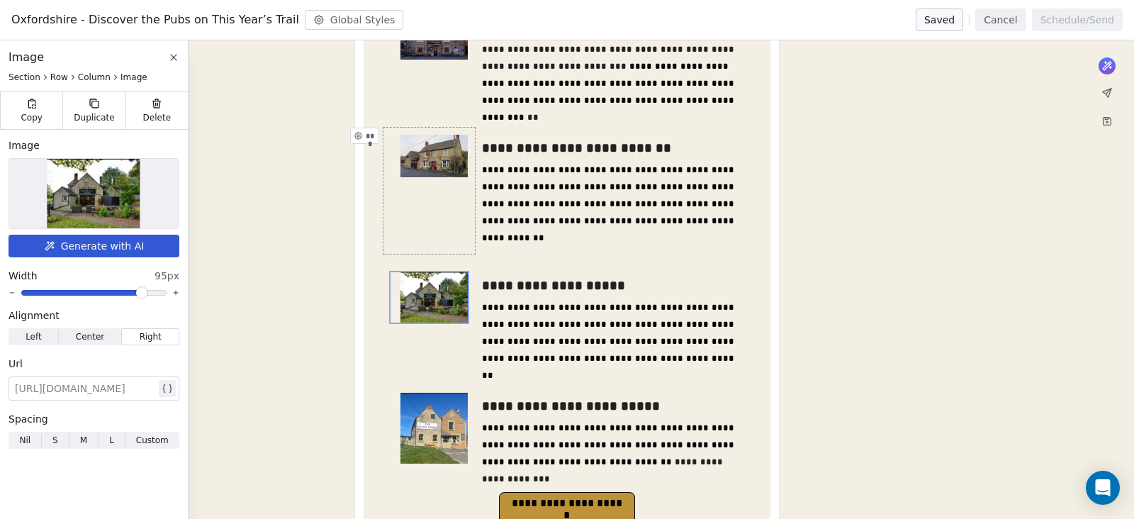
click at [442, 170] on img at bounding box center [433, 156] width 67 height 42
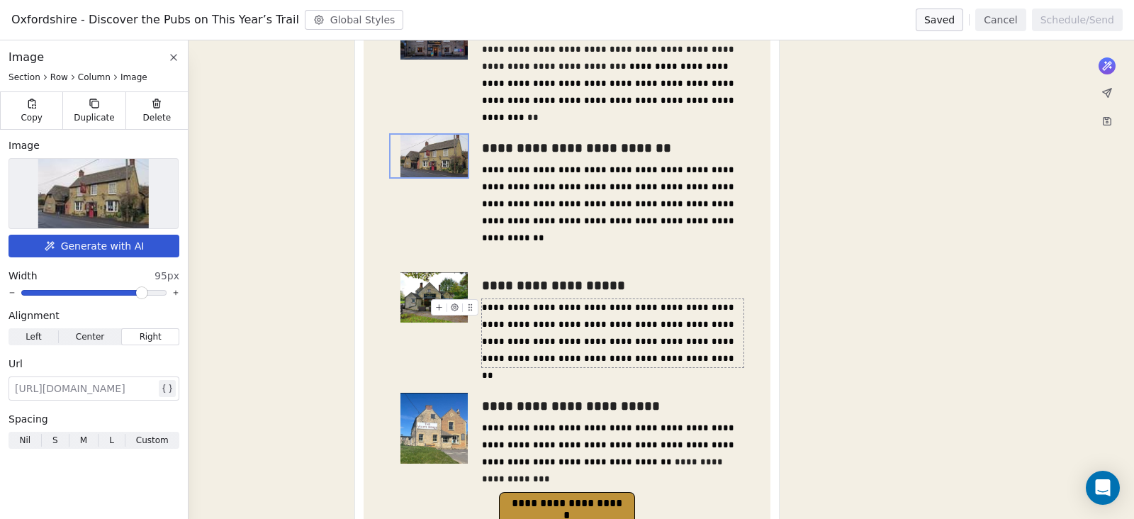
click at [826, 268] on div "**********" at bounding box center [567, 134] width 1134 height 1255
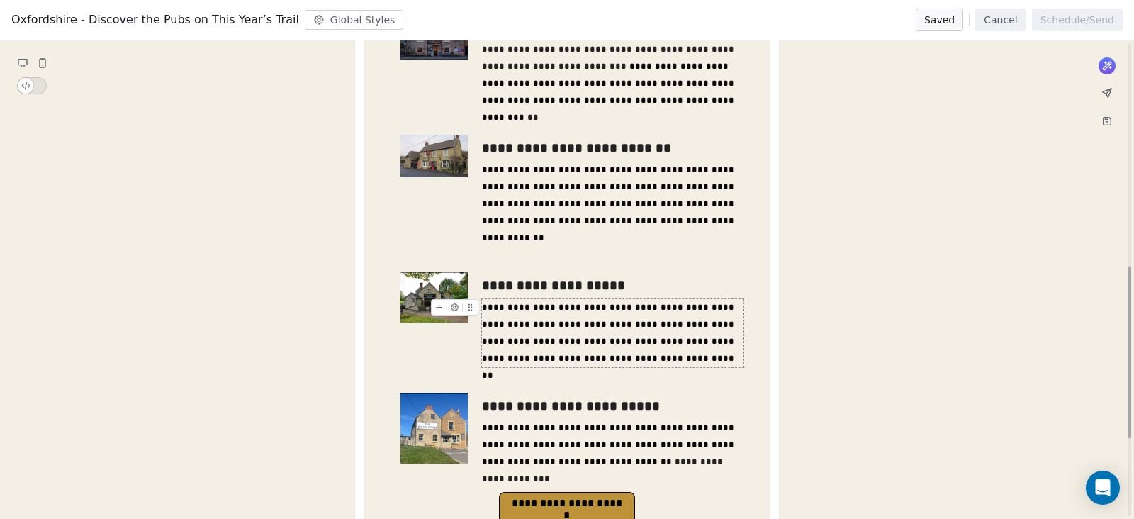
scroll to position [797, 0]
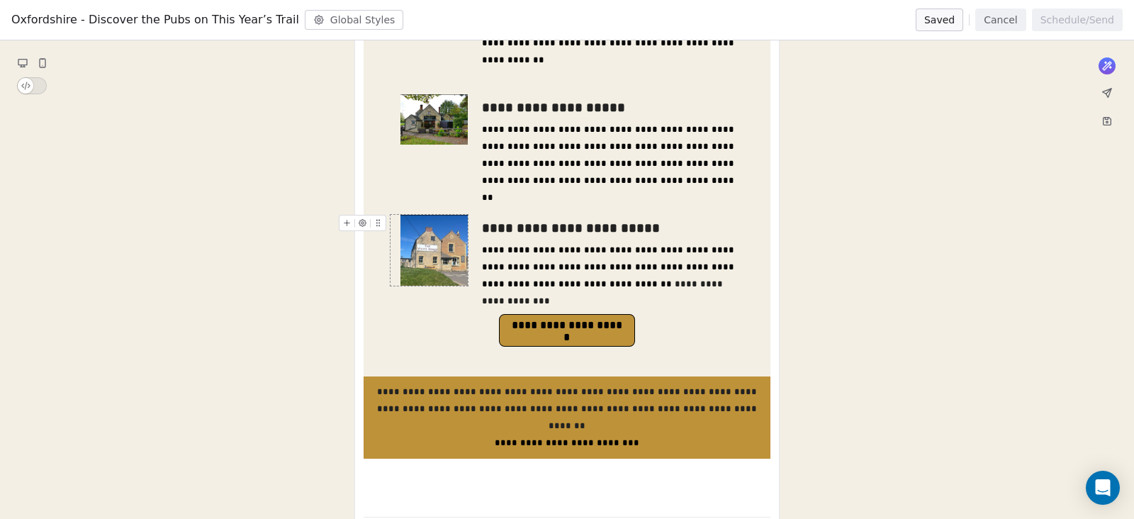
click at [433, 241] on img at bounding box center [433, 250] width 67 height 71
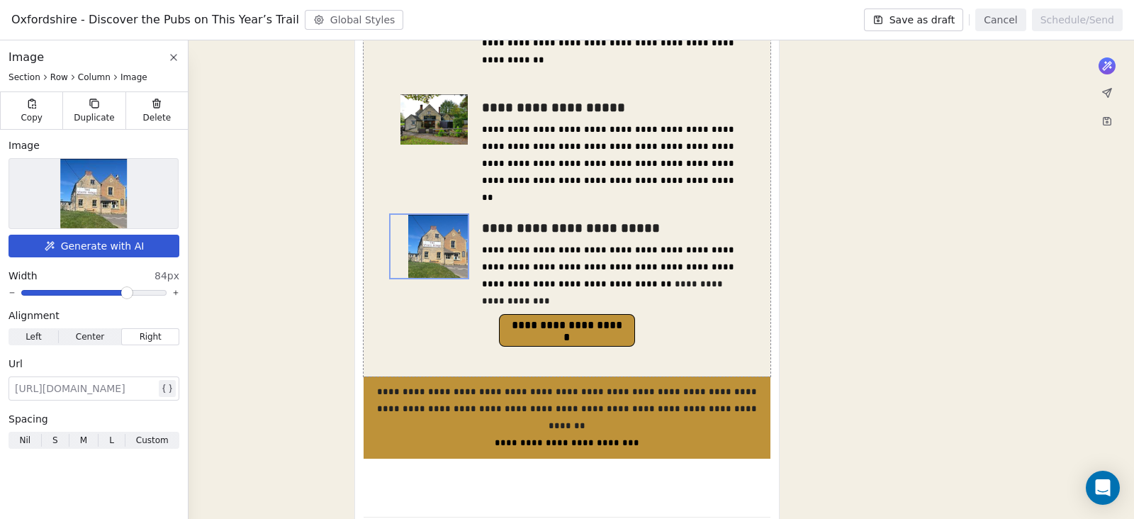
click at [129, 294] on span at bounding box center [127, 292] width 9 height 9
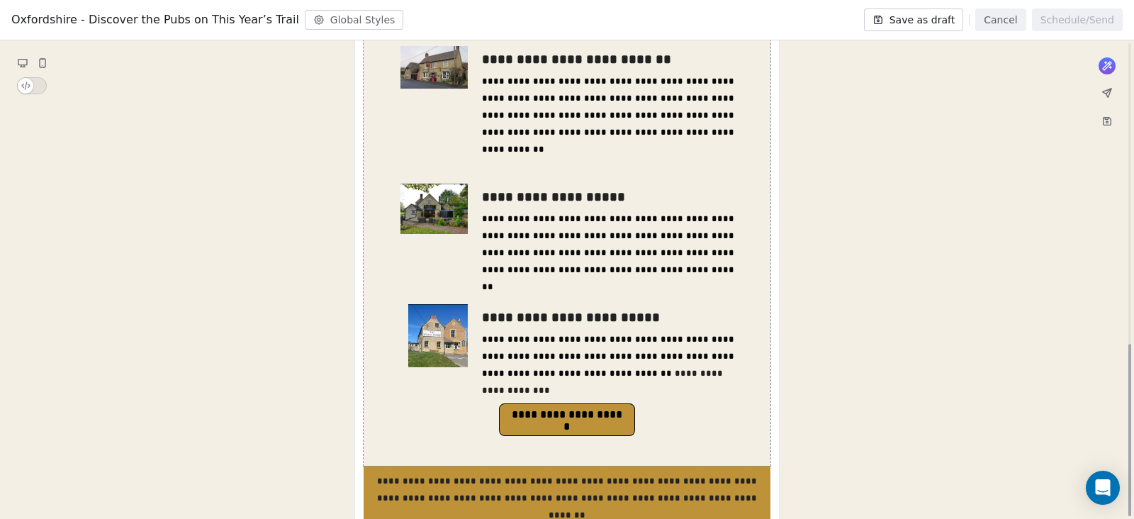
scroll to position [836, 0]
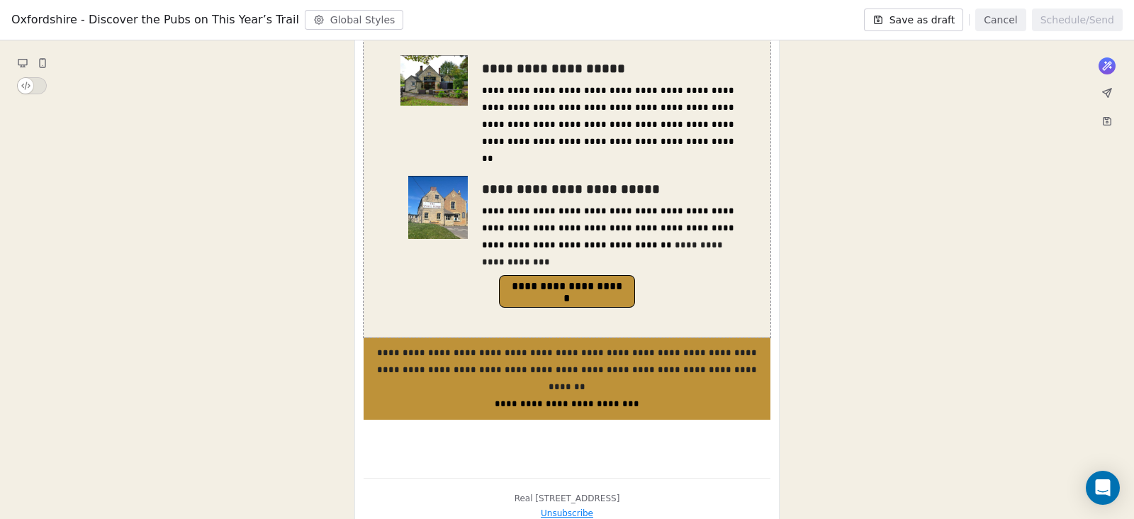
click at [923, 19] on button "Save as draft" at bounding box center [914, 20] width 100 height 23
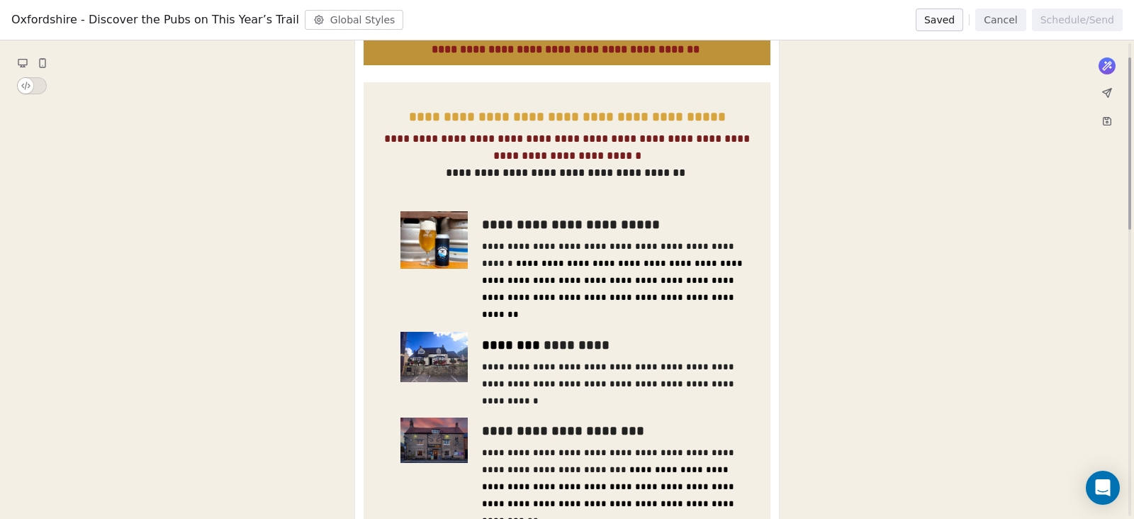
scroll to position [0, 0]
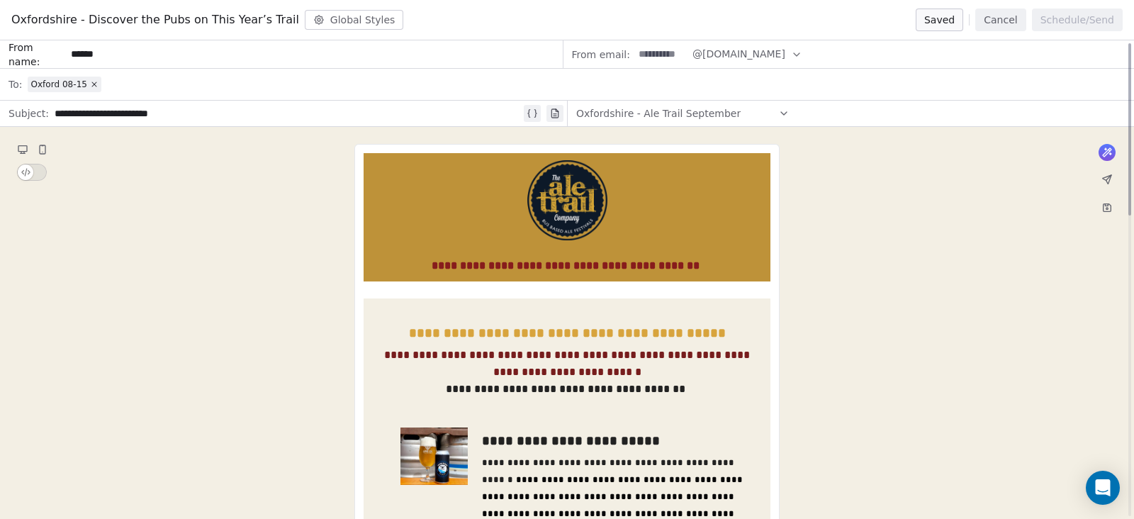
click at [989, 18] on button "Cancel" at bounding box center [1000, 20] width 50 height 23
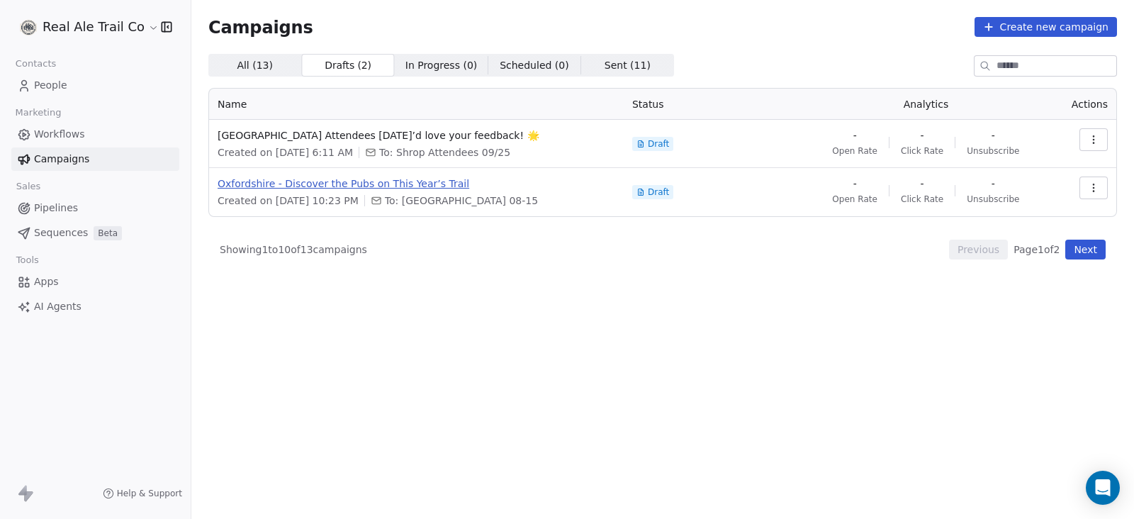
click at [415, 180] on span "Oxfordshire - Discover the Pubs on This Year’s Trail" at bounding box center [417, 183] width 398 height 14
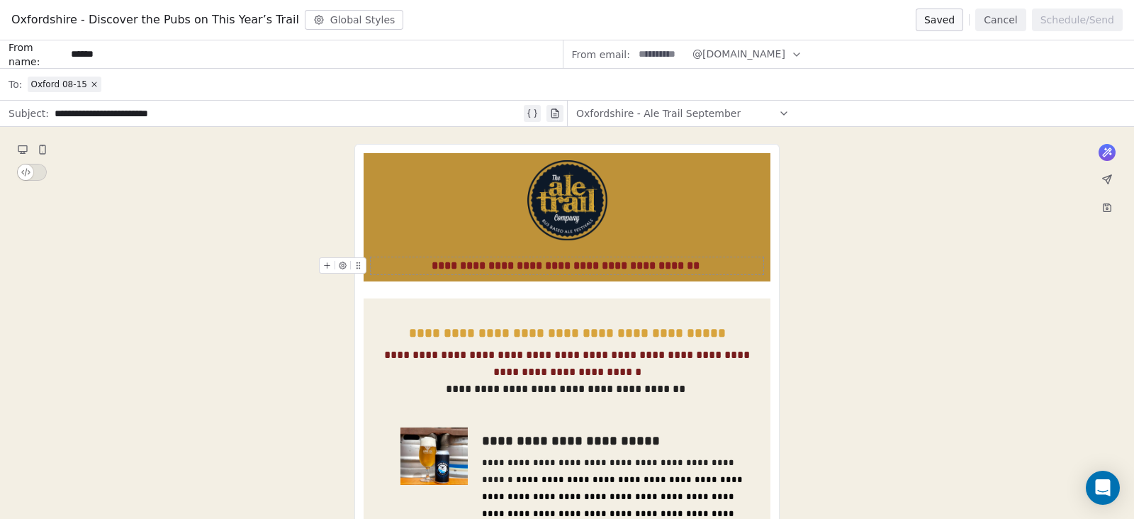
click at [656, 52] on input at bounding box center [661, 54] width 55 height 26
type input "****"
click at [949, 20] on button "Saved" at bounding box center [939, 20] width 47 height 23
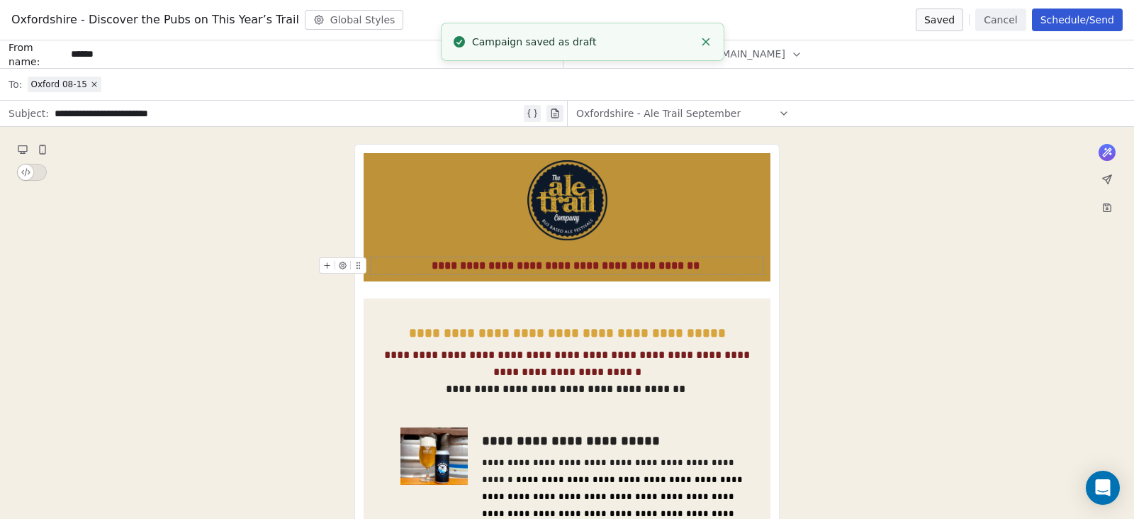
click at [1011, 24] on button "Cancel" at bounding box center [1000, 20] width 50 height 23
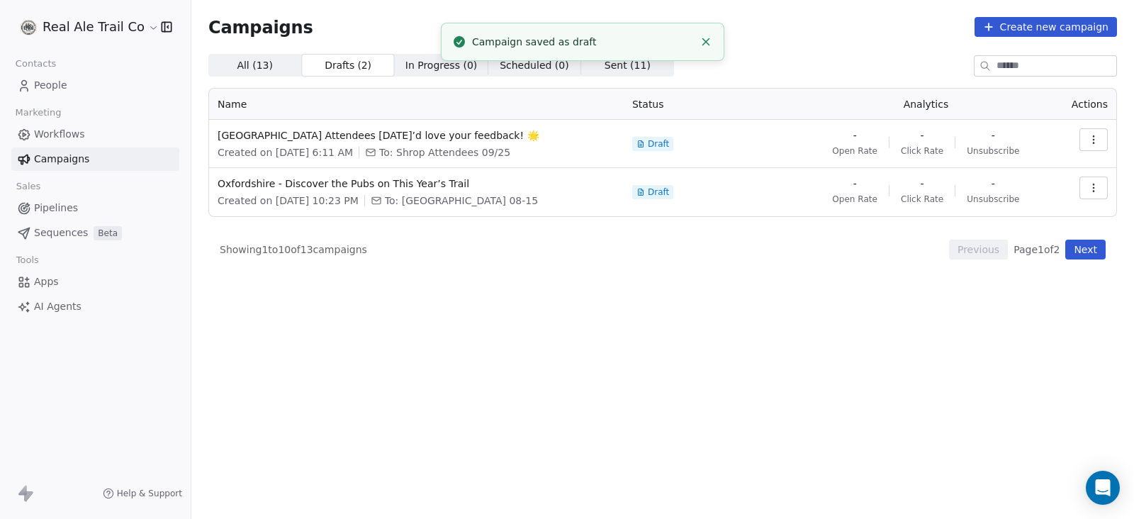
click at [62, 86] on span "People" at bounding box center [50, 85] width 33 height 15
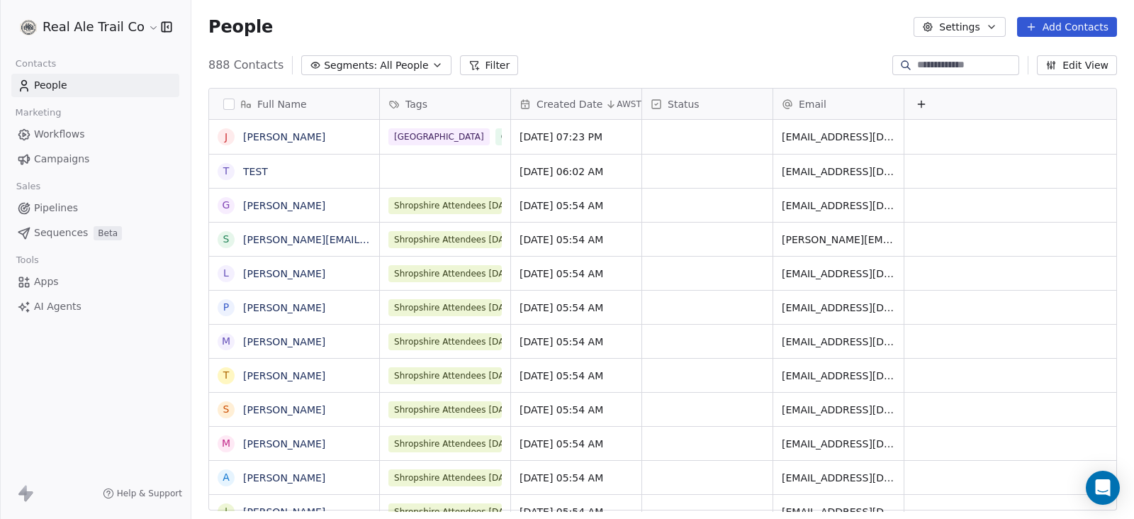
click at [363, 65] on span "Segments:" at bounding box center [350, 65] width 53 height 15
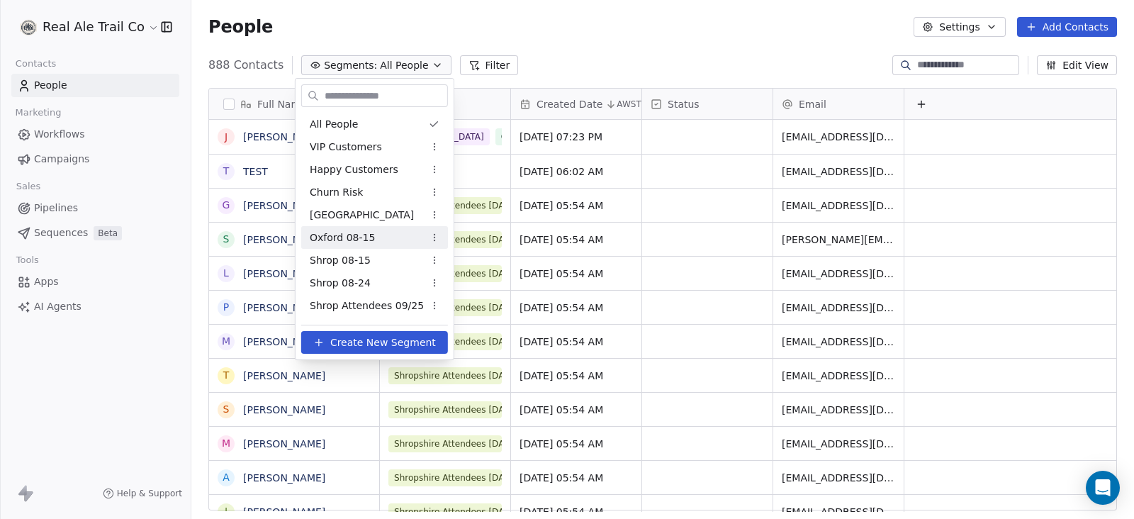
click at [744, 31] on html "Real Ale Trail Co Contacts People Marketing Workflows Campaigns Sales Pipelines…" at bounding box center [567, 259] width 1134 height 519
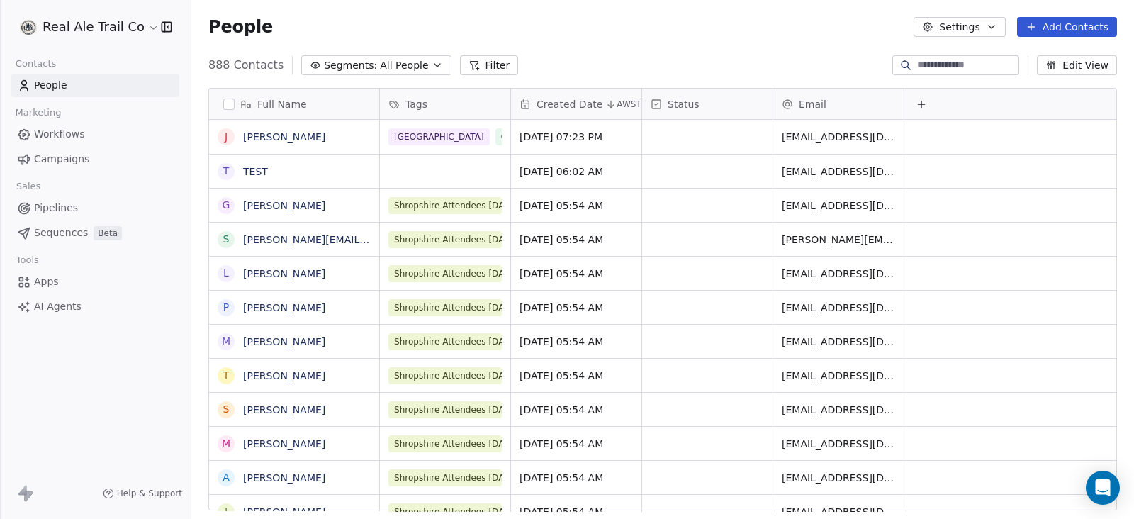
click at [62, 165] on span "Campaigns" at bounding box center [61, 159] width 55 height 15
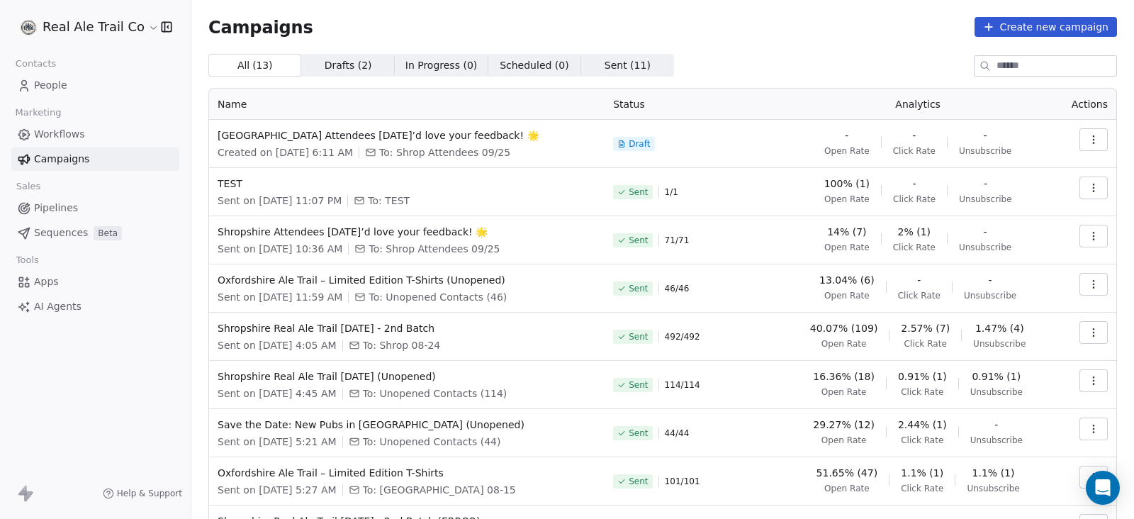
click at [340, 58] on span "Drafts ( 2 )" at bounding box center [348, 65] width 47 height 15
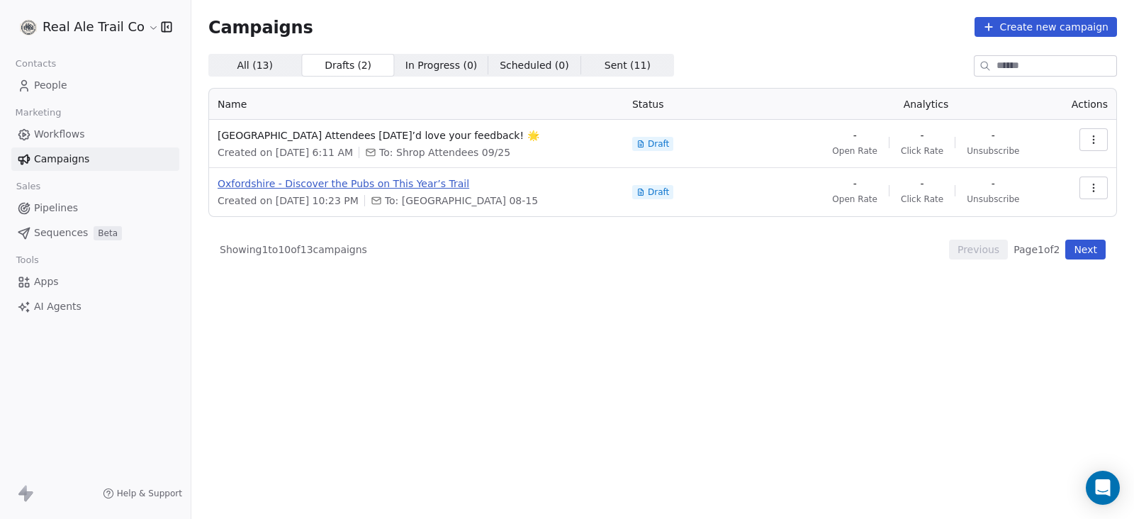
click at [354, 189] on span "Oxfordshire - Discover the Pubs on This Year’s Trail" at bounding box center [417, 183] width 398 height 14
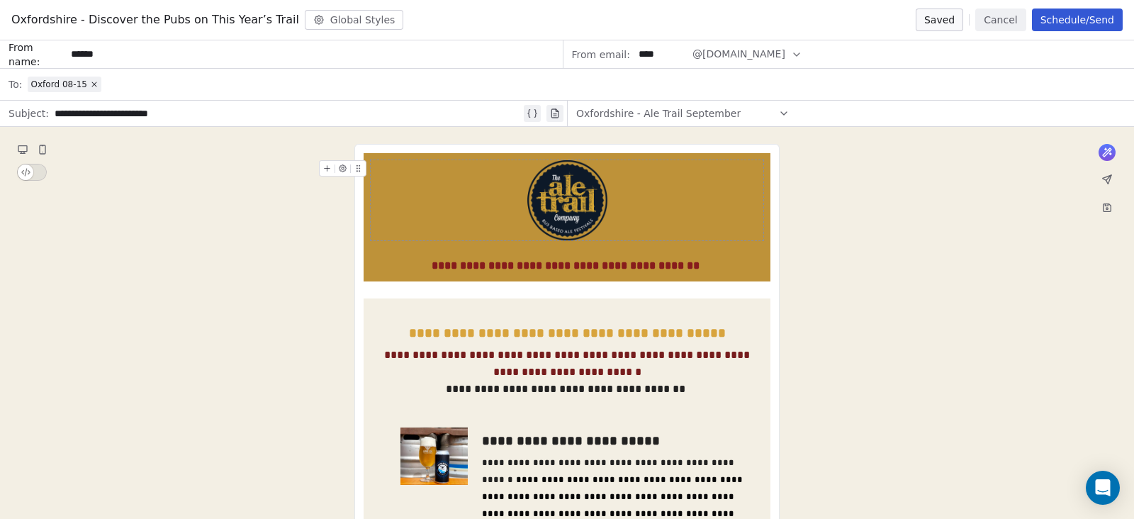
click at [130, 55] on input "******" at bounding box center [314, 54] width 496 height 26
click at [660, 53] on input "****" at bounding box center [661, 54] width 55 height 26
type input "******"
click at [259, 58] on input "******" at bounding box center [314, 54] width 496 height 26
type input "******"
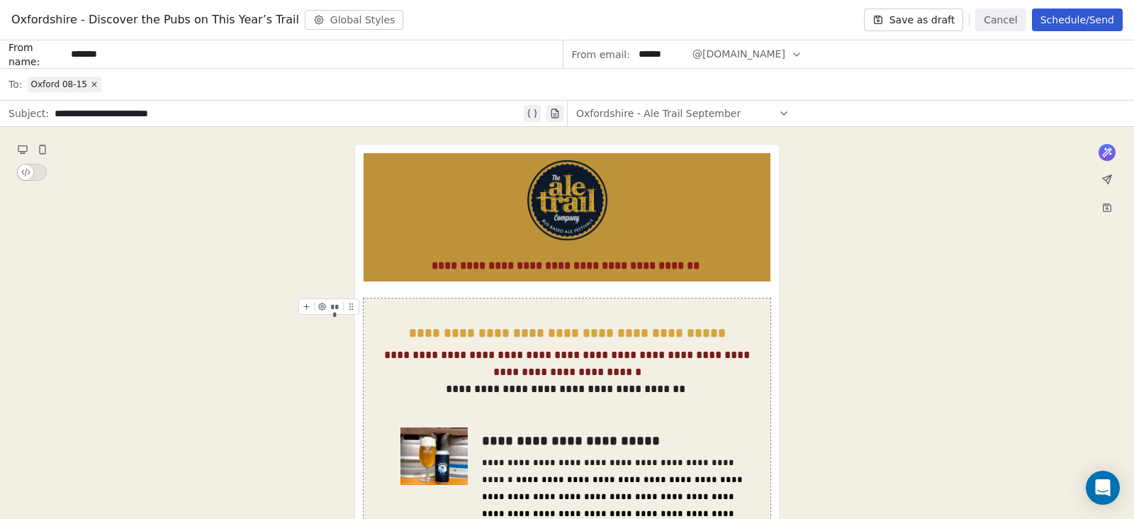
click at [731, 113] on div "Oxfordshire - Ale Trail September" at bounding box center [682, 113] width 213 height 23
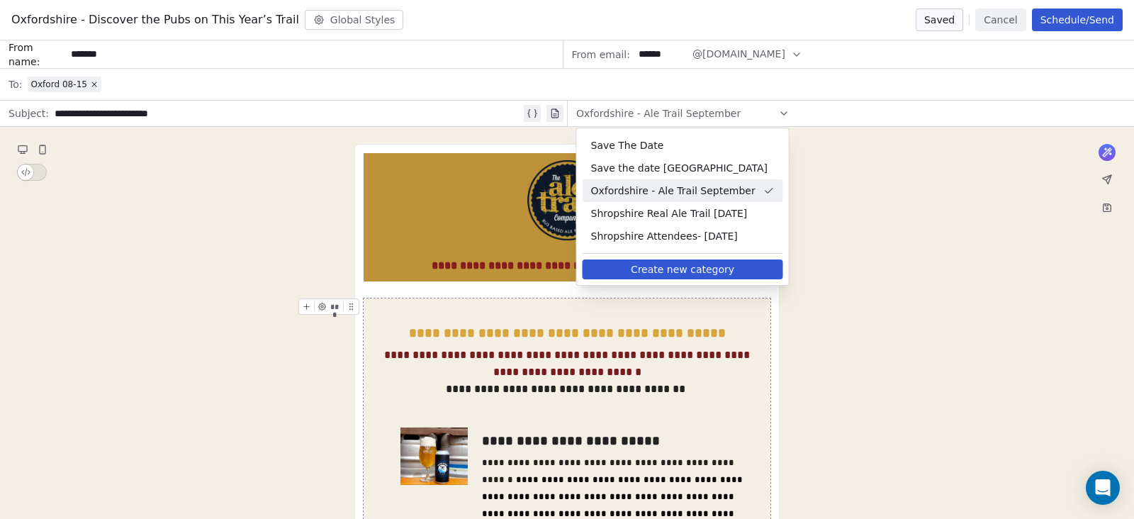
click at [731, 113] on div "Oxfordshire - Ale Trail September" at bounding box center [682, 113] width 213 height 23
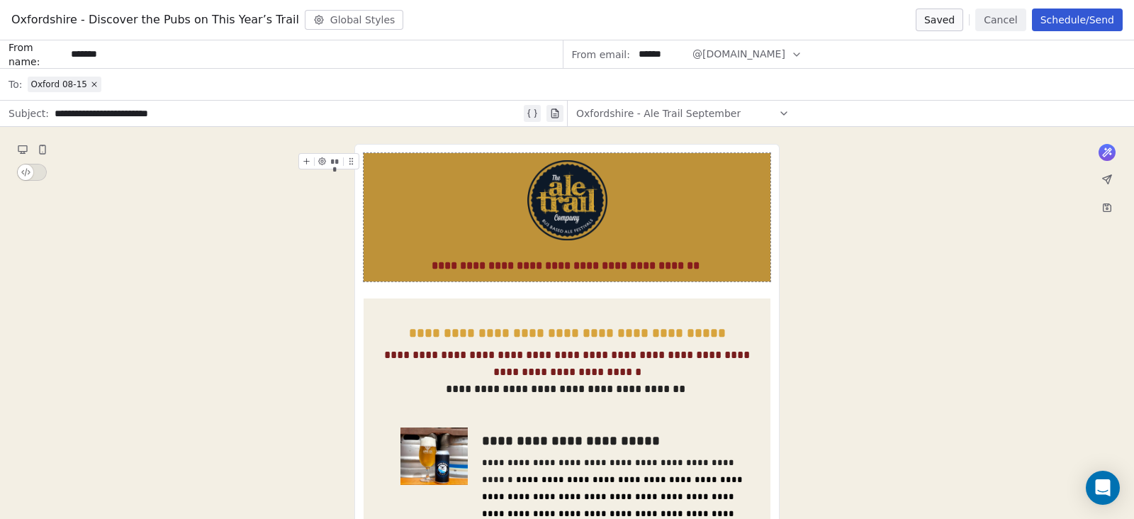
click at [1054, 14] on button "Schedule/Send" at bounding box center [1077, 20] width 91 height 23
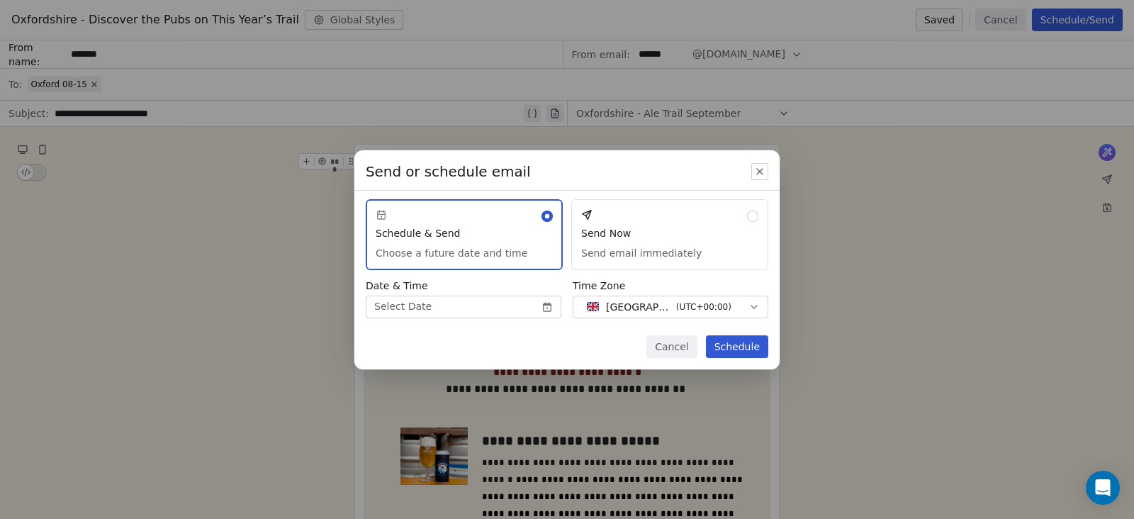
click at [639, 224] on button "Send Now Send email immediately" at bounding box center [669, 234] width 197 height 71
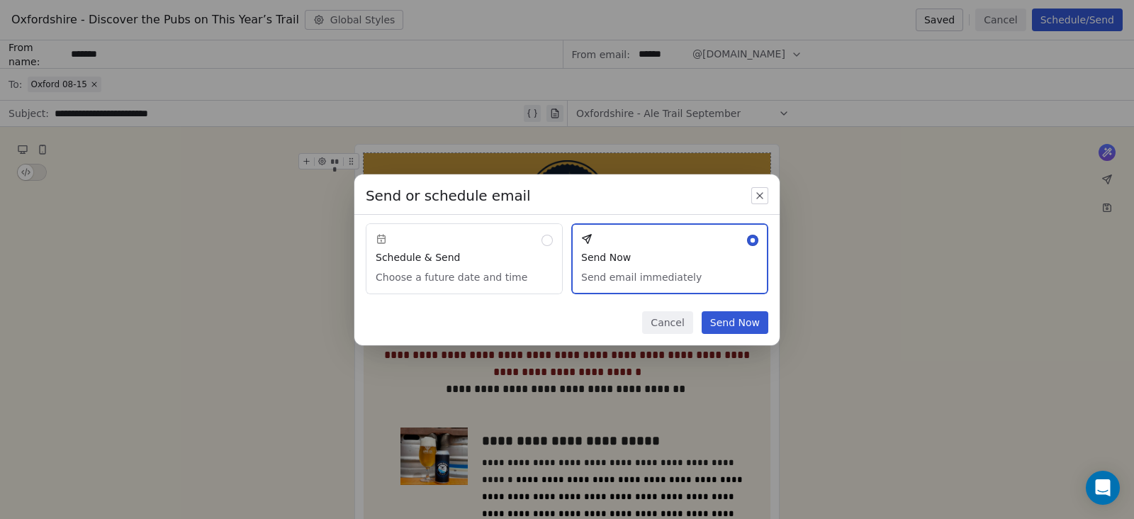
click at [734, 317] on button "Send Now" at bounding box center [735, 322] width 67 height 23
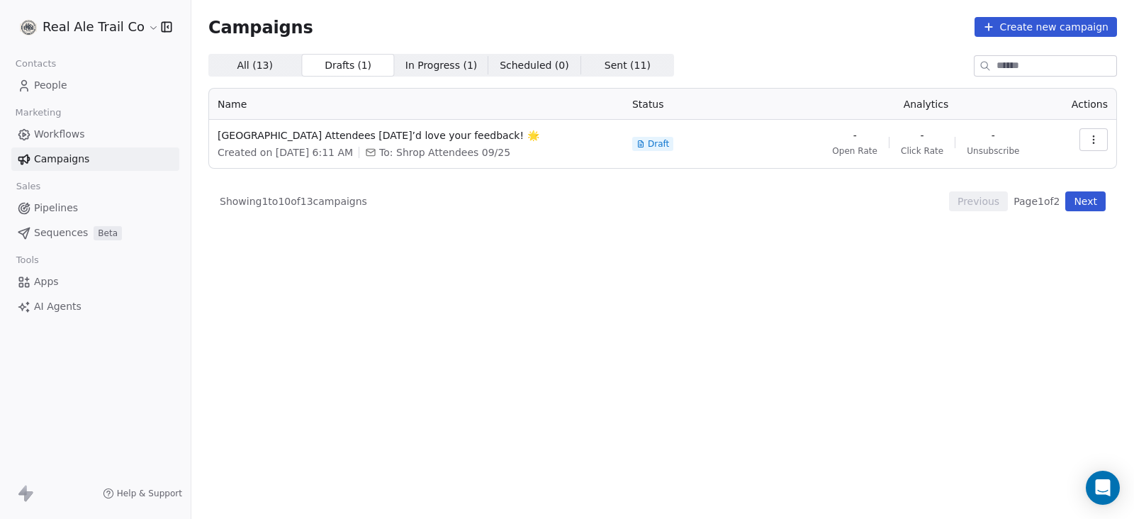
click at [432, 65] on span "In Progress ( 1 )" at bounding box center [441, 65] width 72 height 15
click at [265, 67] on span "All ( 13 )" at bounding box center [255, 65] width 36 height 15
